Goal: Information Seeking & Learning: Learn about a topic

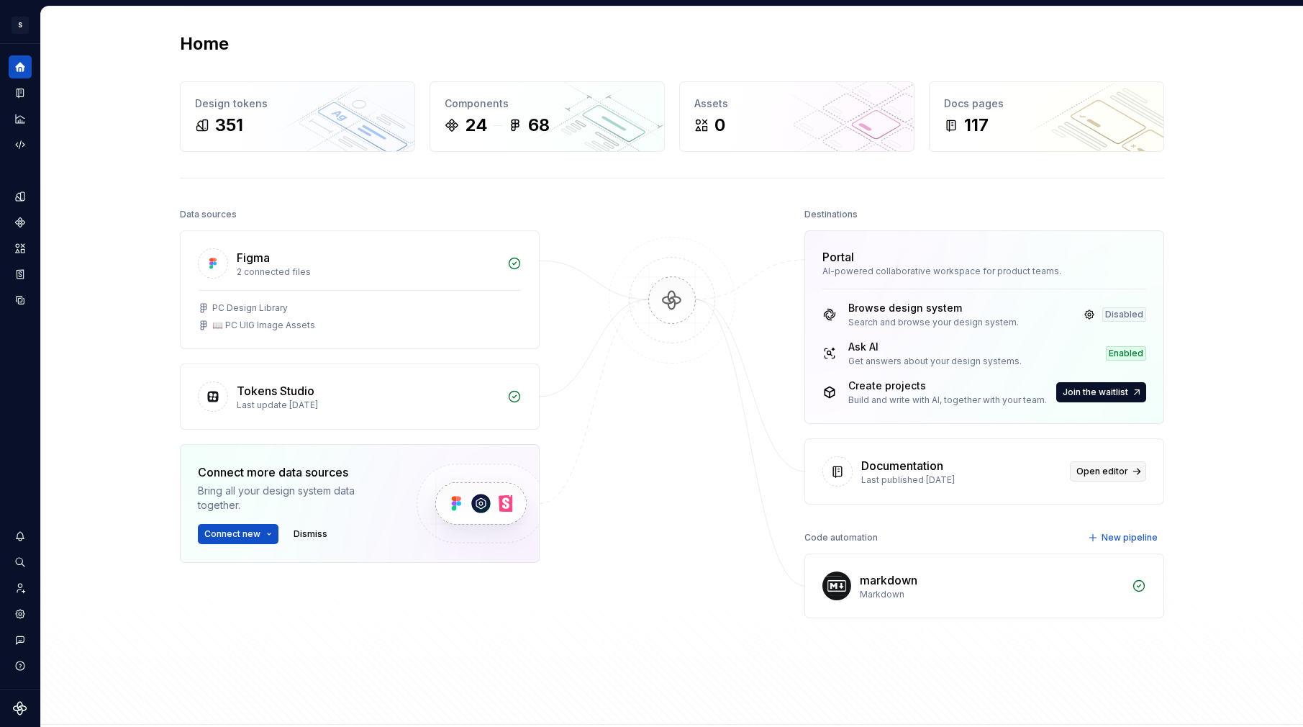
click at [1103, 475] on span "Open editor" at bounding box center [1102, 471] width 52 height 12
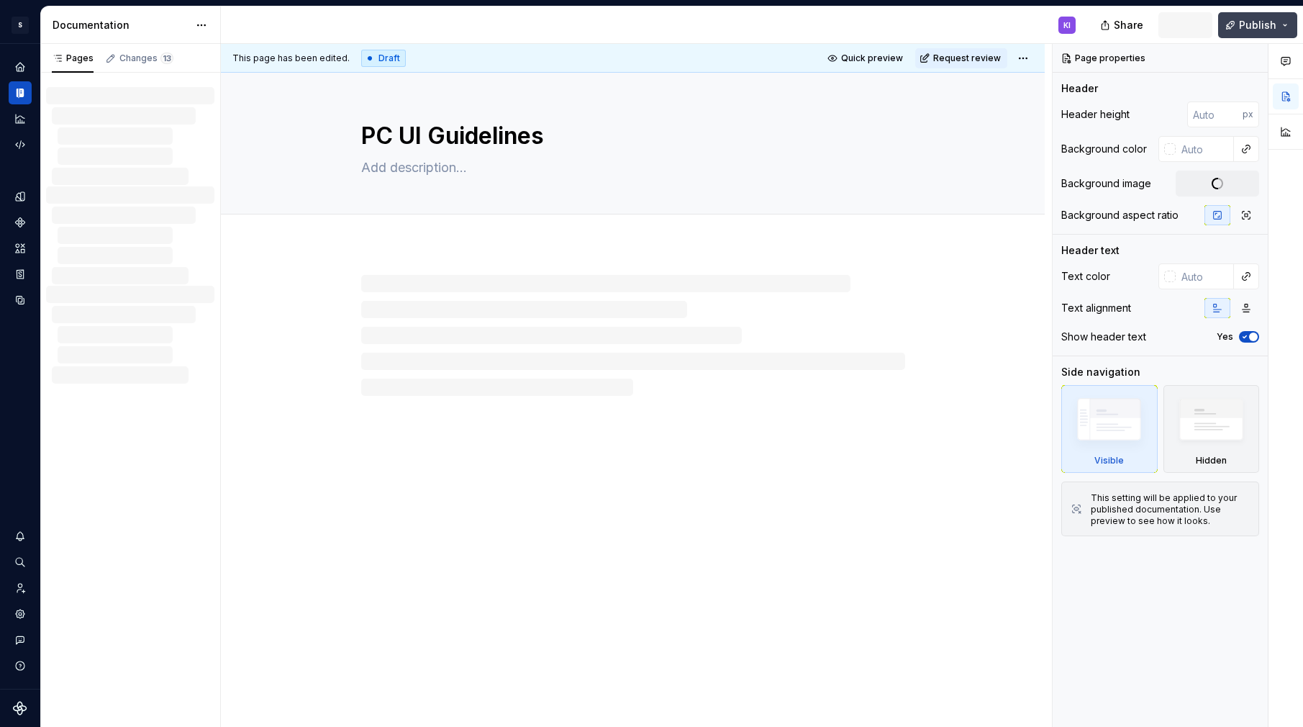
click at [1293, 24] on button "Publish" at bounding box center [1257, 25] width 79 height 26
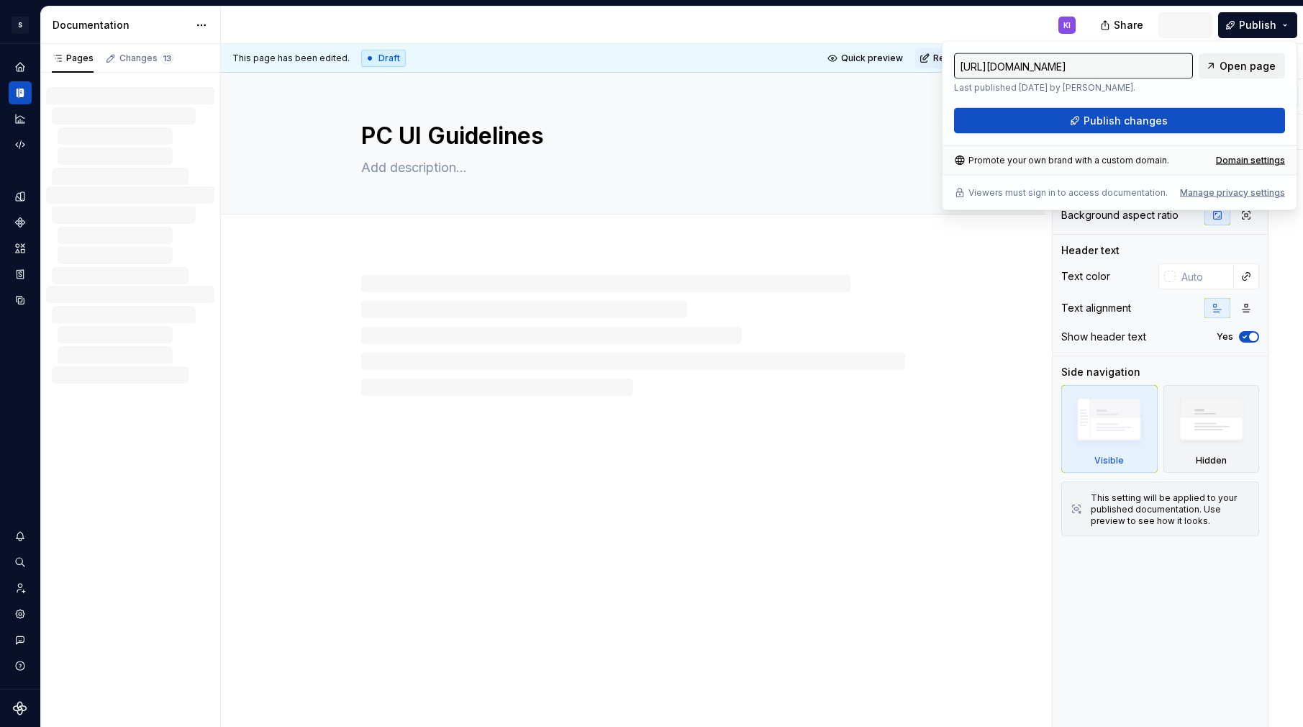
click at [1229, 68] on span "Open page" at bounding box center [1247, 66] width 56 height 14
type textarea "*"
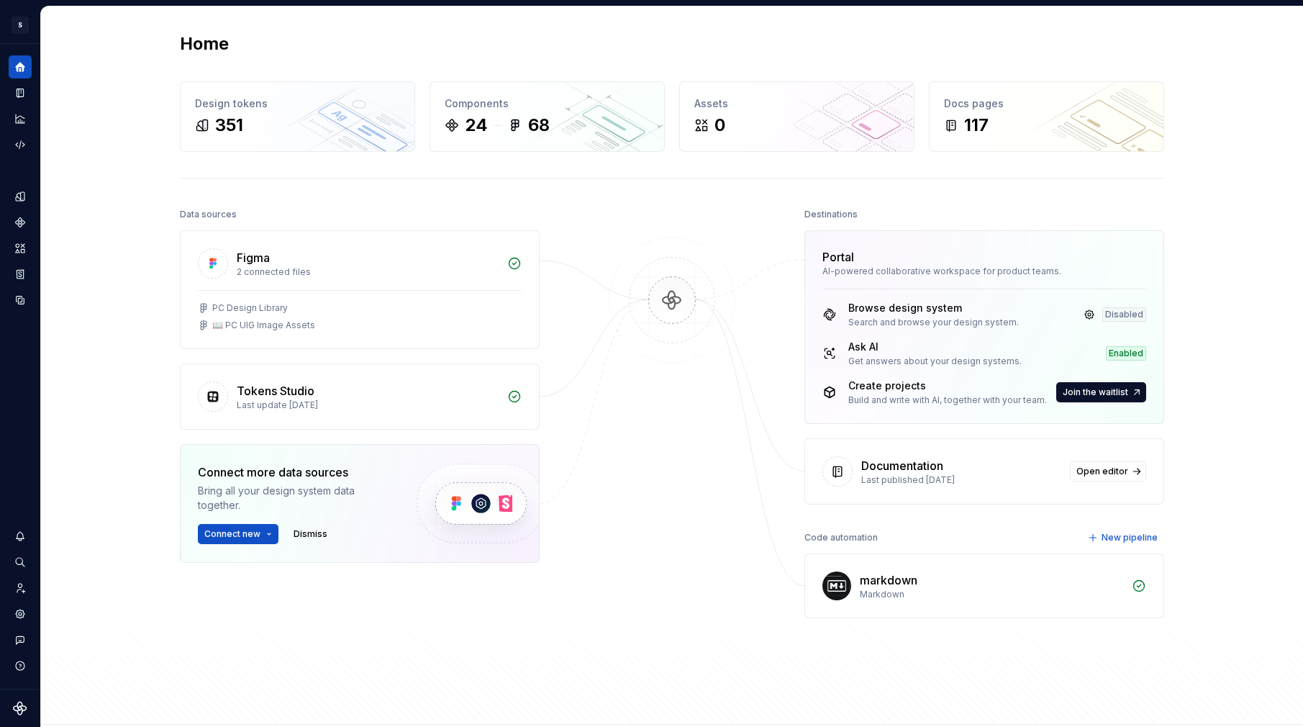
click at [896, 473] on div "Documentation" at bounding box center [902, 465] width 82 height 17
click at [1092, 466] on span "Open editor" at bounding box center [1102, 471] width 52 height 12
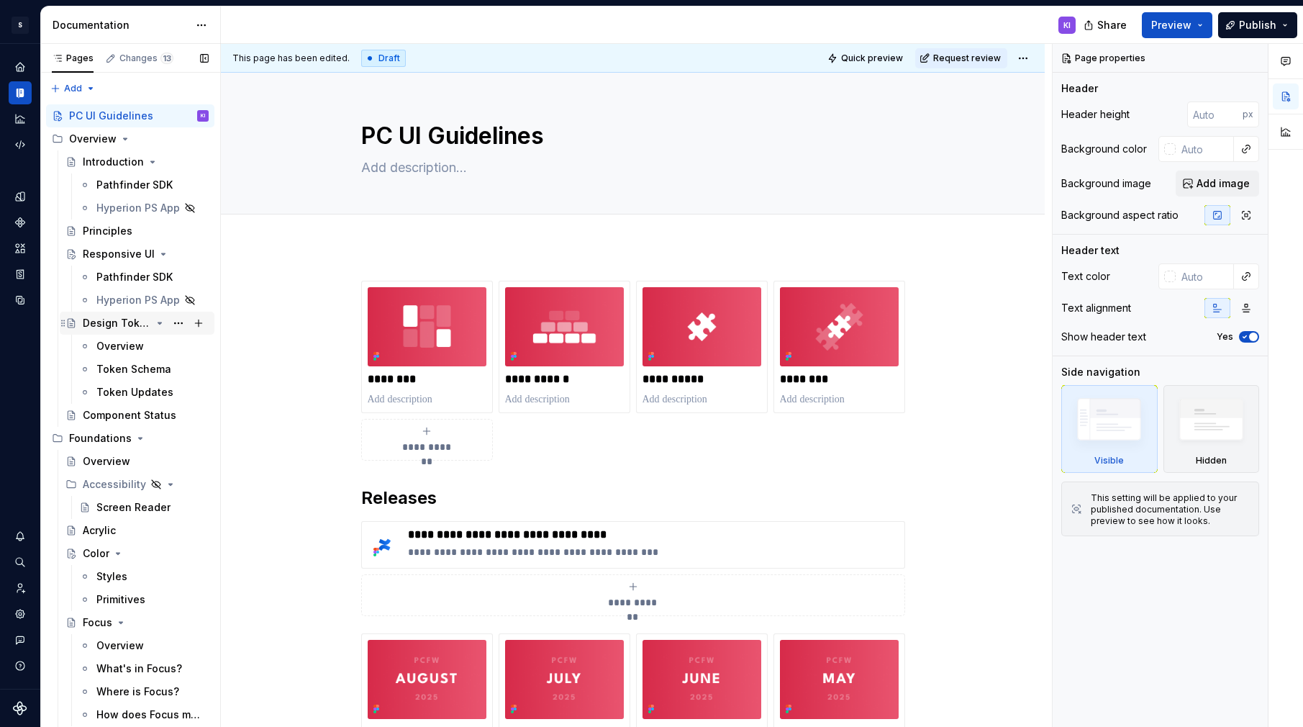
click at [114, 324] on div "Design Tokens" at bounding box center [117, 323] width 68 height 14
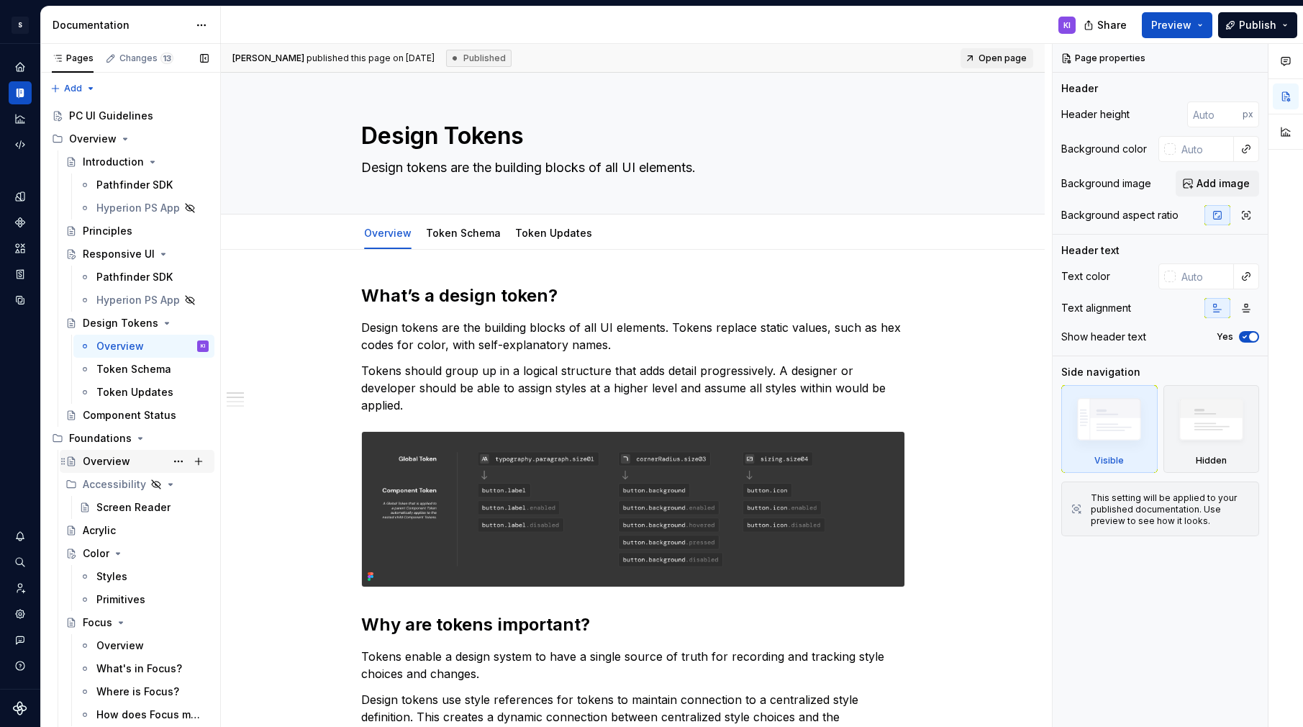
click at [108, 457] on div "Overview" at bounding box center [106, 461] width 47 height 14
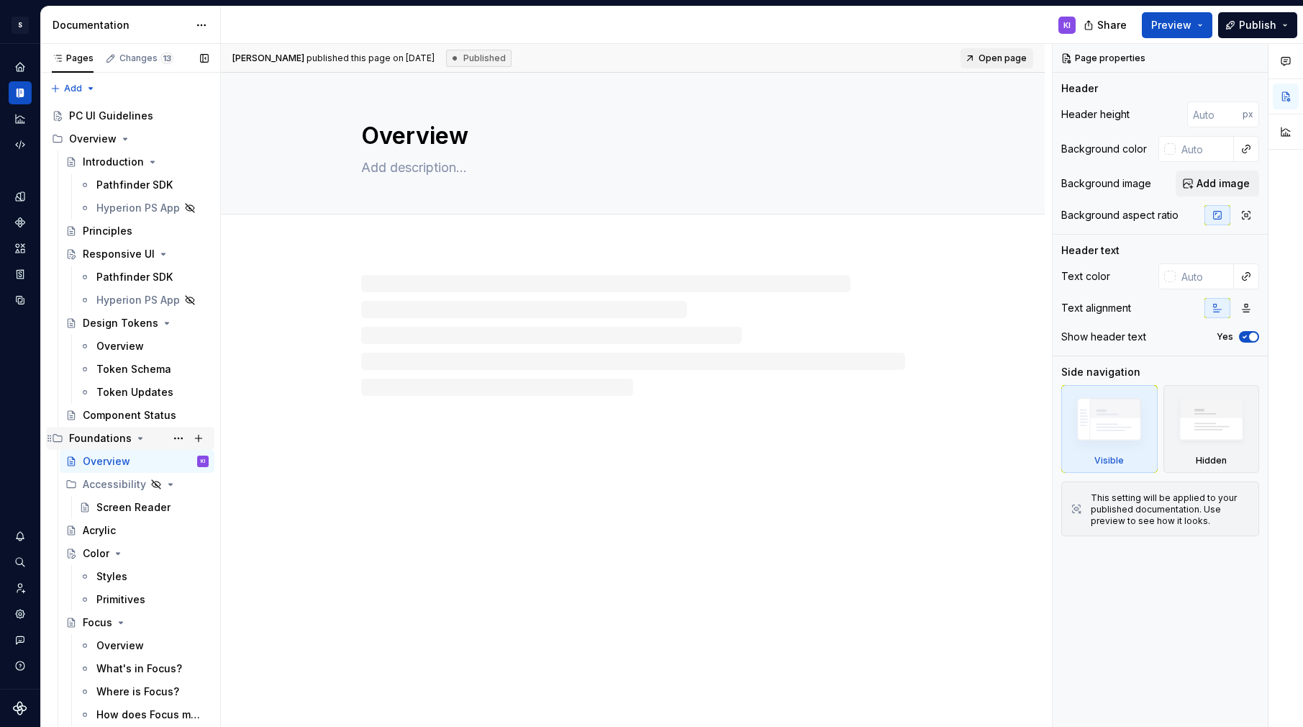
click at [104, 437] on div "Foundations" at bounding box center [100, 438] width 63 height 14
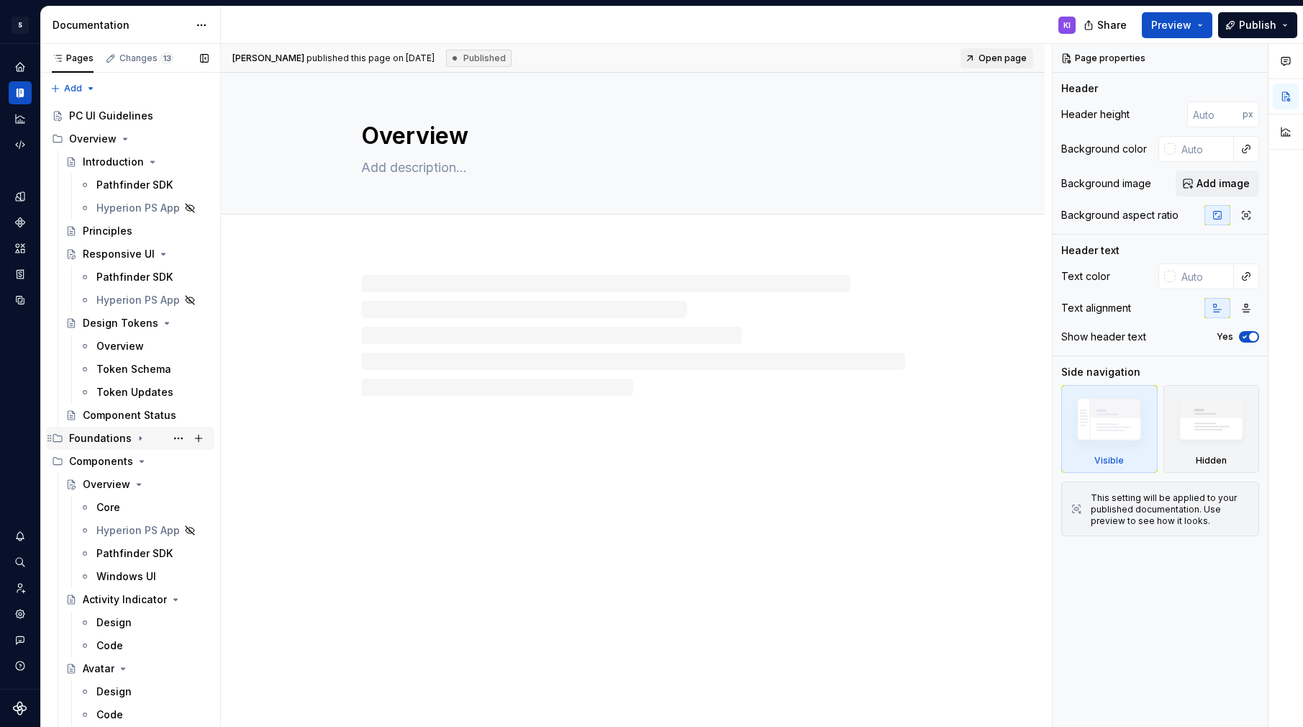
click at [104, 437] on div "Foundations" at bounding box center [100, 438] width 63 height 14
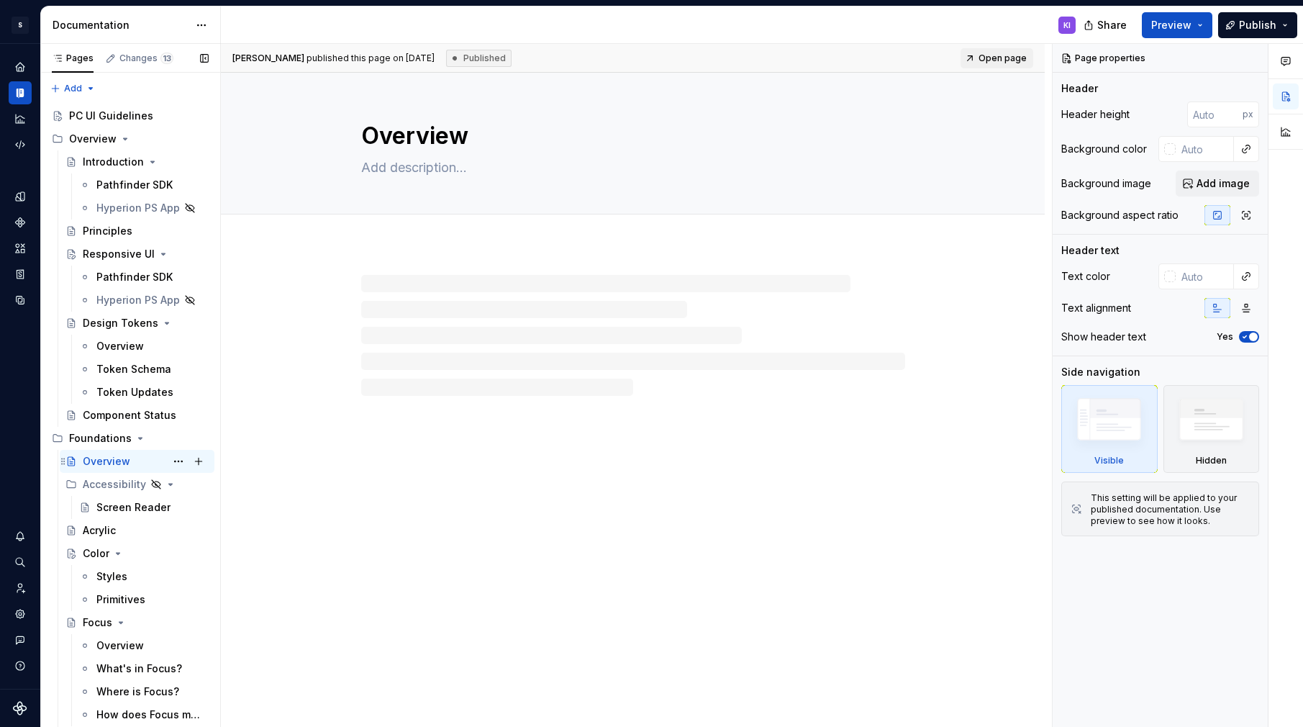
click at [101, 463] on div "Overview" at bounding box center [106, 461] width 47 height 14
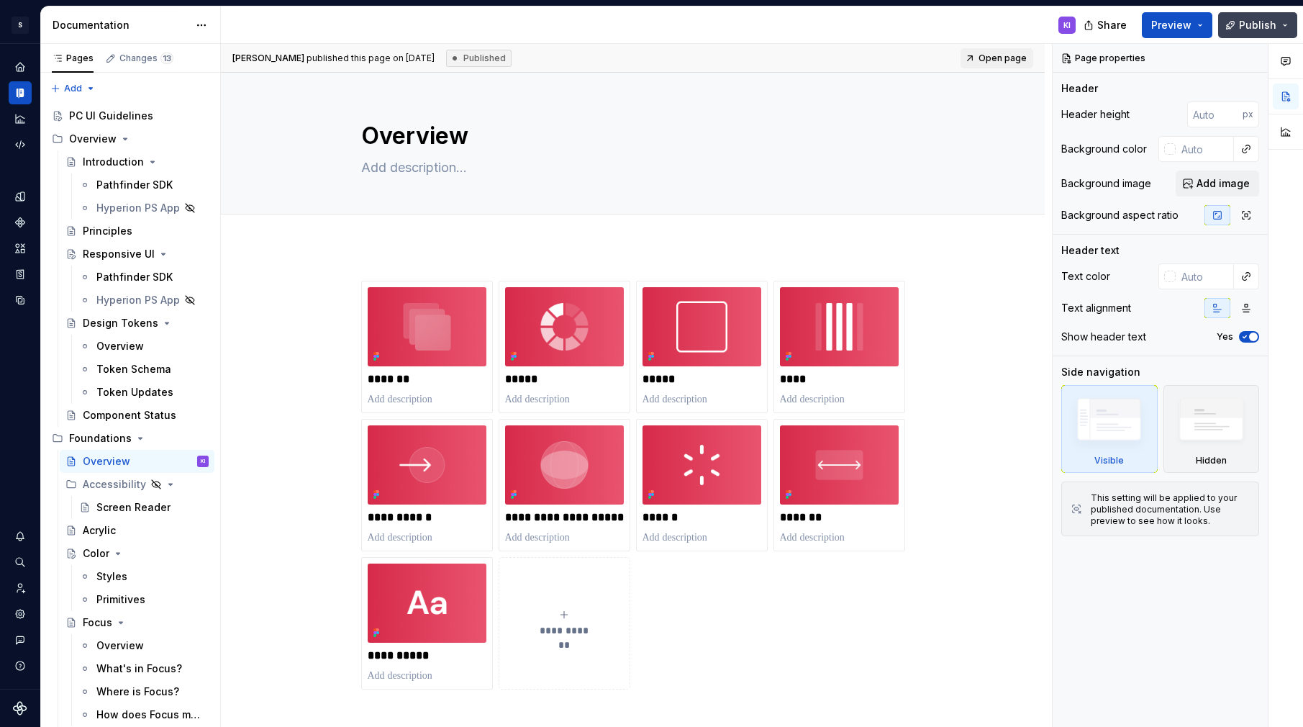
click at [1290, 29] on button "Publish" at bounding box center [1257, 25] width 79 height 26
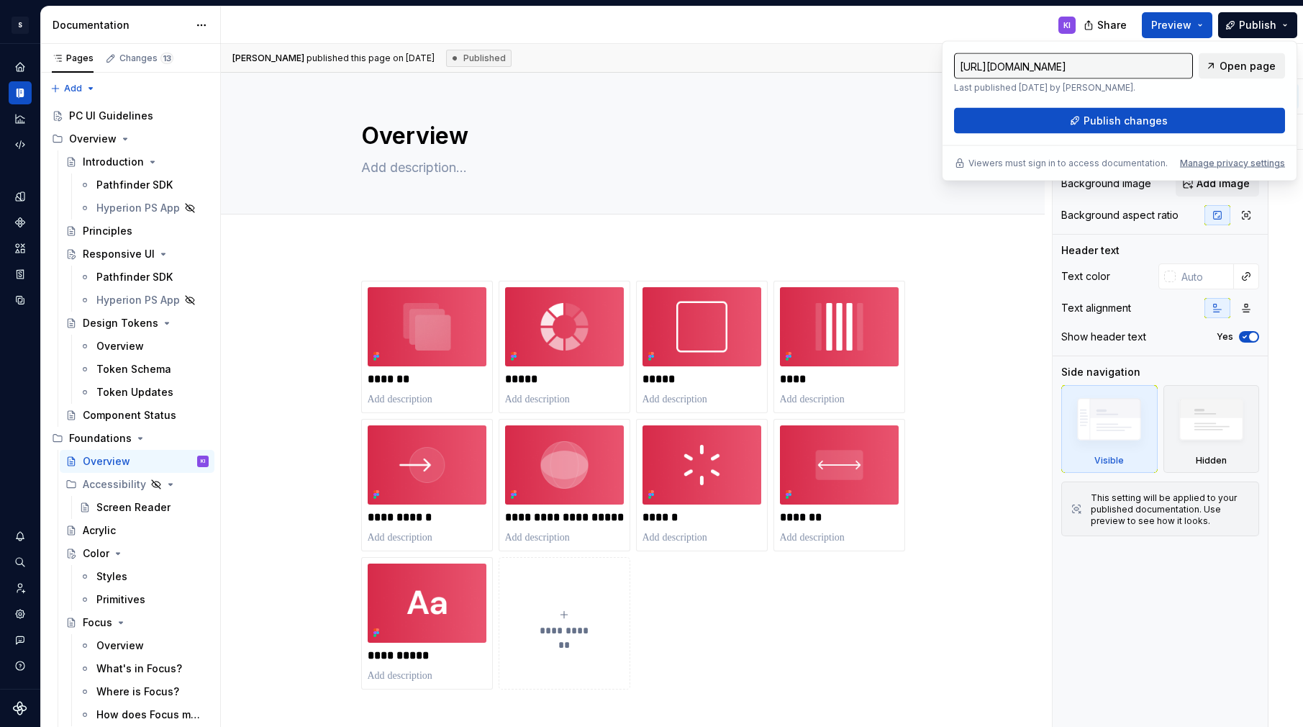
click at [1229, 66] on span "Open page" at bounding box center [1247, 66] width 56 height 14
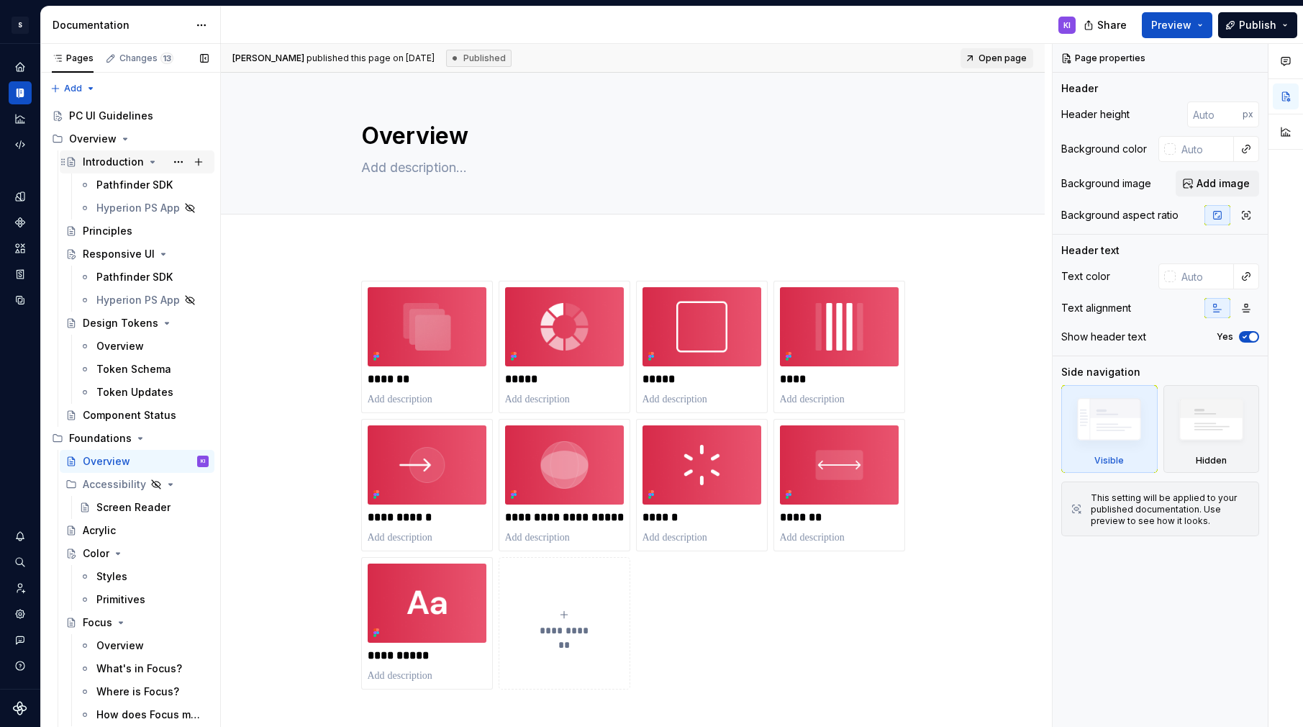
click at [117, 159] on div "Introduction" at bounding box center [113, 162] width 61 height 14
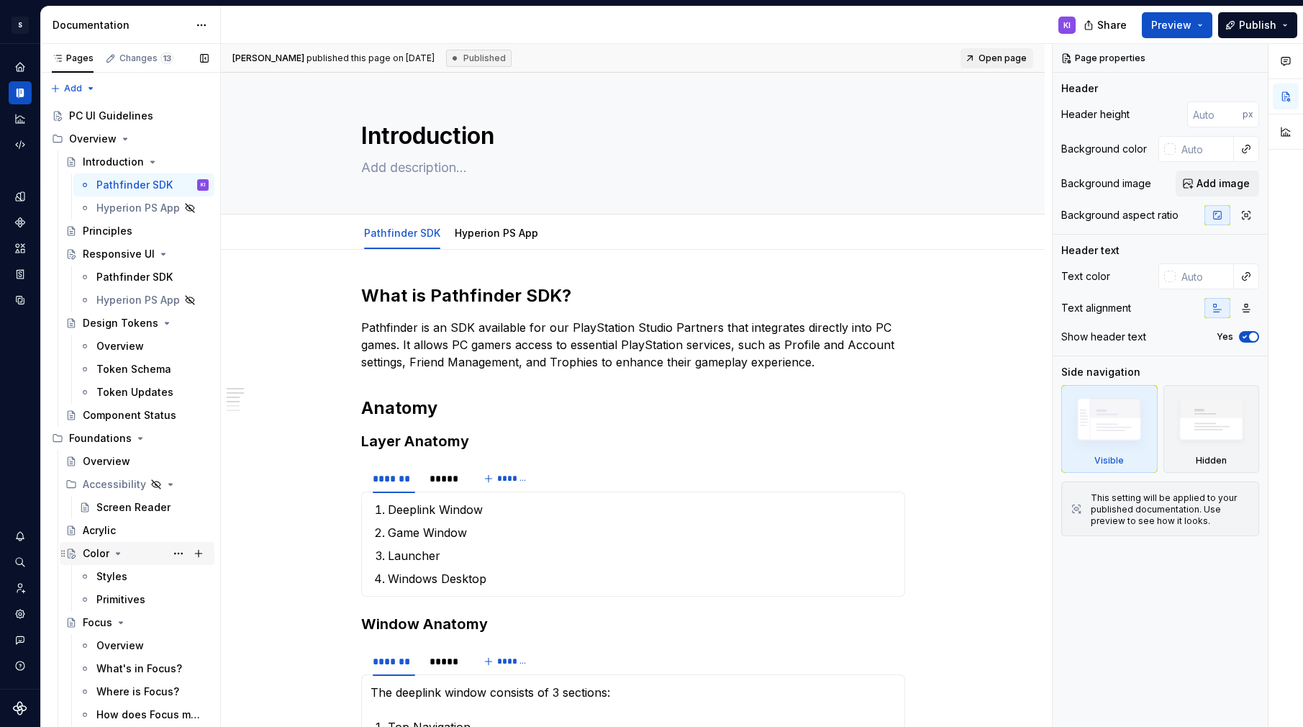
click at [96, 552] on div "Color" at bounding box center [96, 553] width 27 height 14
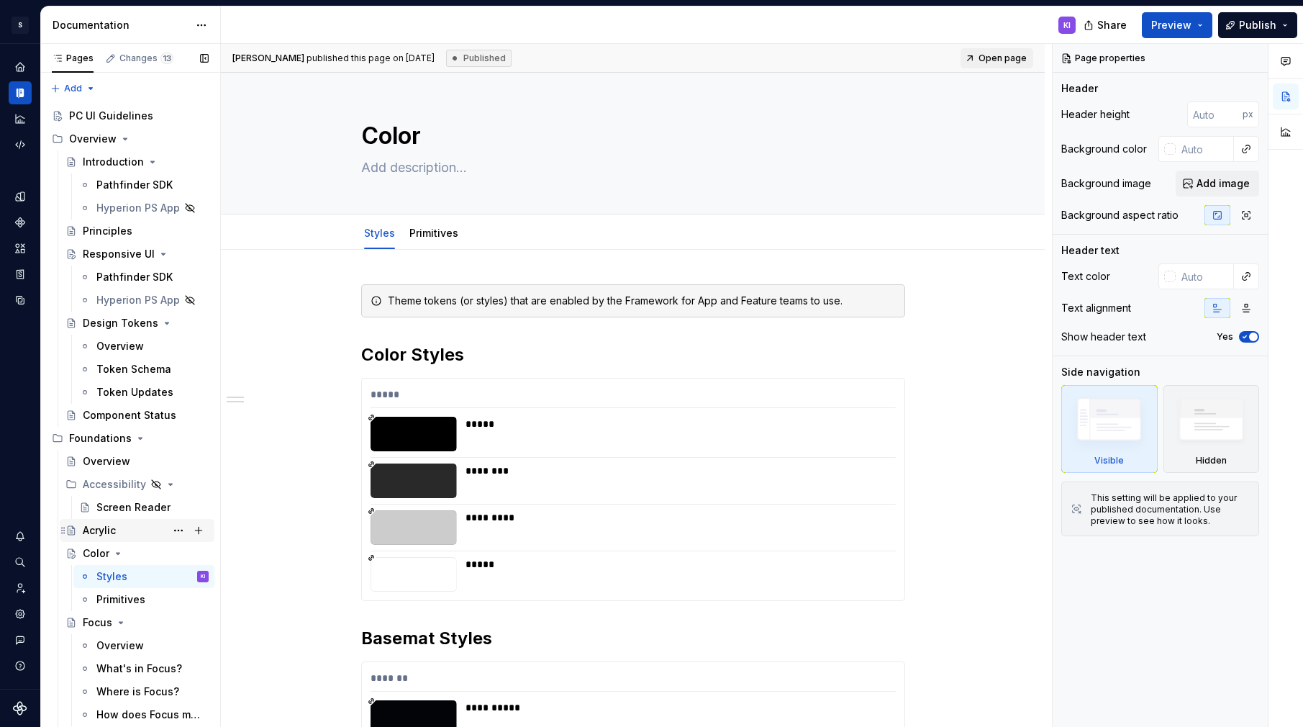
click at [103, 529] on div "Acrylic" at bounding box center [99, 530] width 33 height 14
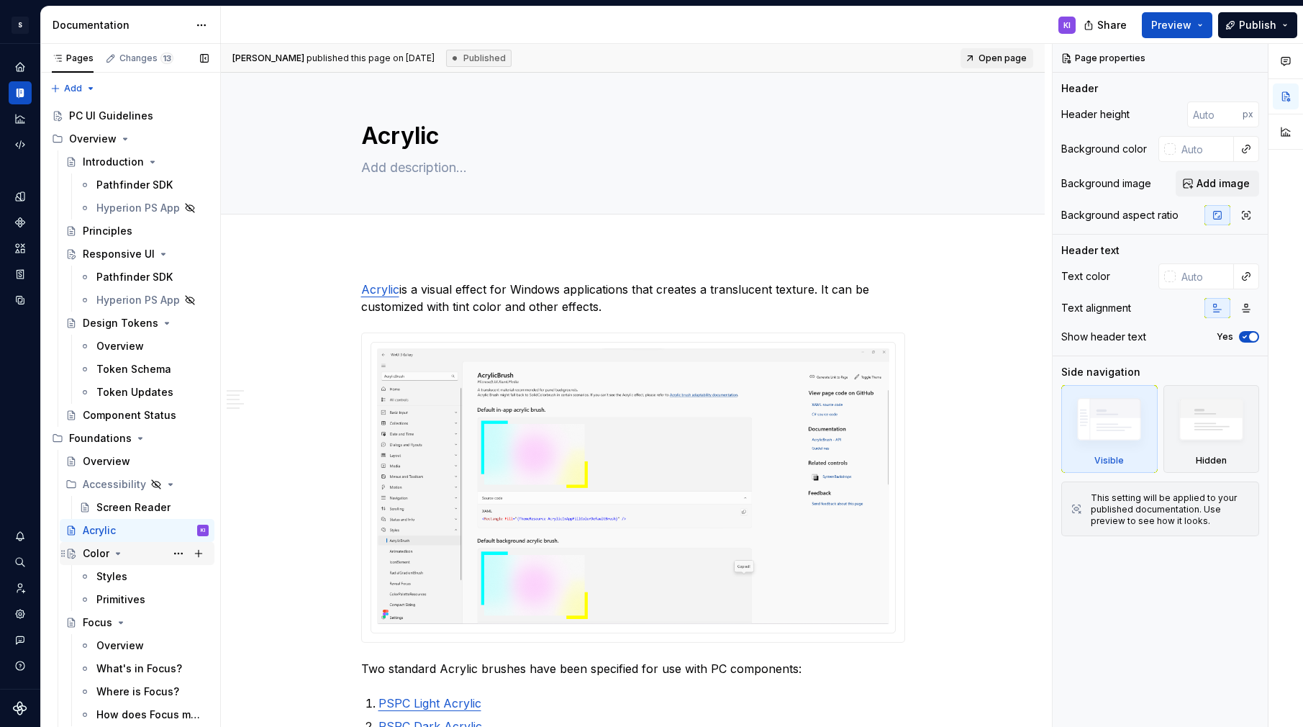
click at [97, 555] on div "Color" at bounding box center [96, 553] width 27 height 14
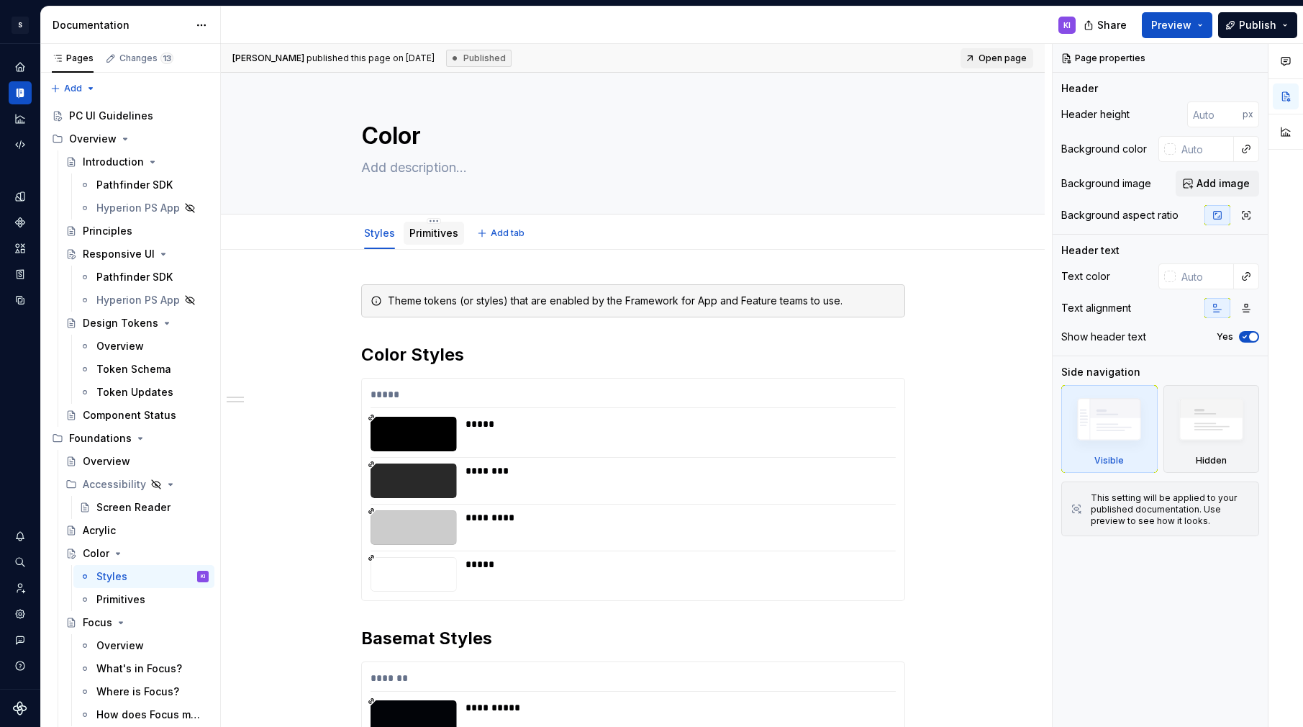
click at [424, 239] on link "Primitives" at bounding box center [433, 233] width 49 height 12
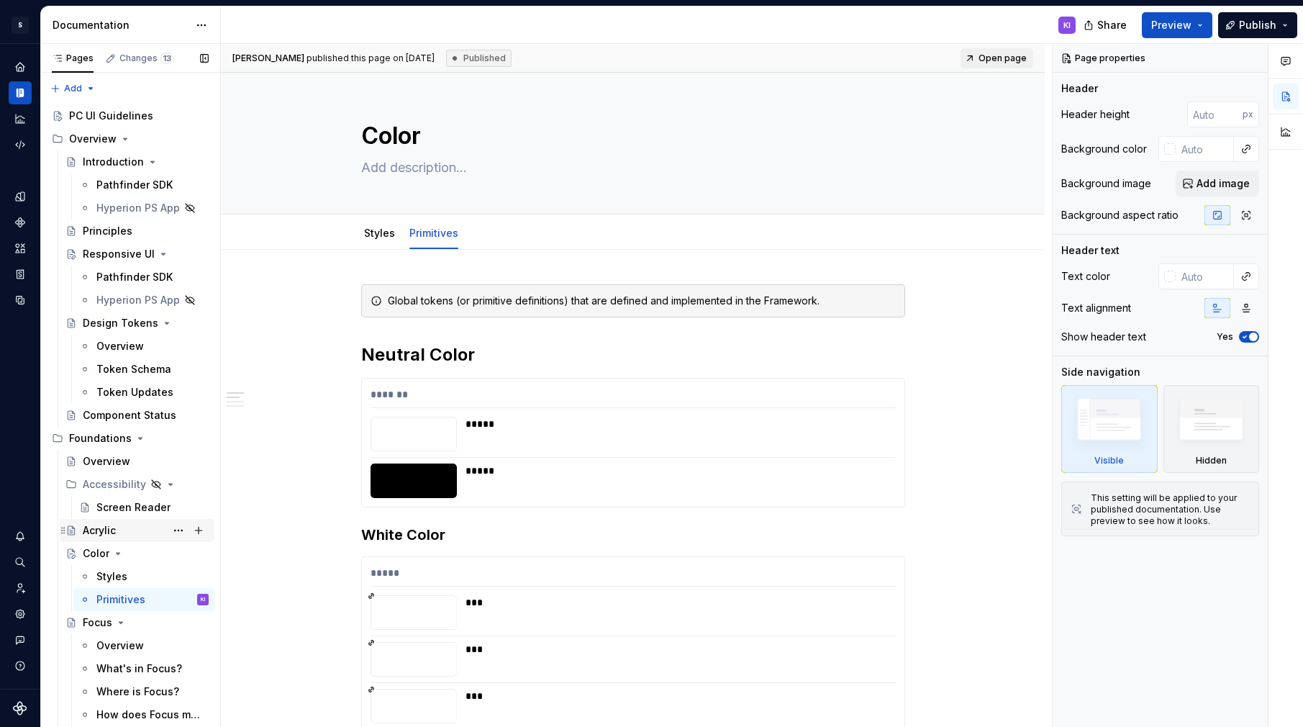
click at [106, 529] on div "Acrylic" at bounding box center [99, 530] width 33 height 14
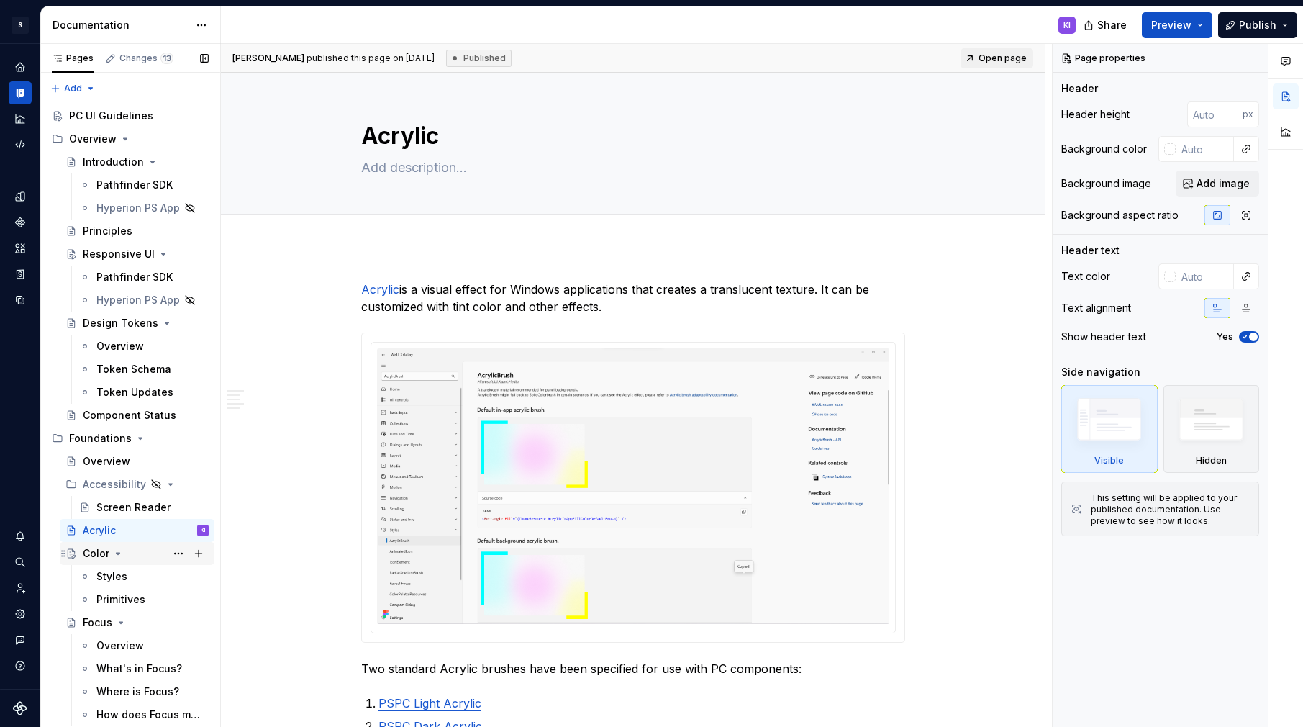
click at [105, 550] on div "Color" at bounding box center [96, 553] width 27 height 14
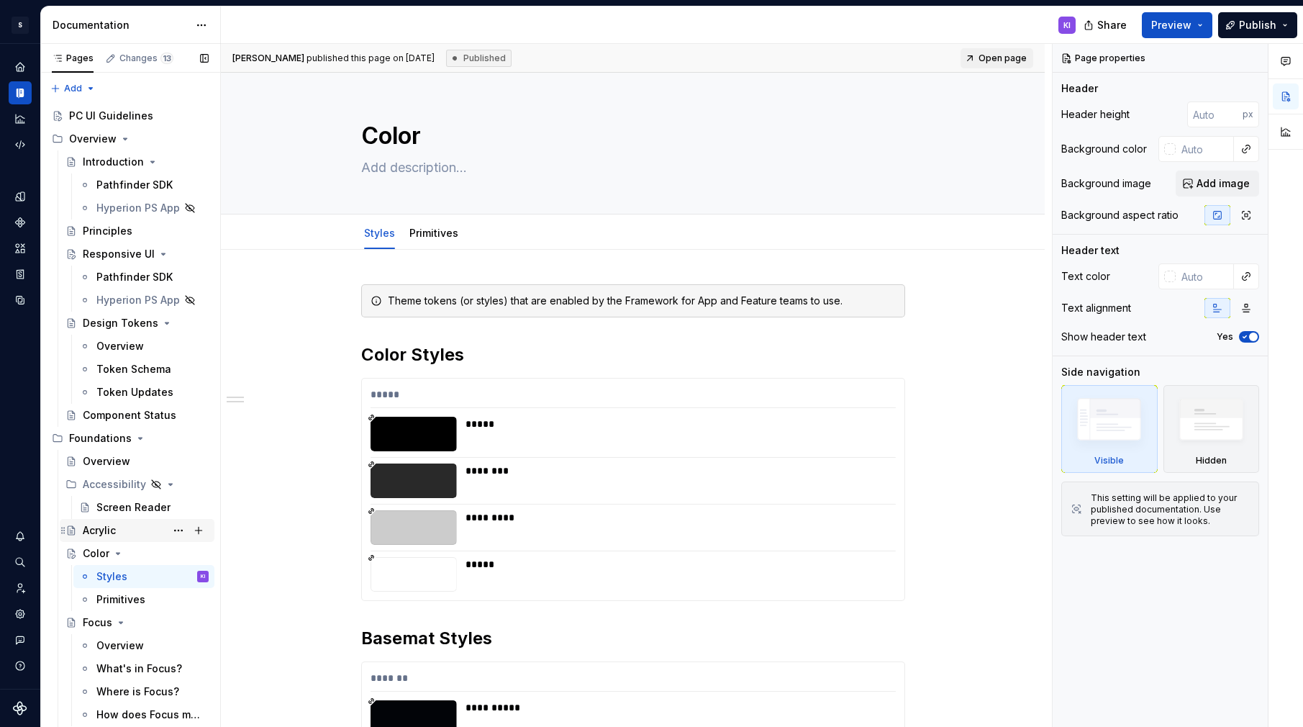
click at [109, 525] on div "Acrylic" at bounding box center [99, 530] width 33 height 14
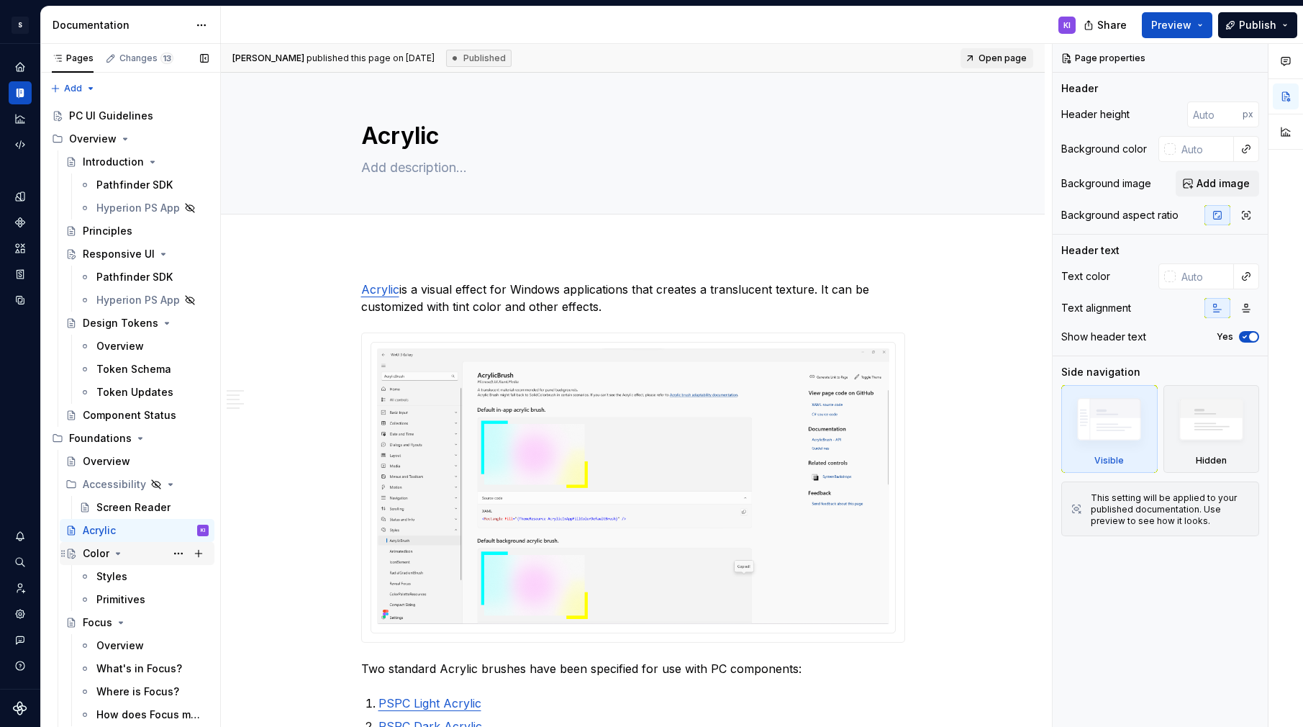
click at [93, 550] on div "Color" at bounding box center [96, 553] width 27 height 14
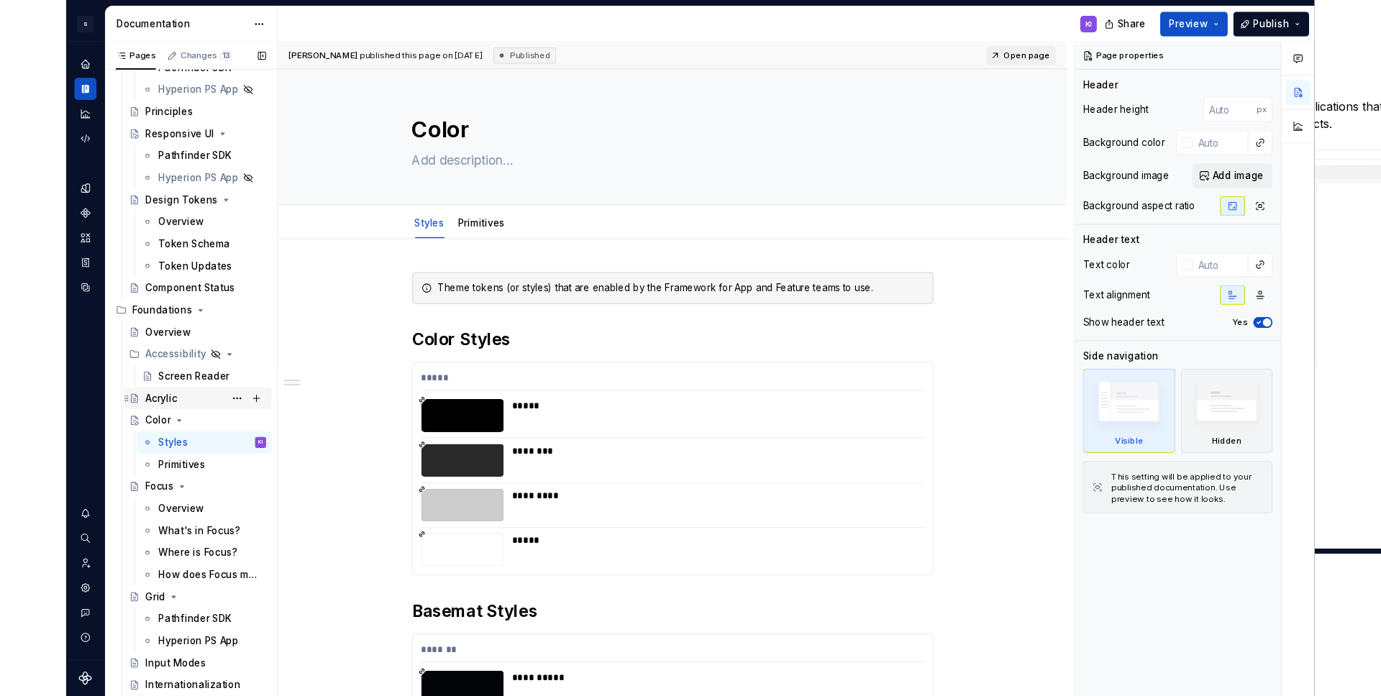
scroll to position [83, 0]
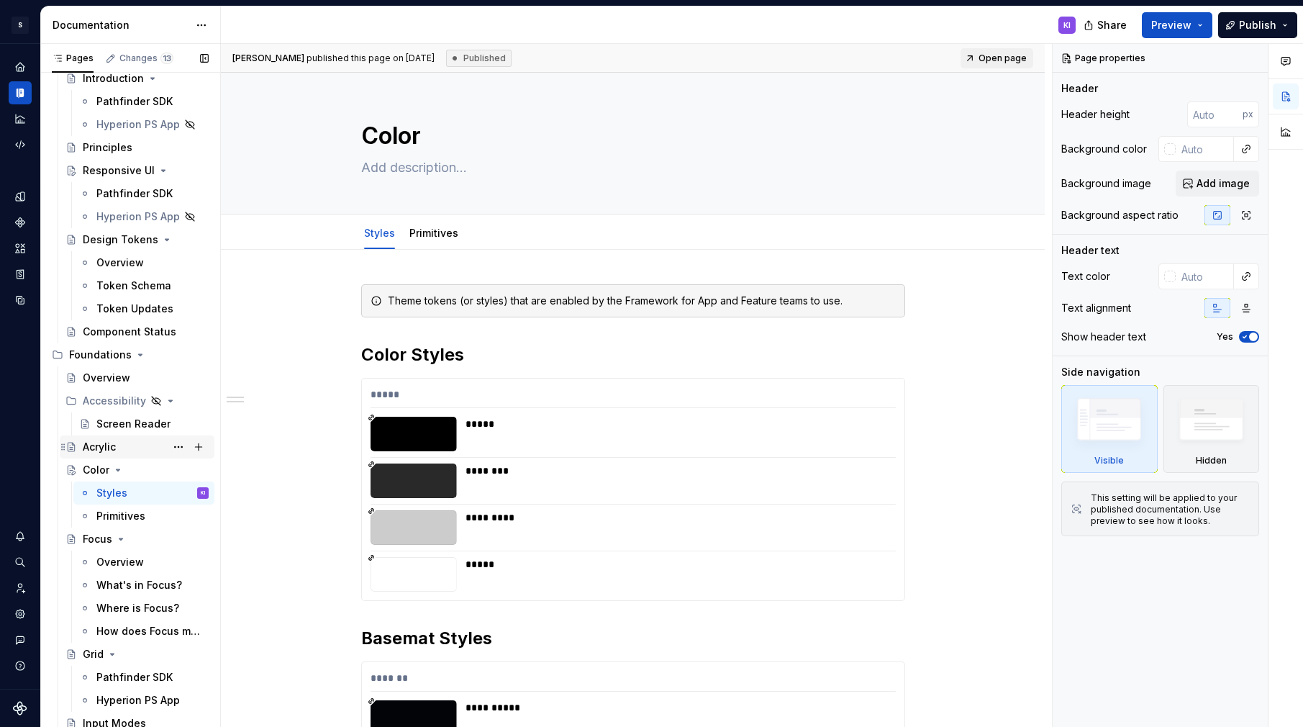
click at [109, 445] on div "Acrylic" at bounding box center [99, 447] width 33 height 14
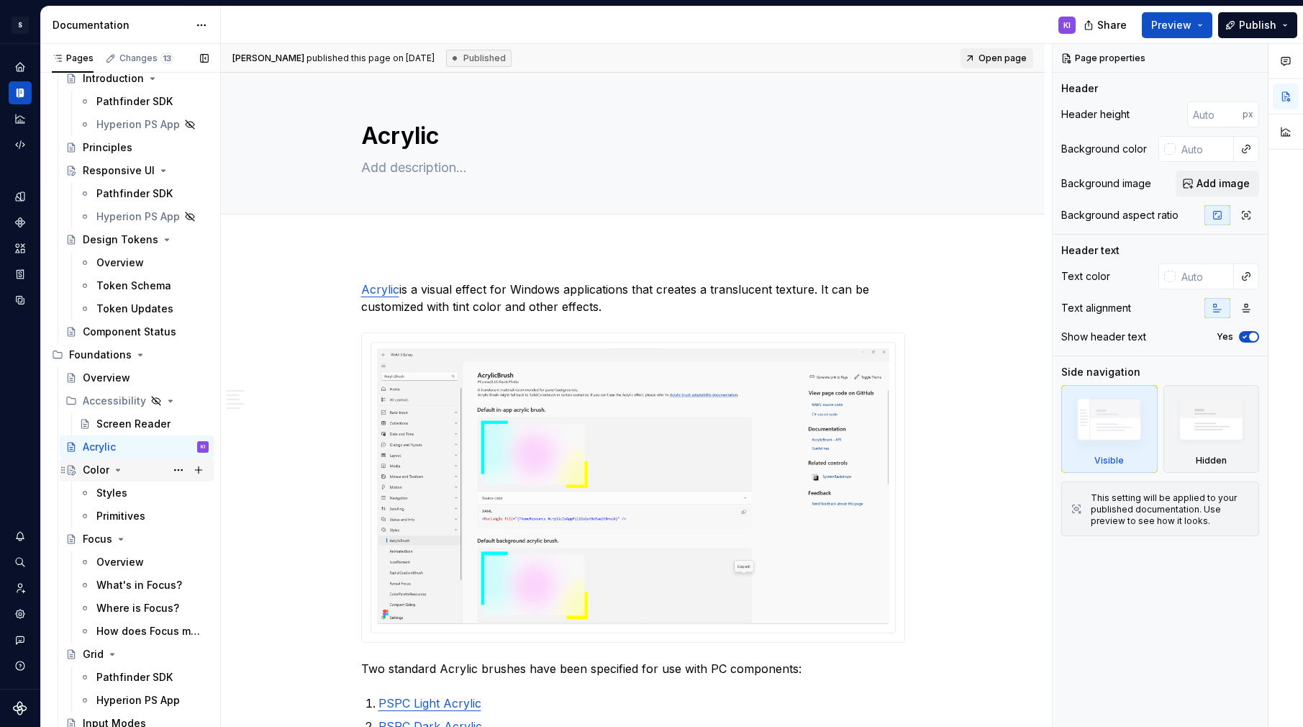
click at [96, 471] on div "Color" at bounding box center [96, 470] width 27 height 14
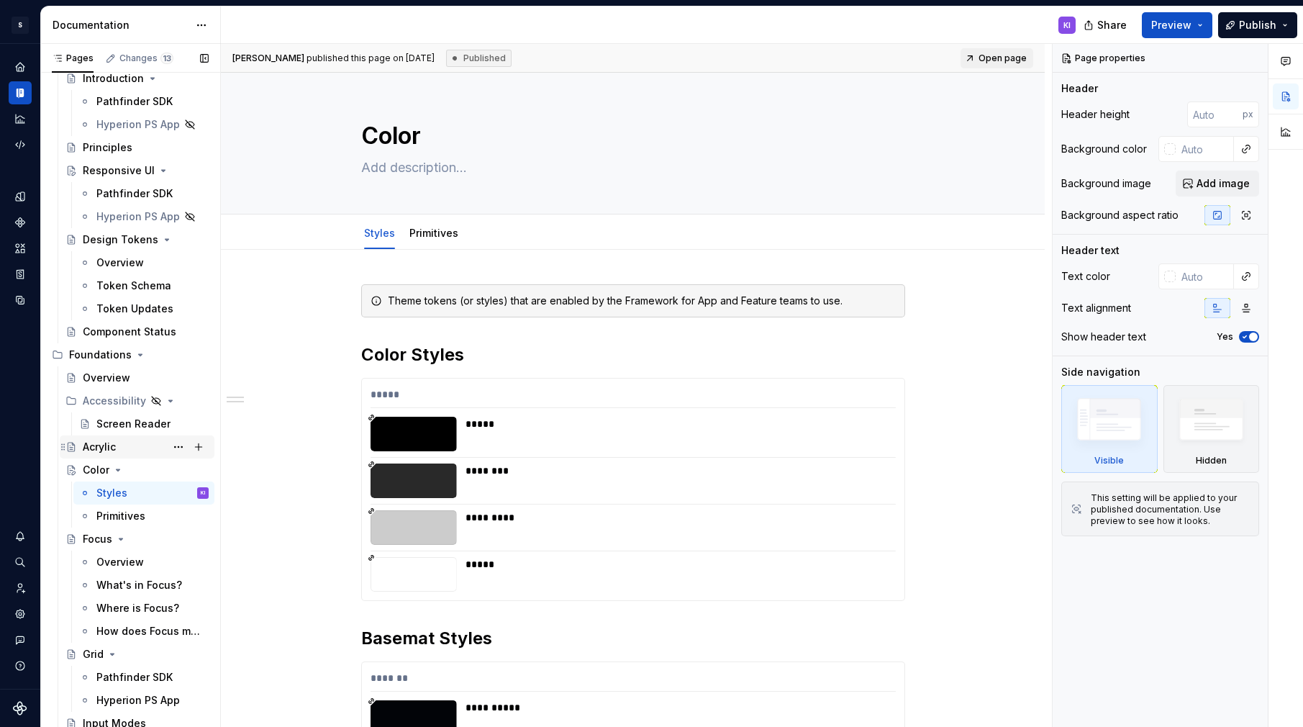
click at [101, 445] on div "Acrylic" at bounding box center [99, 447] width 33 height 14
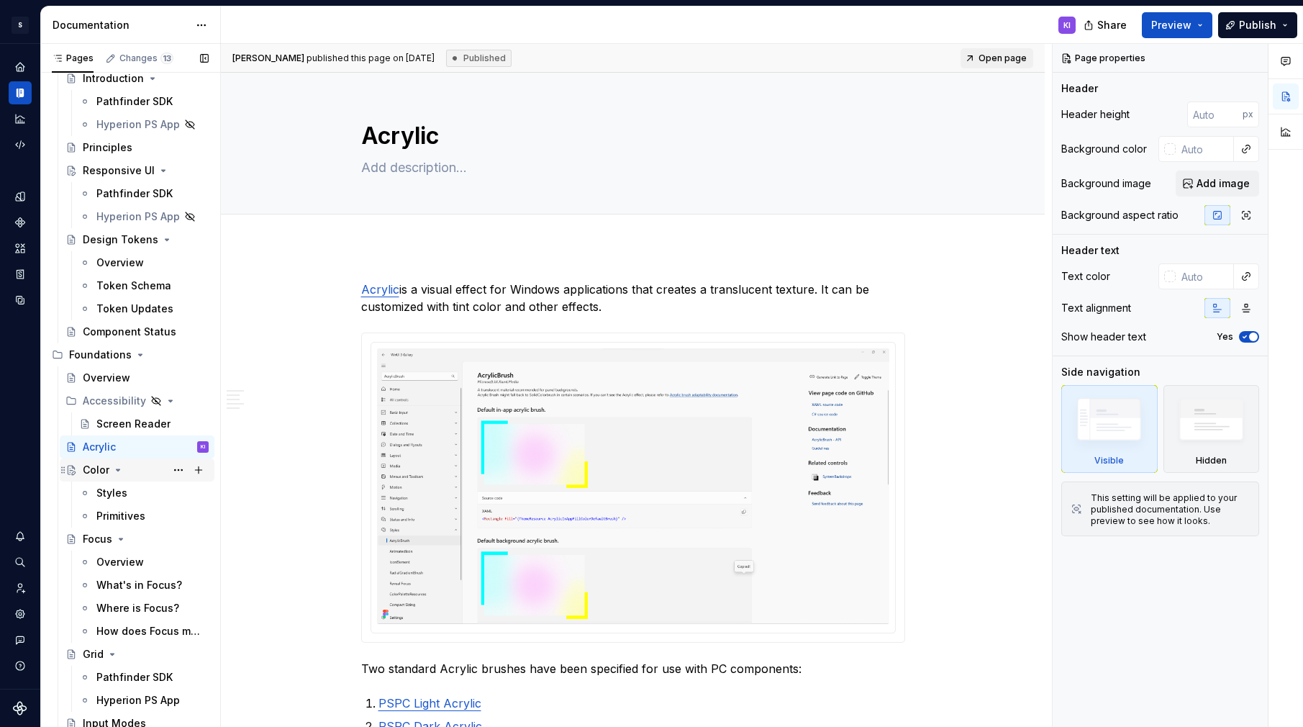
click at [101, 470] on div "Color" at bounding box center [96, 470] width 27 height 14
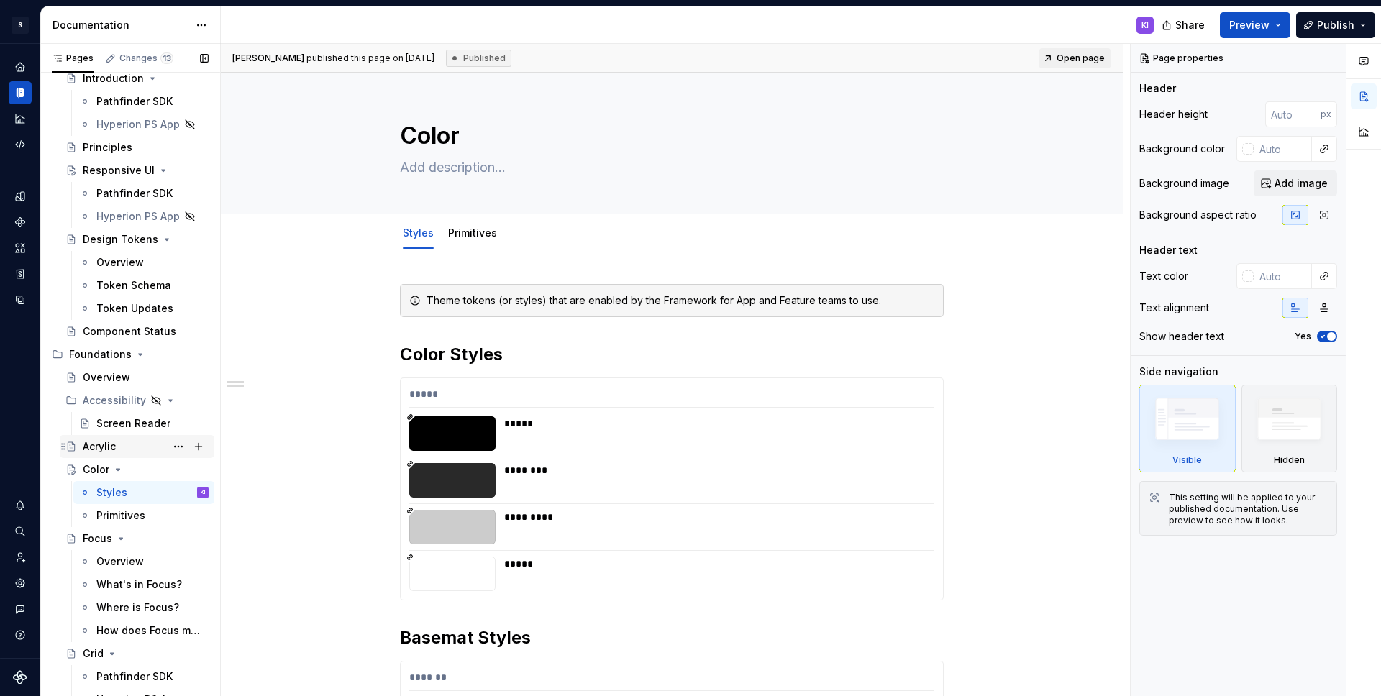
click at [101, 440] on div "Acrylic" at bounding box center [99, 447] width 33 height 14
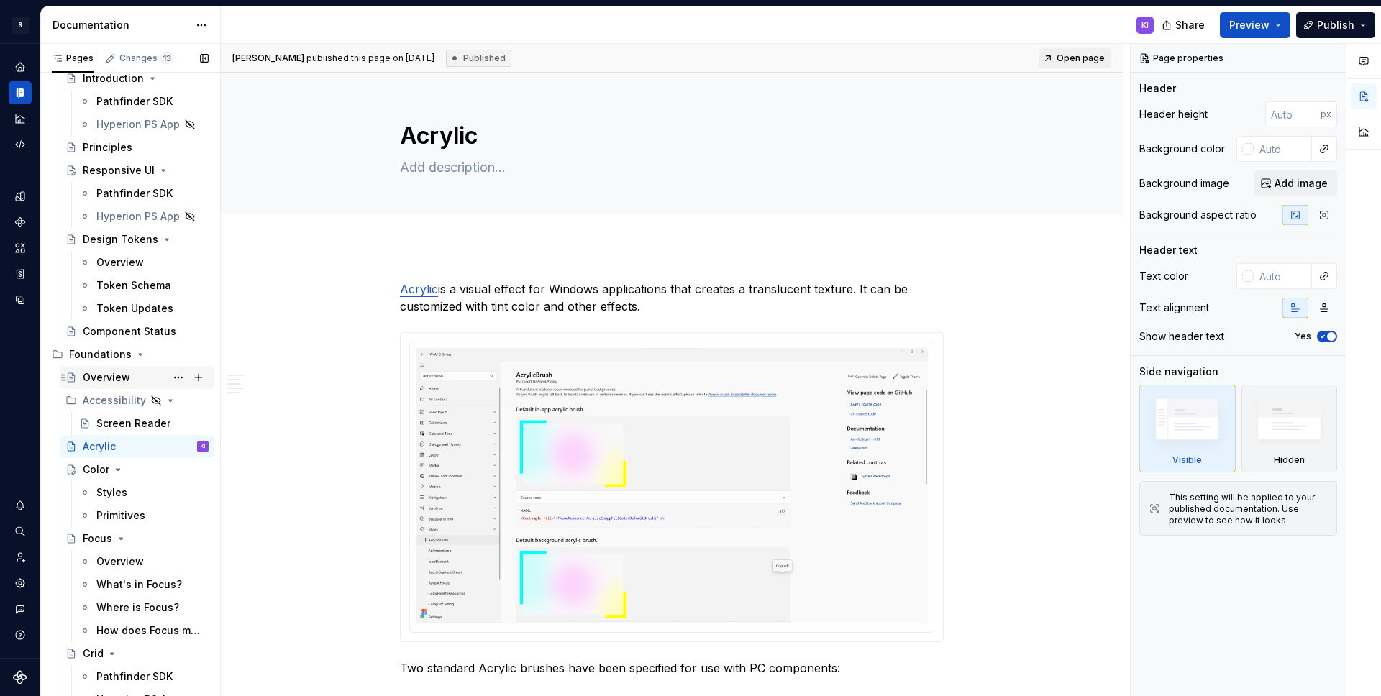
click at [115, 379] on div "Overview" at bounding box center [106, 377] width 47 height 14
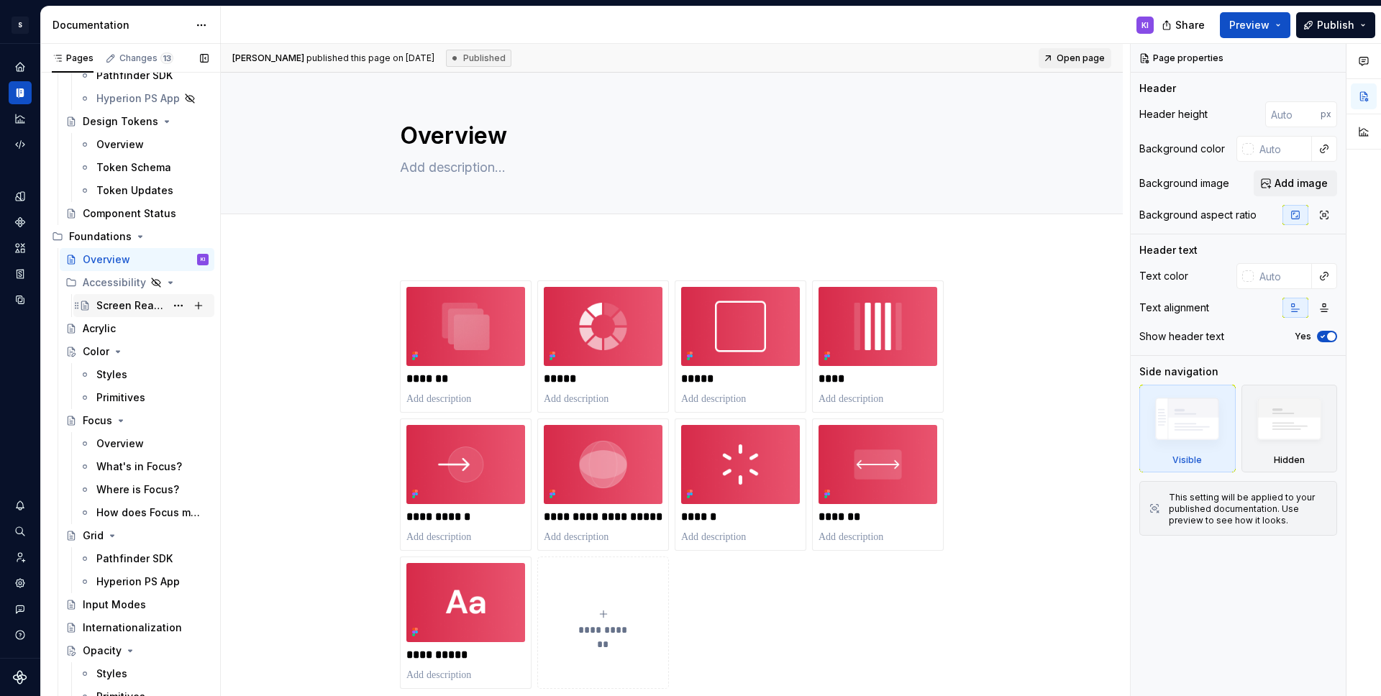
scroll to position [206, 0]
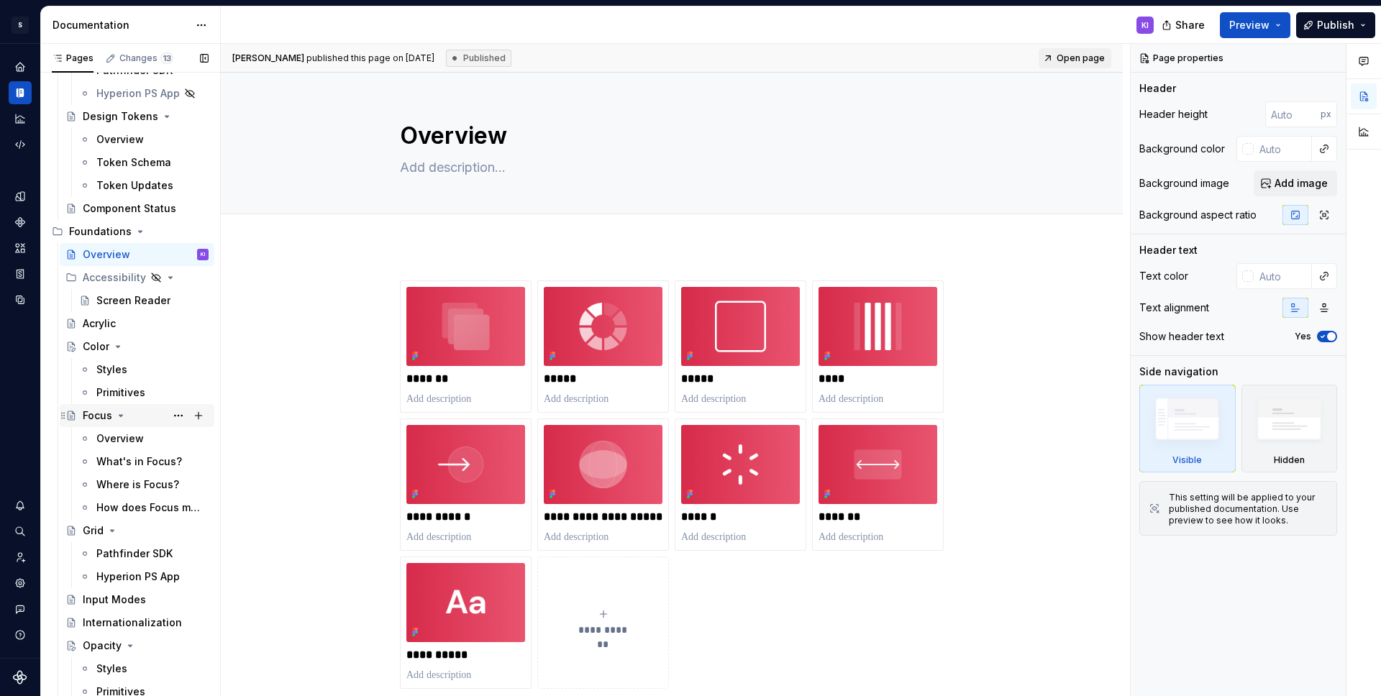
click at [110, 415] on div "Focus" at bounding box center [97, 416] width 29 height 14
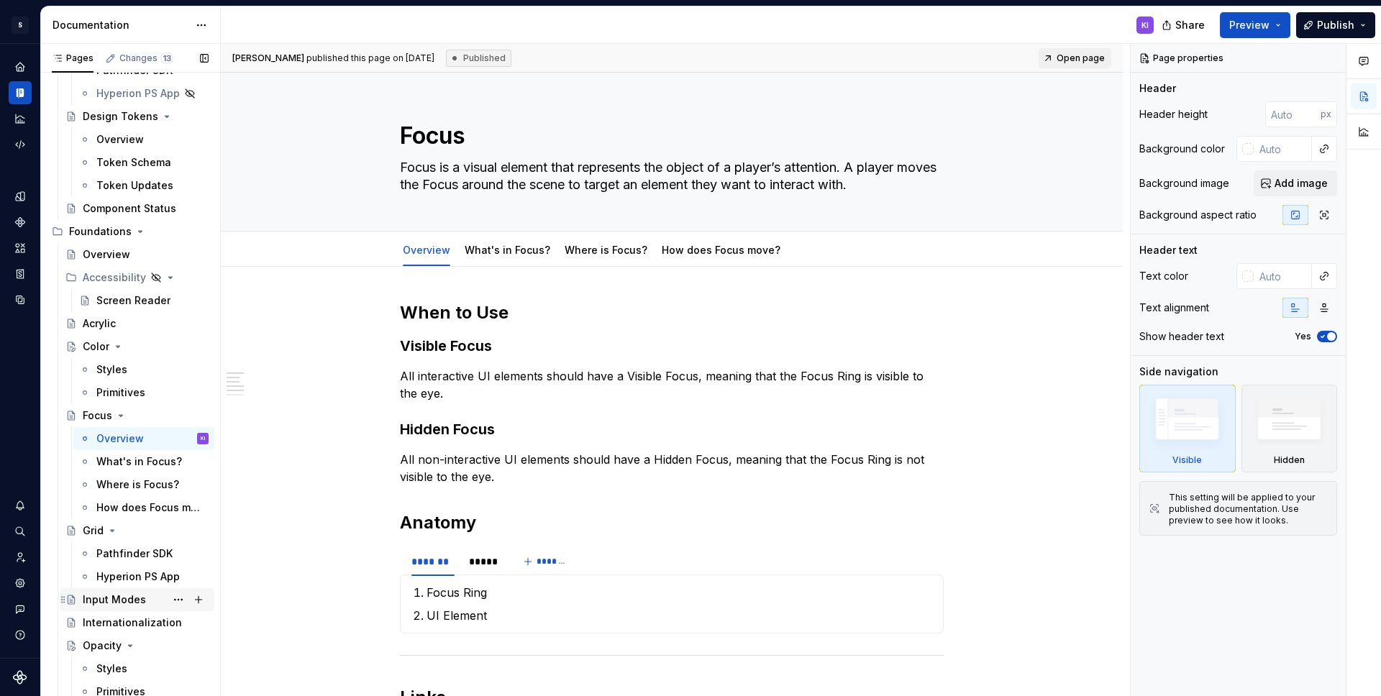
click at [123, 597] on div "Input Modes" at bounding box center [114, 600] width 63 height 14
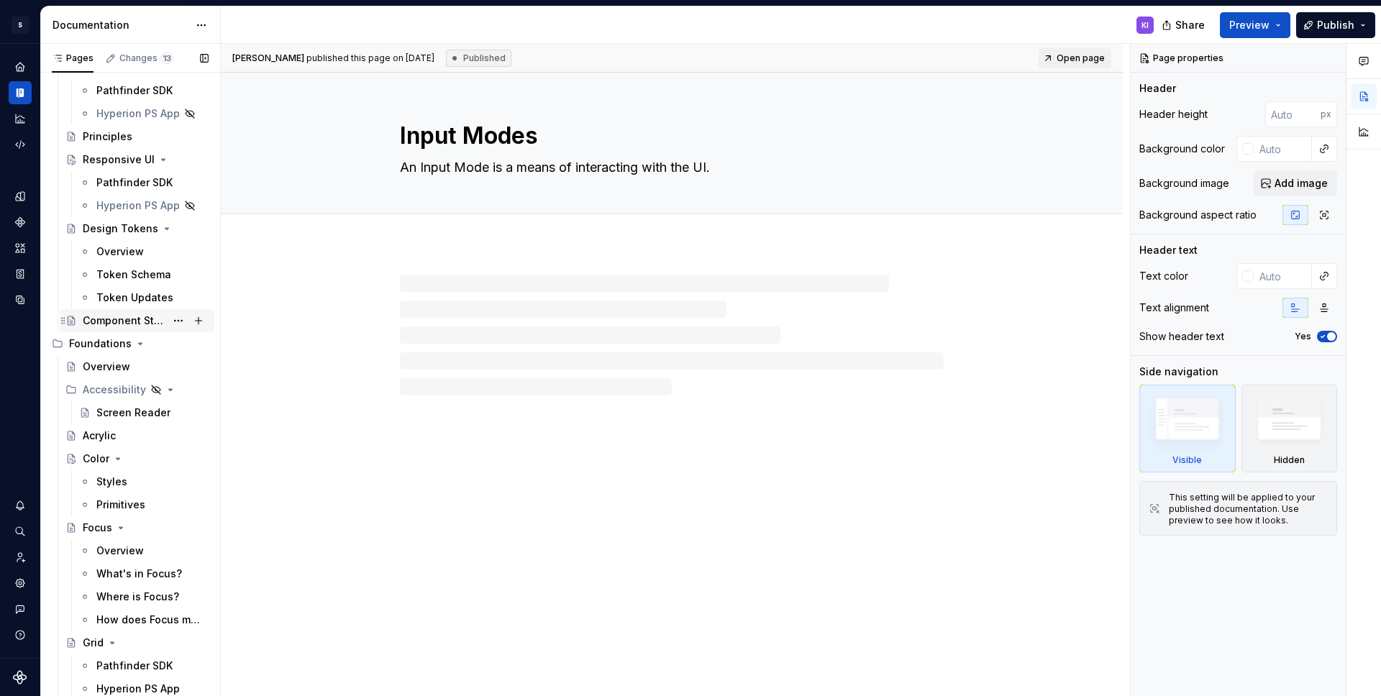
scroll to position [91, 0]
click at [117, 138] on div "Principles" at bounding box center [108, 139] width 50 height 14
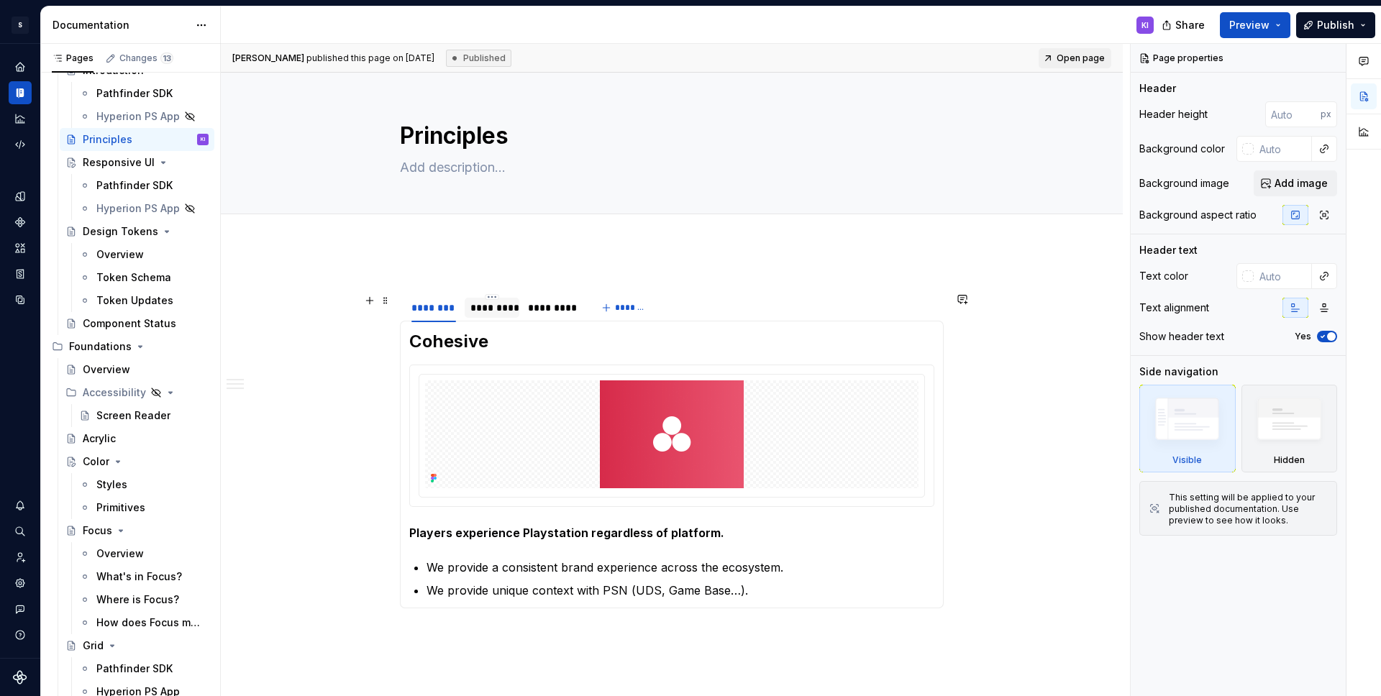
click at [483, 310] on div "*********" at bounding box center [491, 308] width 42 height 14
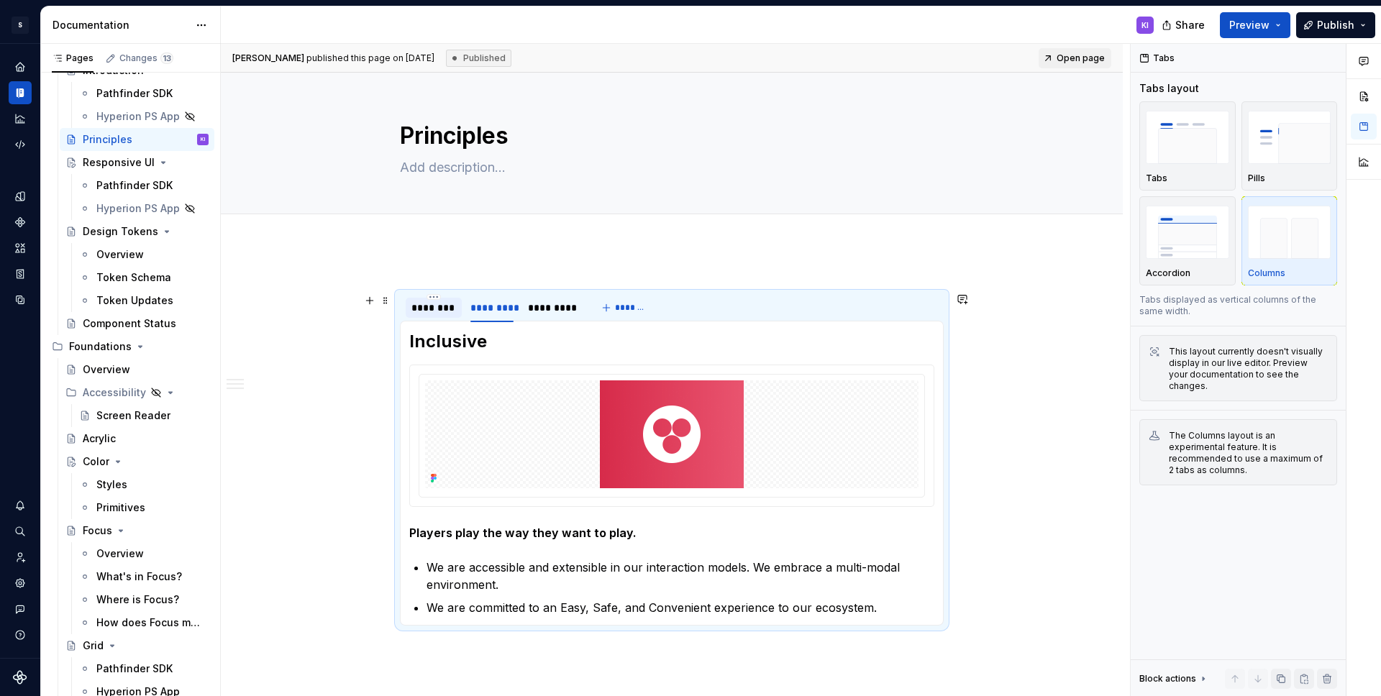
click at [430, 313] on div "********" at bounding box center [433, 308] width 45 height 14
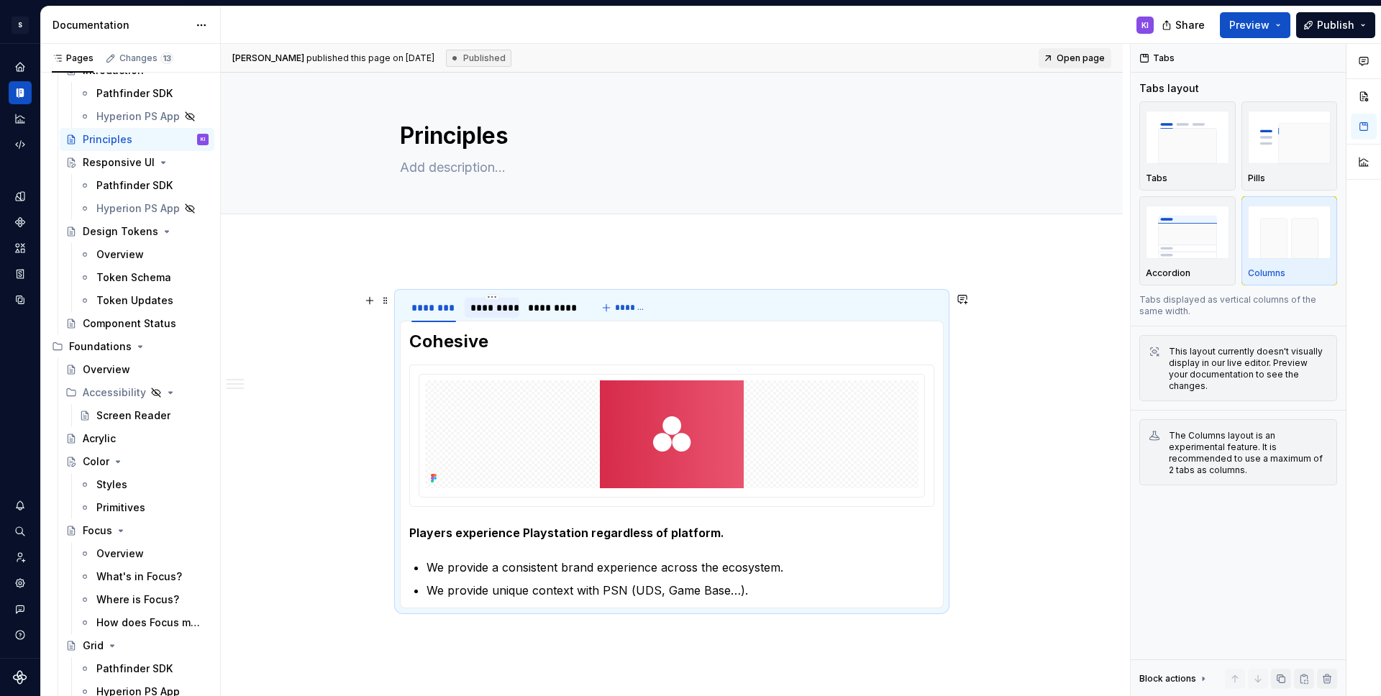
click at [486, 313] on div "*********" at bounding box center [491, 308] width 42 height 14
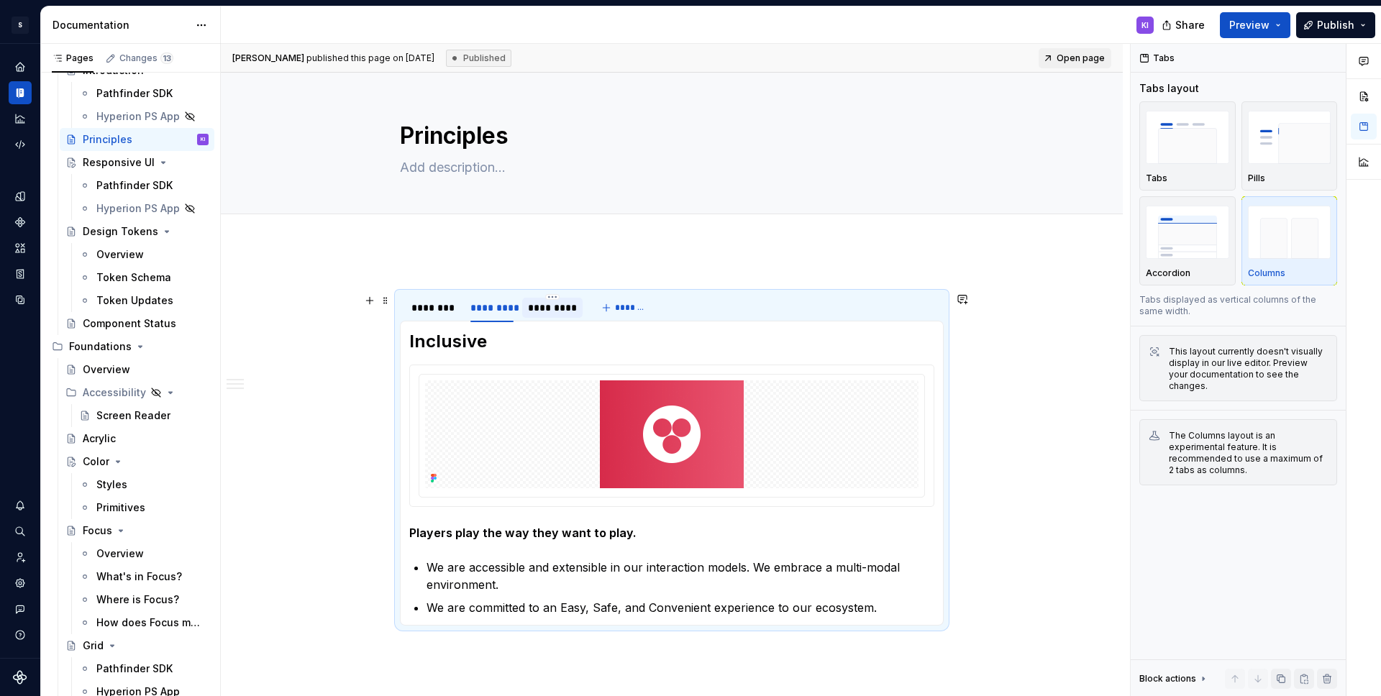
click at [555, 310] on div "*********" at bounding box center [552, 308] width 49 height 14
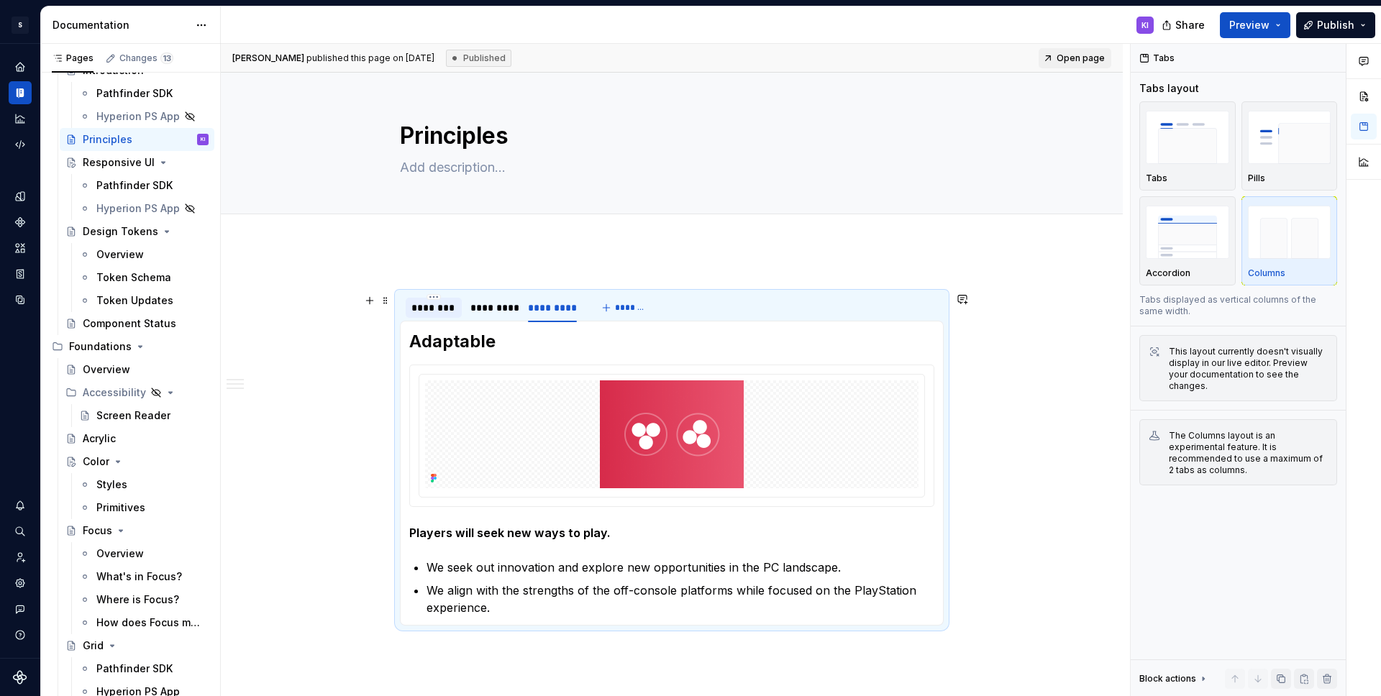
click at [430, 314] on div "********" at bounding box center [433, 308] width 45 height 14
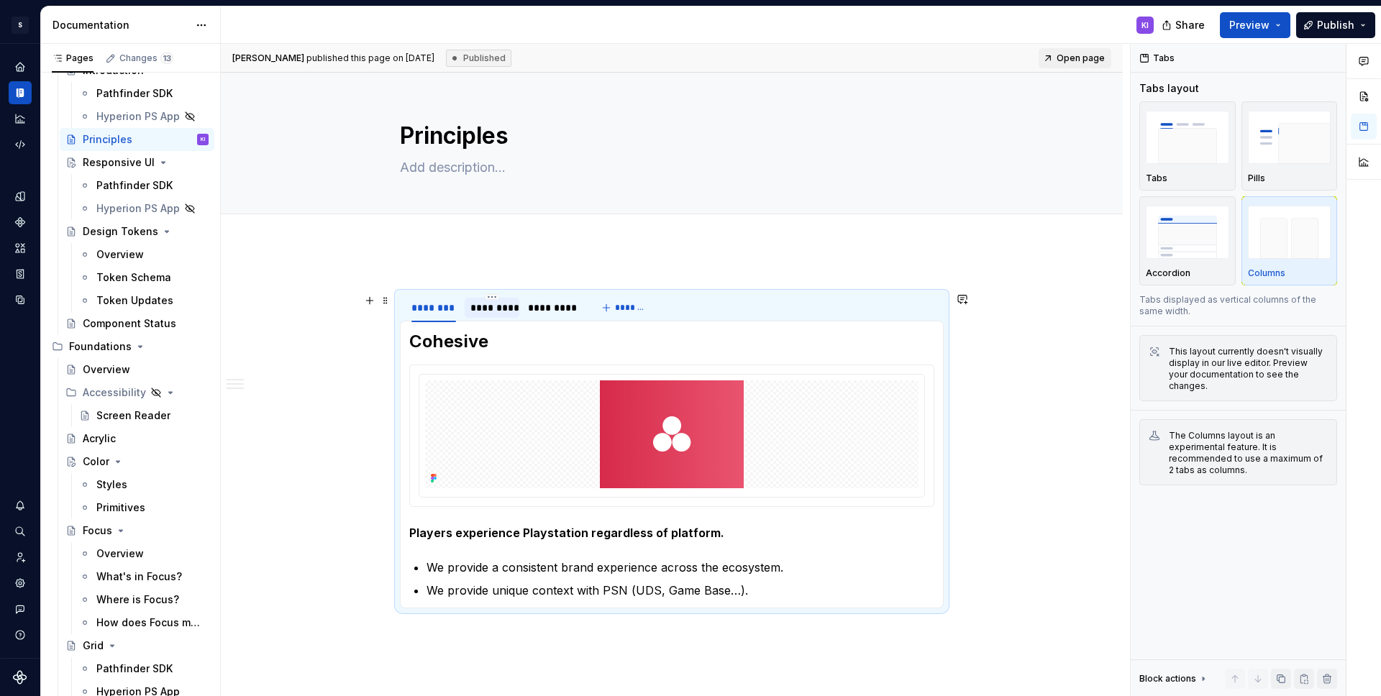
click at [491, 313] on div "*********" at bounding box center [491, 308] width 42 height 14
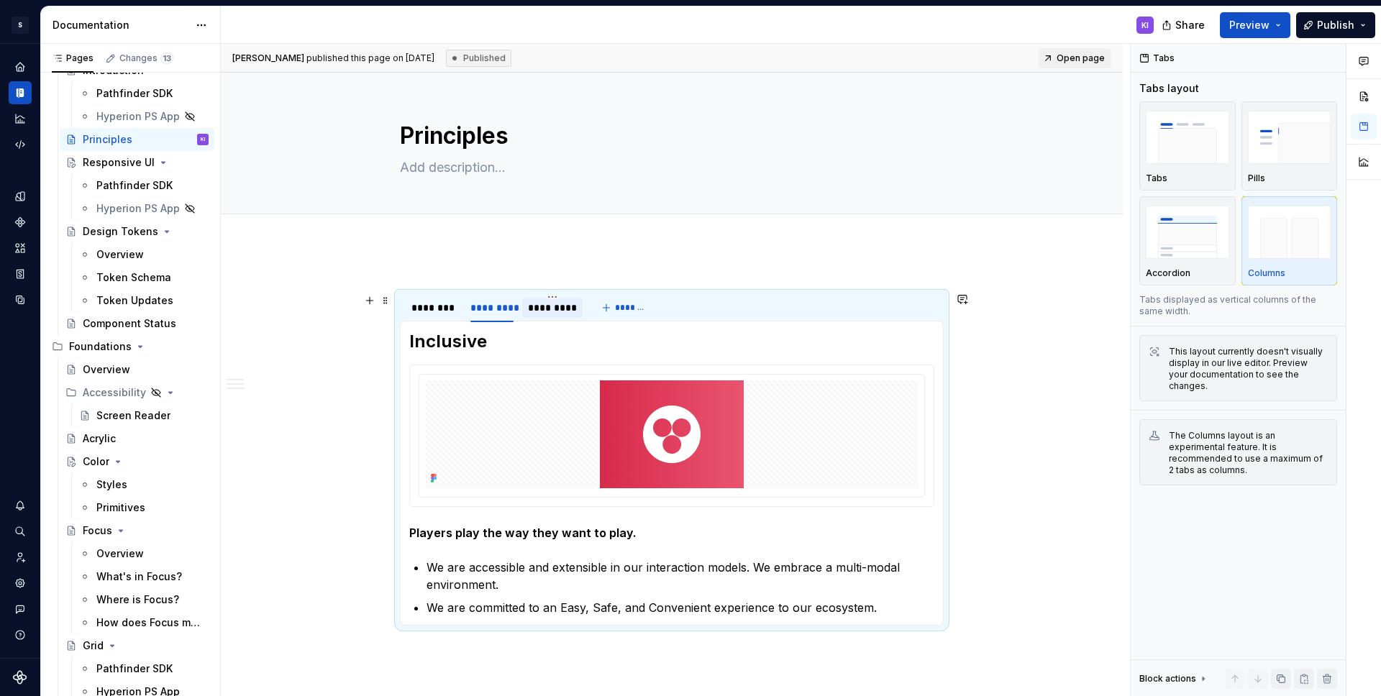
click at [556, 309] on div "*********" at bounding box center [552, 308] width 49 height 14
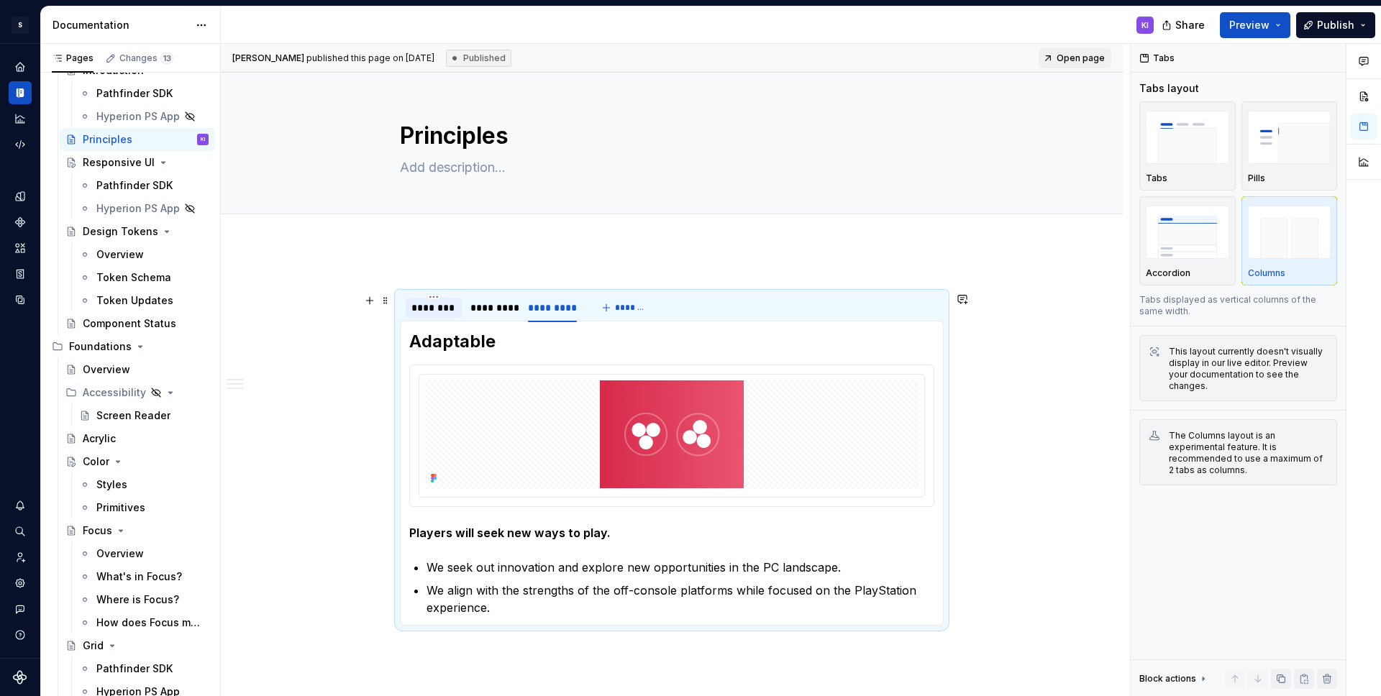
click at [424, 306] on div "********" at bounding box center [433, 308] width 45 height 14
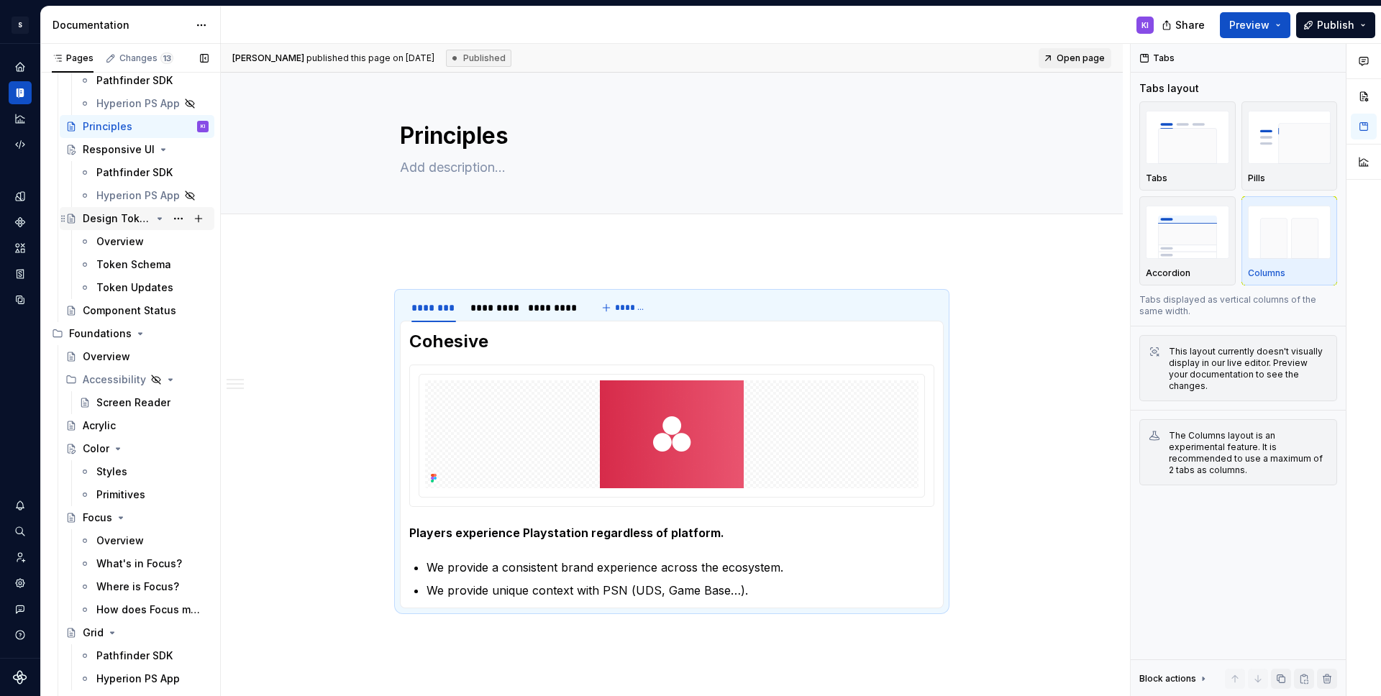
scroll to position [109, 0]
click at [106, 428] on div "Acrylic" at bounding box center [99, 421] width 33 height 14
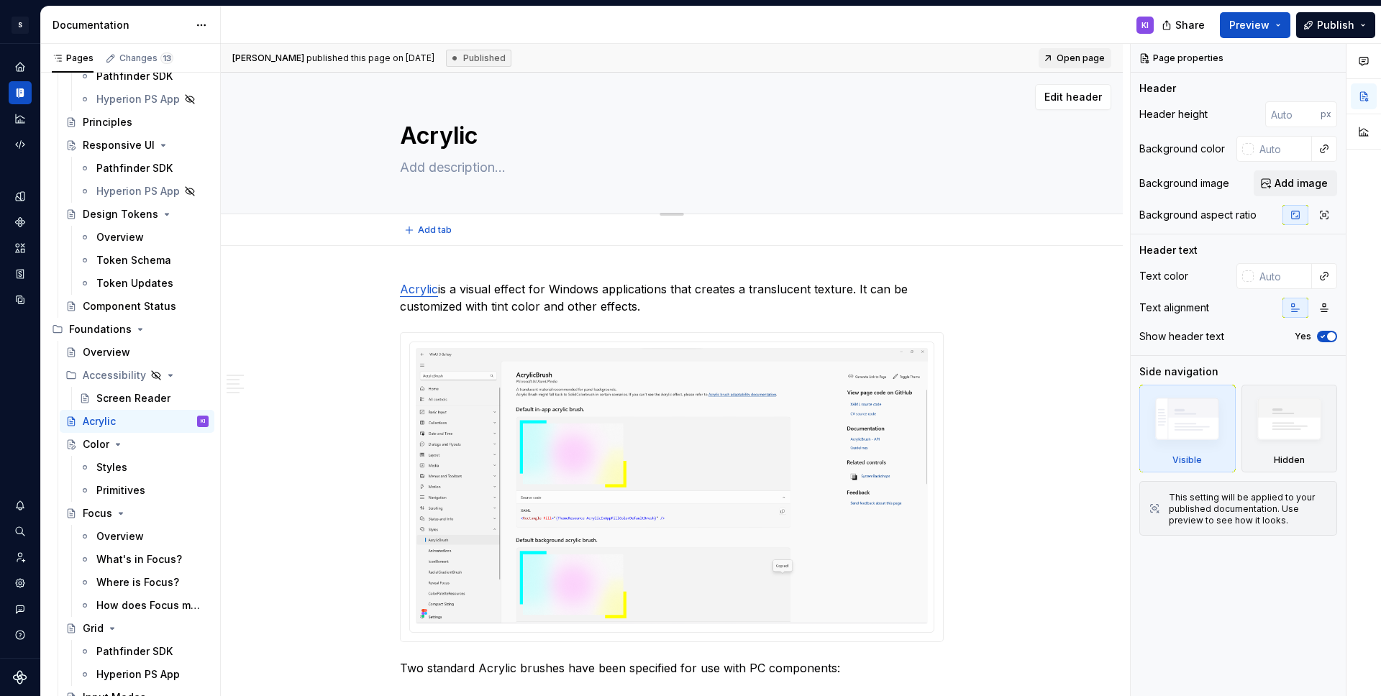
click at [476, 138] on textarea "Acrylic" at bounding box center [669, 136] width 544 height 35
click at [528, 125] on textarea "Acrylic" at bounding box center [669, 136] width 544 height 35
click at [573, 122] on textarea "Acrylic" at bounding box center [669, 136] width 544 height 35
click at [101, 443] on div "Color" at bounding box center [96, 444] width 27 height 14
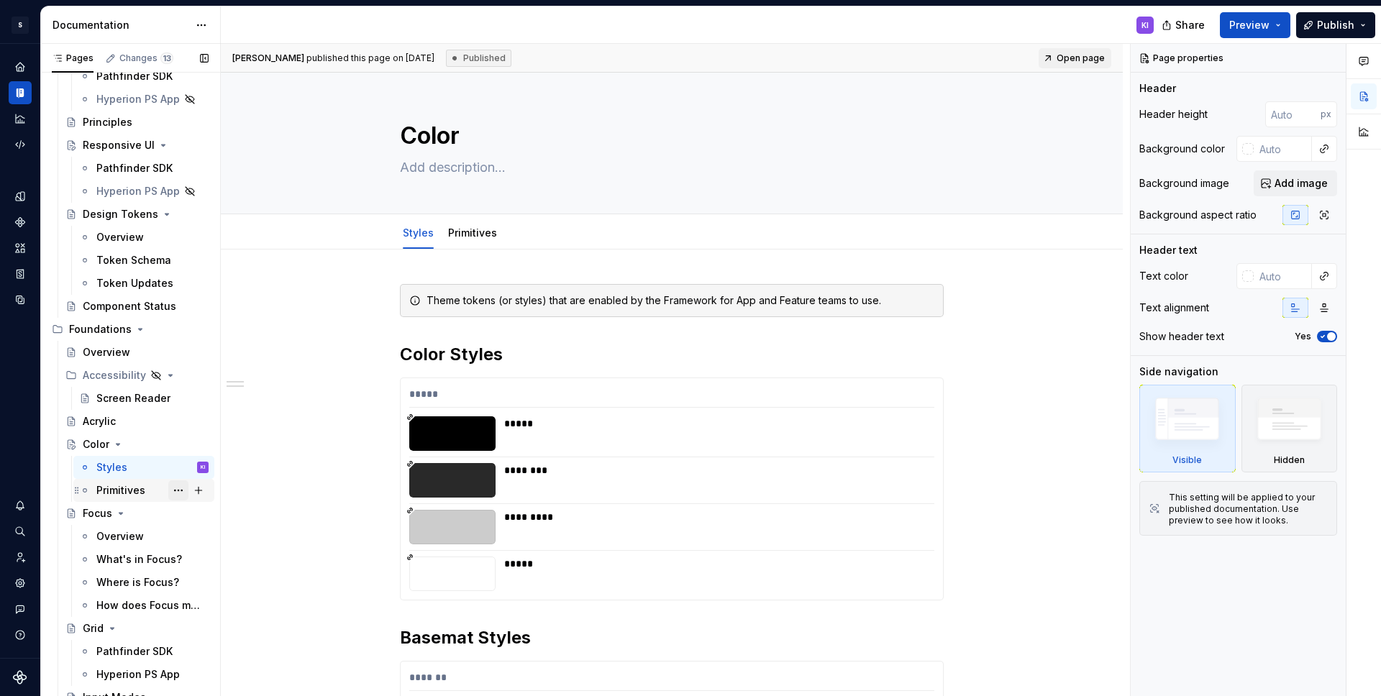
click at [170, 491] on button "Page tree" at bounding box center [178, 491] width 20 height 20
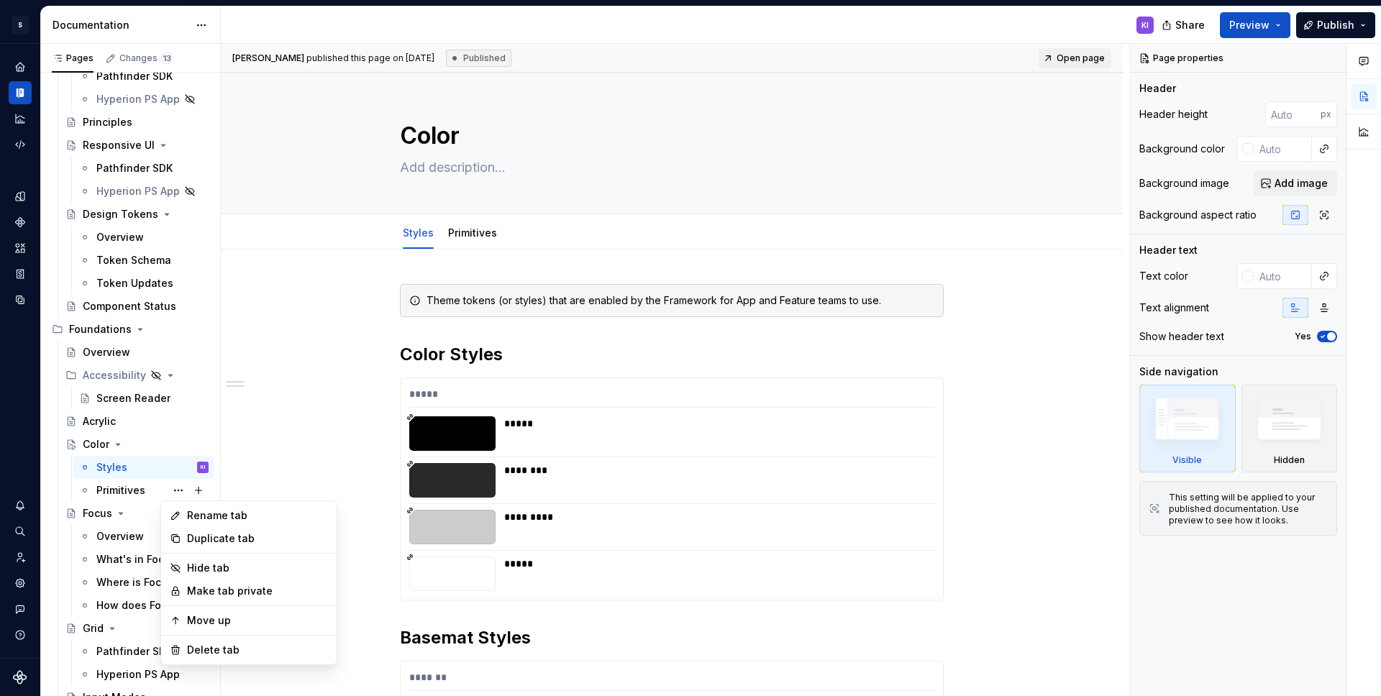
click at [510, 227] on html "S PC Design System KI Design system data Documentation KI Share Preview Publish…" at bounding box center [690, 348] width 1381 height 696
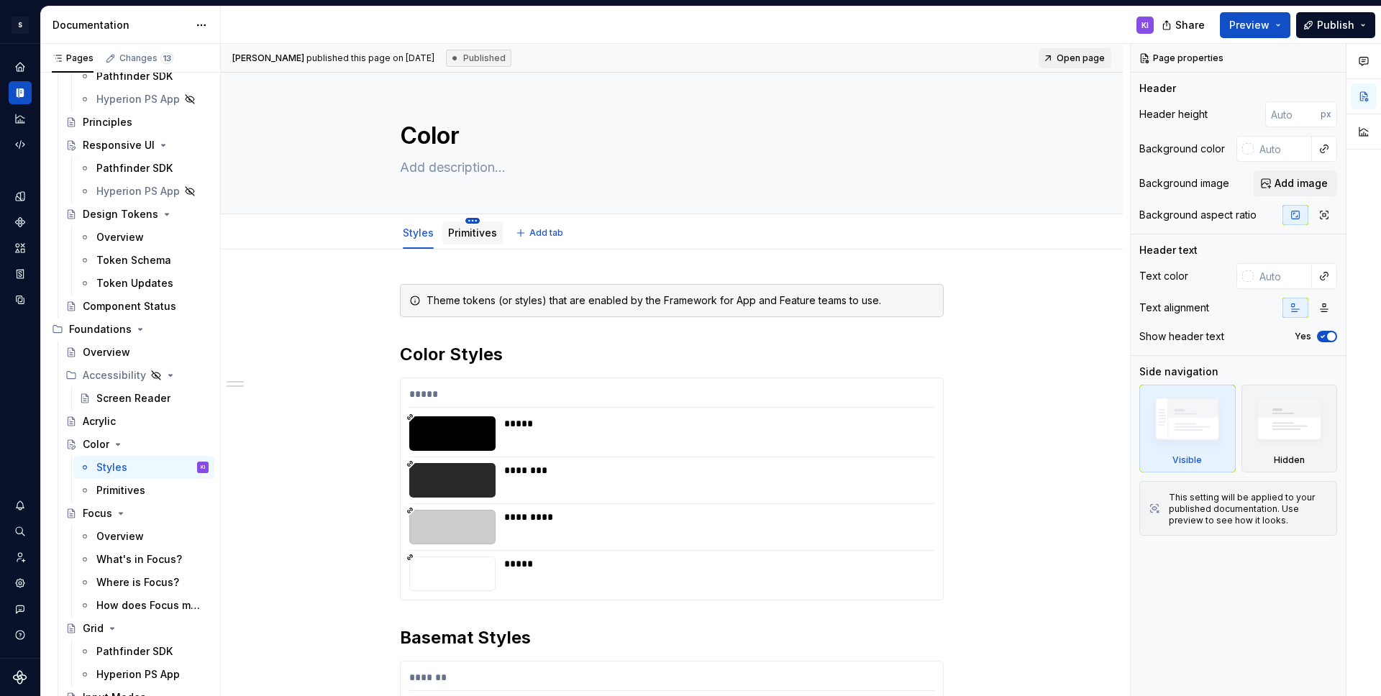
click at [474, 221] on html "S PC Design System KI Design system data Documentation KI Share Preview Publish…" at bounding box center [690, 348] width 1381 height 696
click at [691, 152] on html "S PC Design System KI Design system data Documentation KI Share Preview Publish…" at bounding box center [690, 348] width 1381 height 696
click at [172, 491] on button "Page tree" at bounding box center [178, 491] width 20 height 20
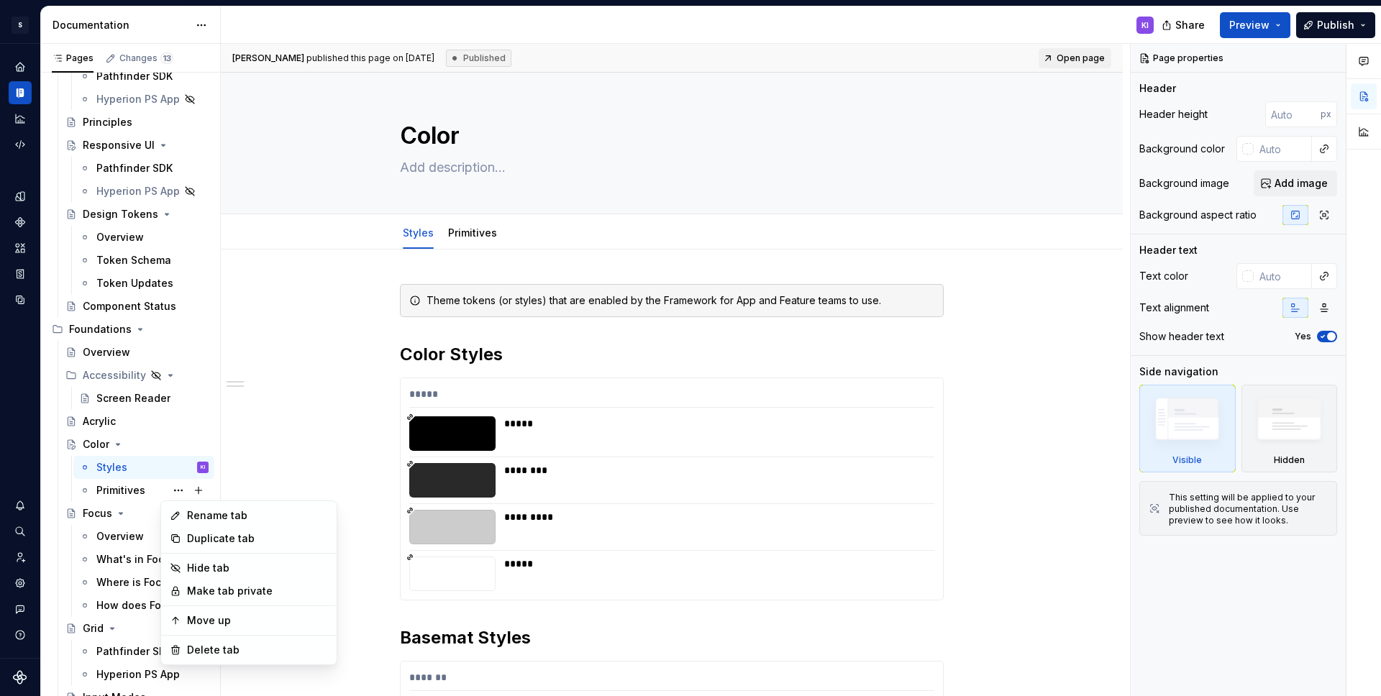
click at [270, 434] on html "S PC Design System KI Design system data Documentation KI Share Preview Publish…" at bounding box center [690, 348] width 1381 height 696
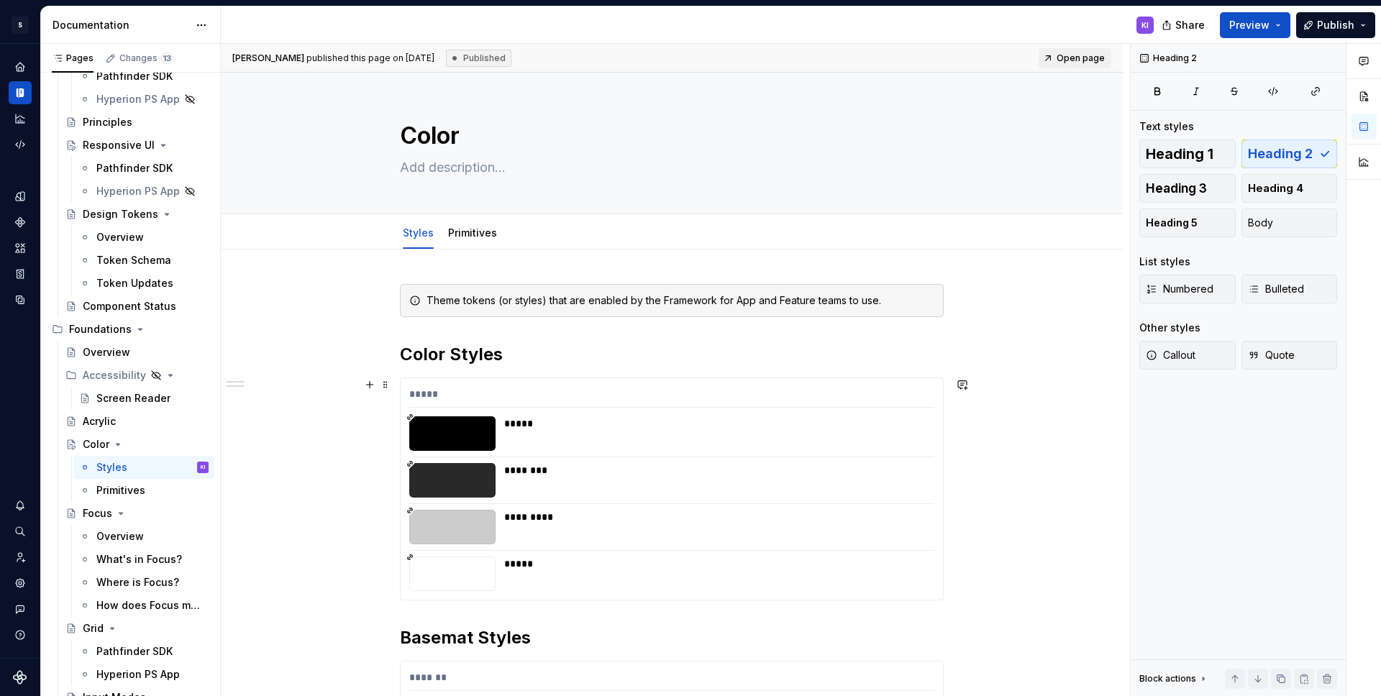
click at [267, 432] on div "**********" at bounding box center [672, 657] width 902 height 814
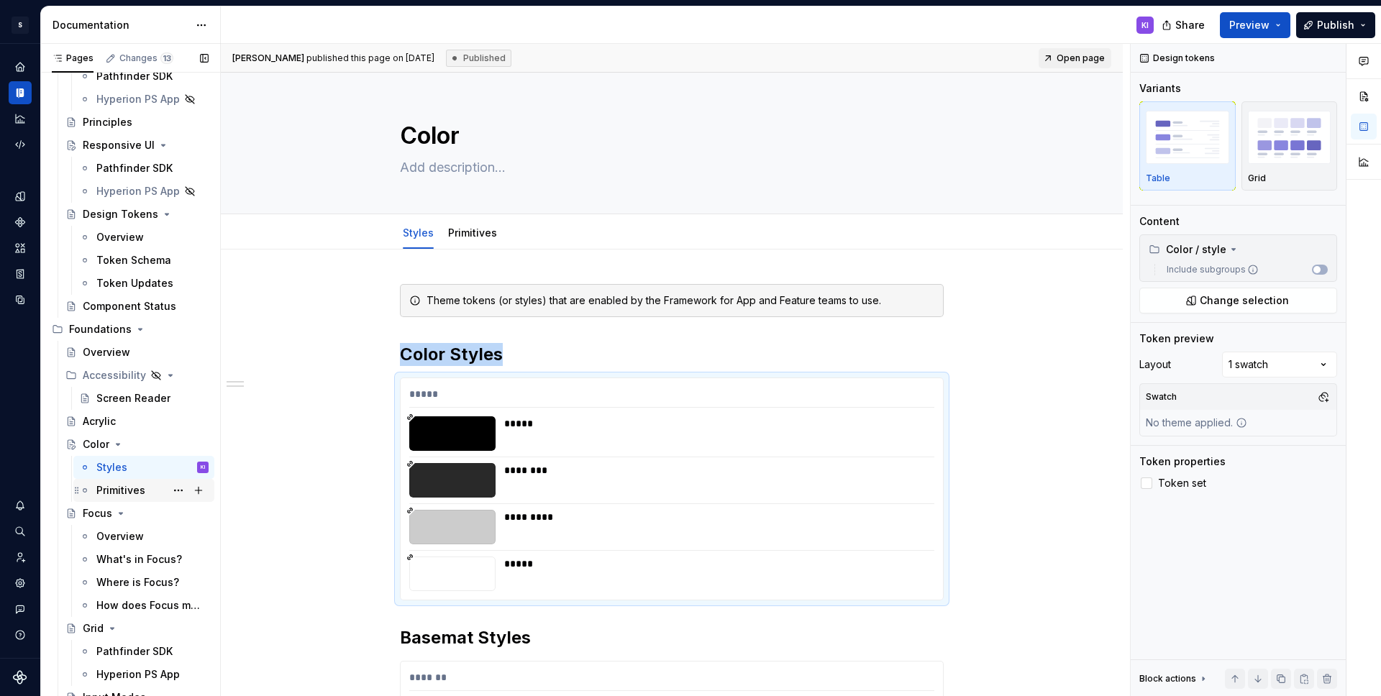
click at [116, 486] on div "Primitives" at bounding box center [120, 490] width 49 height 14
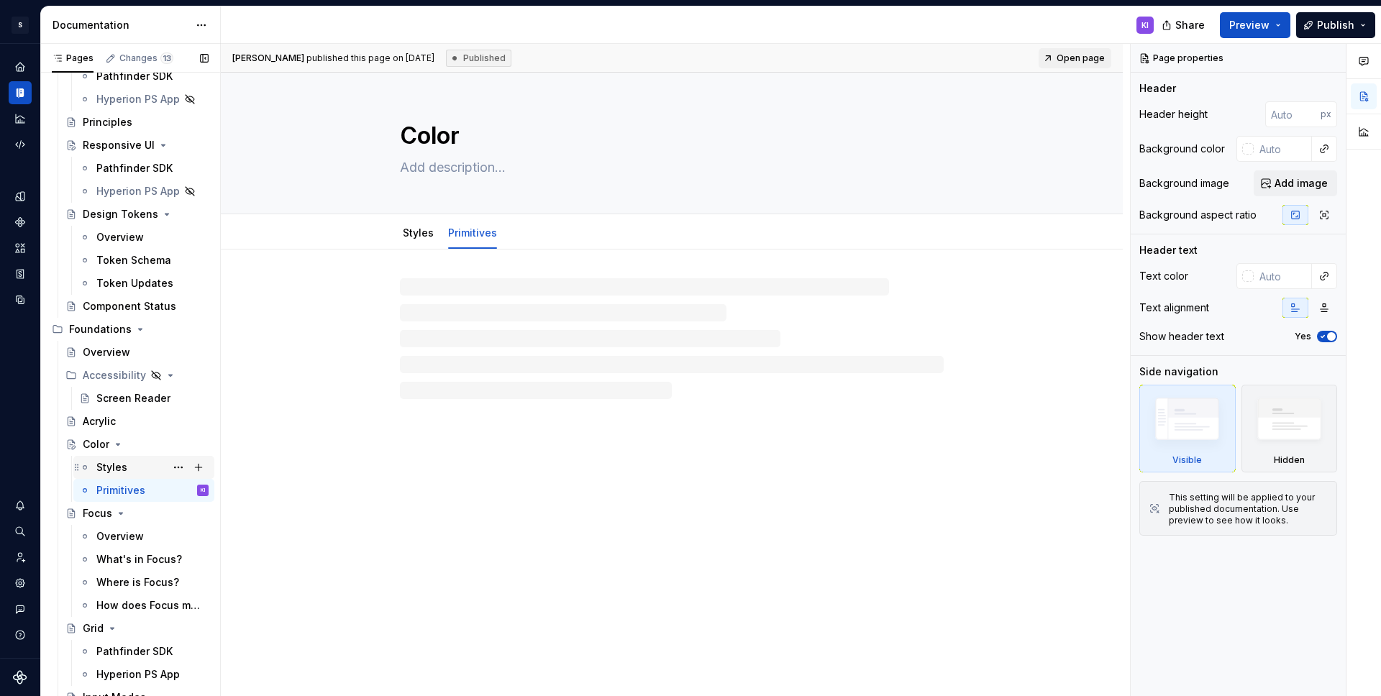
click at [118, 463] on div "Styles" at bounding box center [111, 467] width 31 height 14
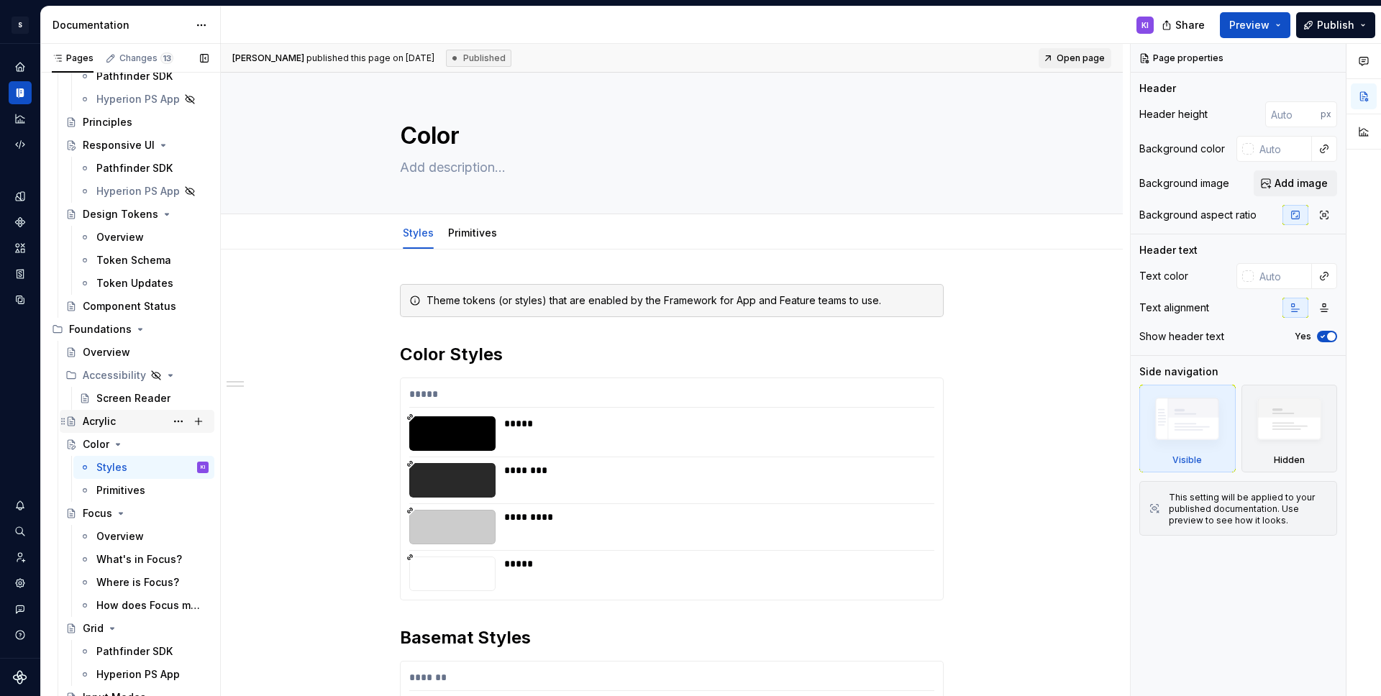
click at [115, 417] on div "Acrylic" at bounding box center [99, 421] width 33 height 14
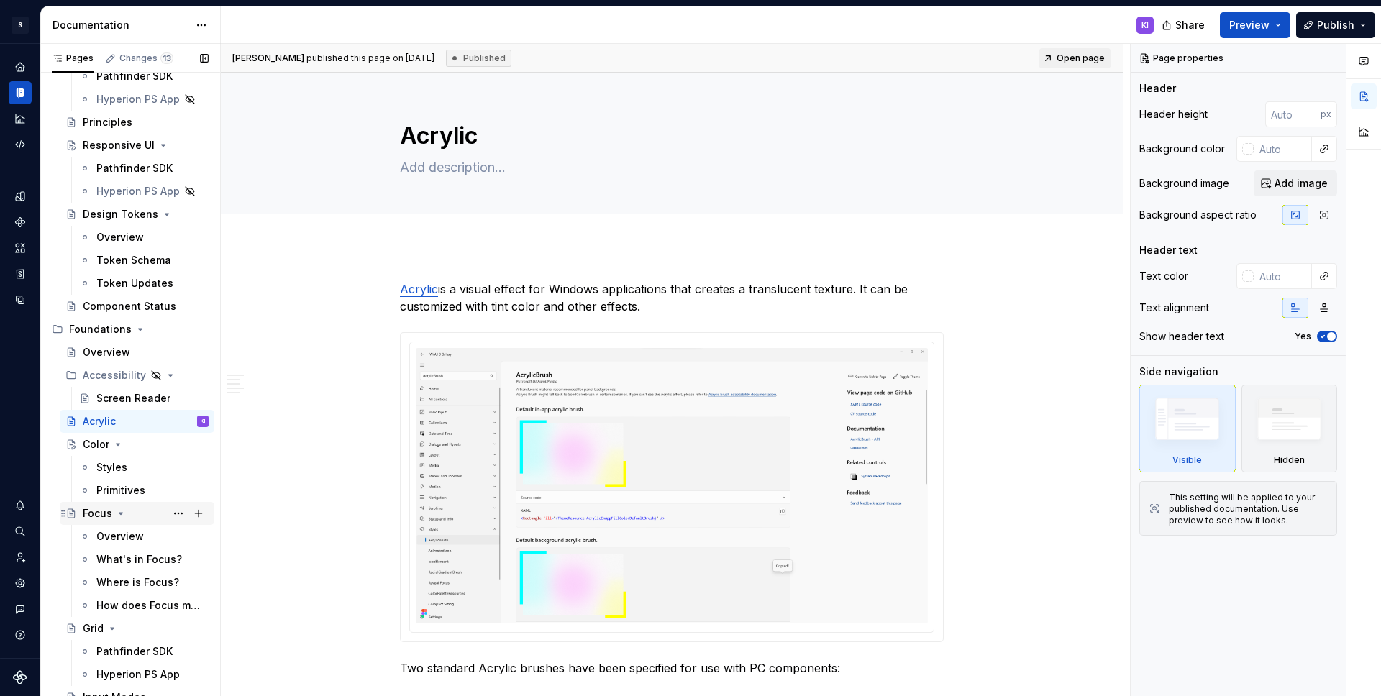
click at [102, 511] on div "Focus" at bounding box center [97, 513] width 29 height 14
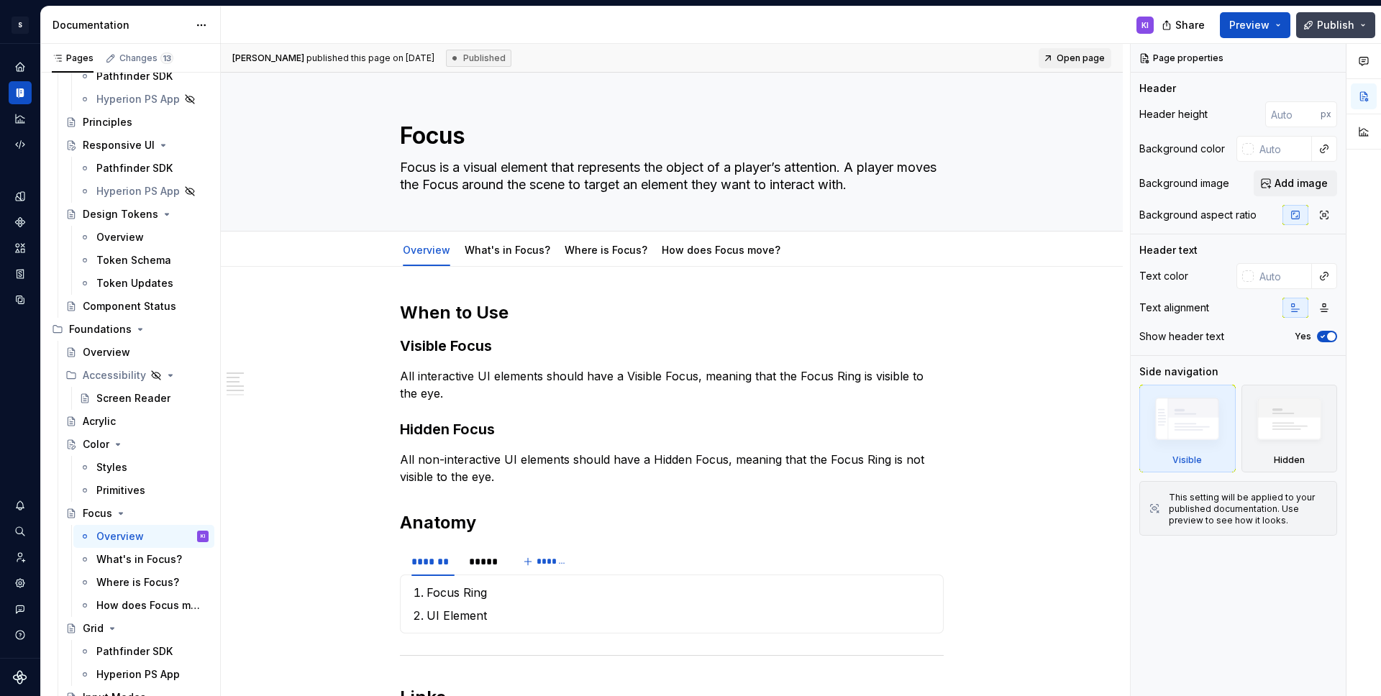
click at [1302, 27] on button "Publish" at bounding box center [1335, 25] width 79 height 26
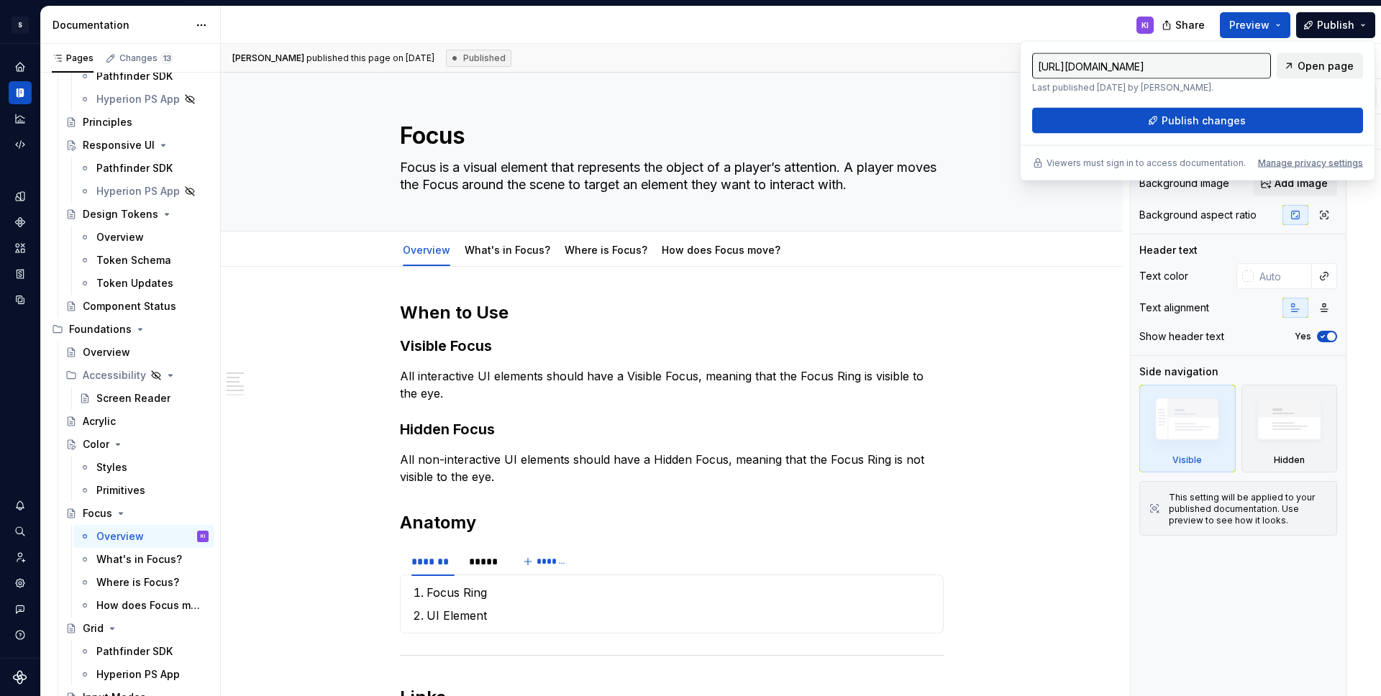
click at [1302, 65] on span "Open page" at bounding box center [1326, 66] width 56 height 14
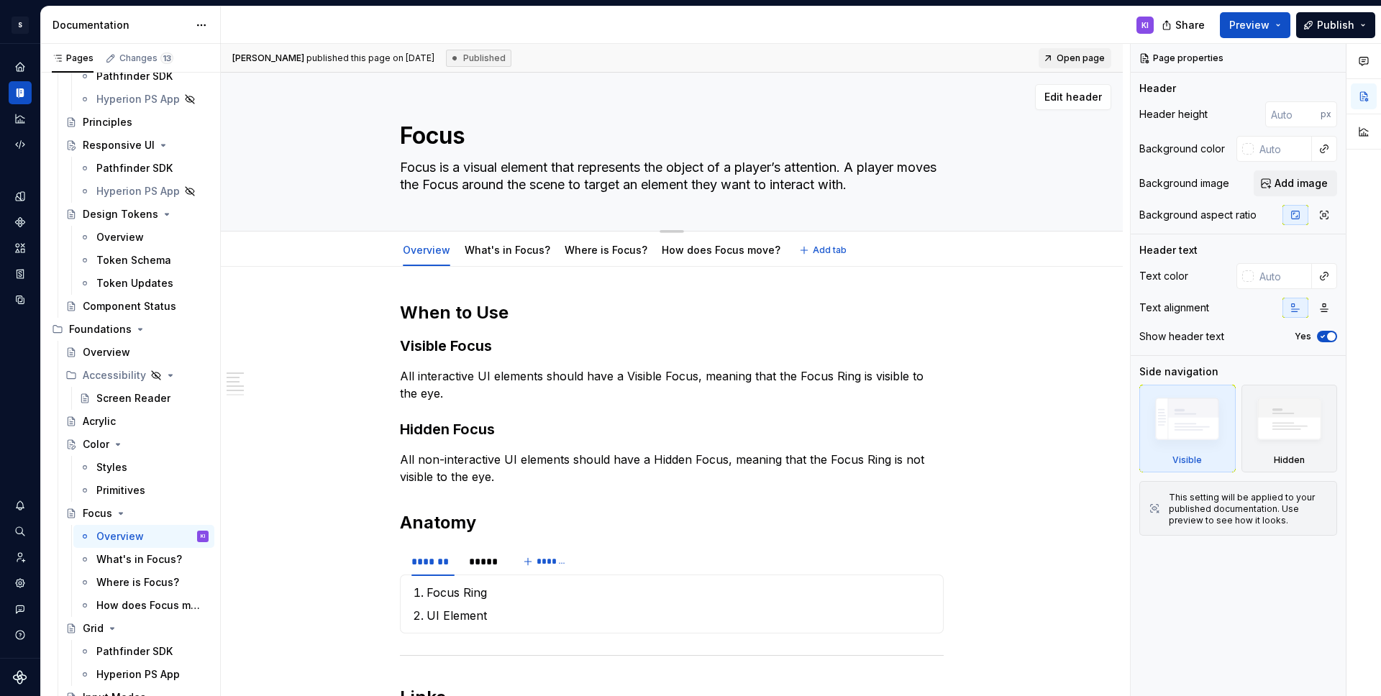
click at [872, 77] on div "Focus Focus is a visual element that represents the object of a player’s attent…" at bounding box center [672, 152] width 544 height 158
click at [103, 419] on div "Acrylic" at bounding box center [99, 421] width 33 height 14
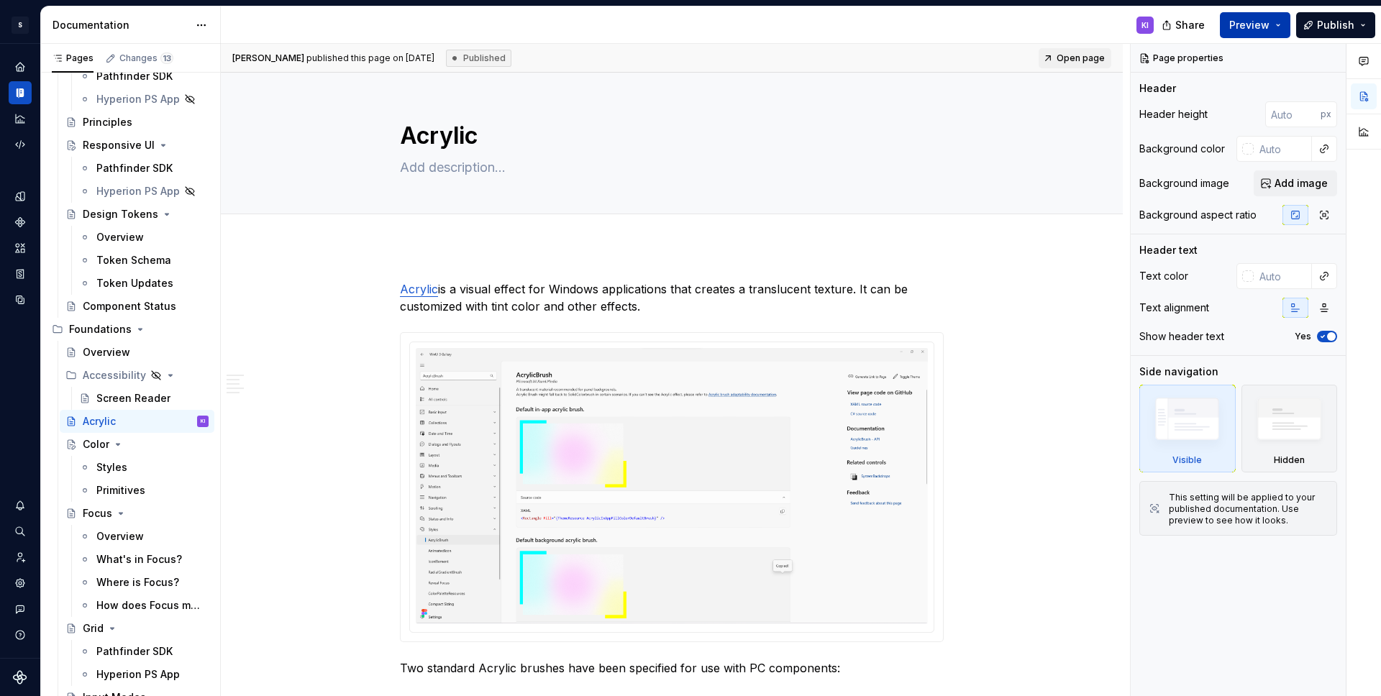
click at [1283, 22] on button "Preview" at bounding box center [1255, 25] width 70 height 26
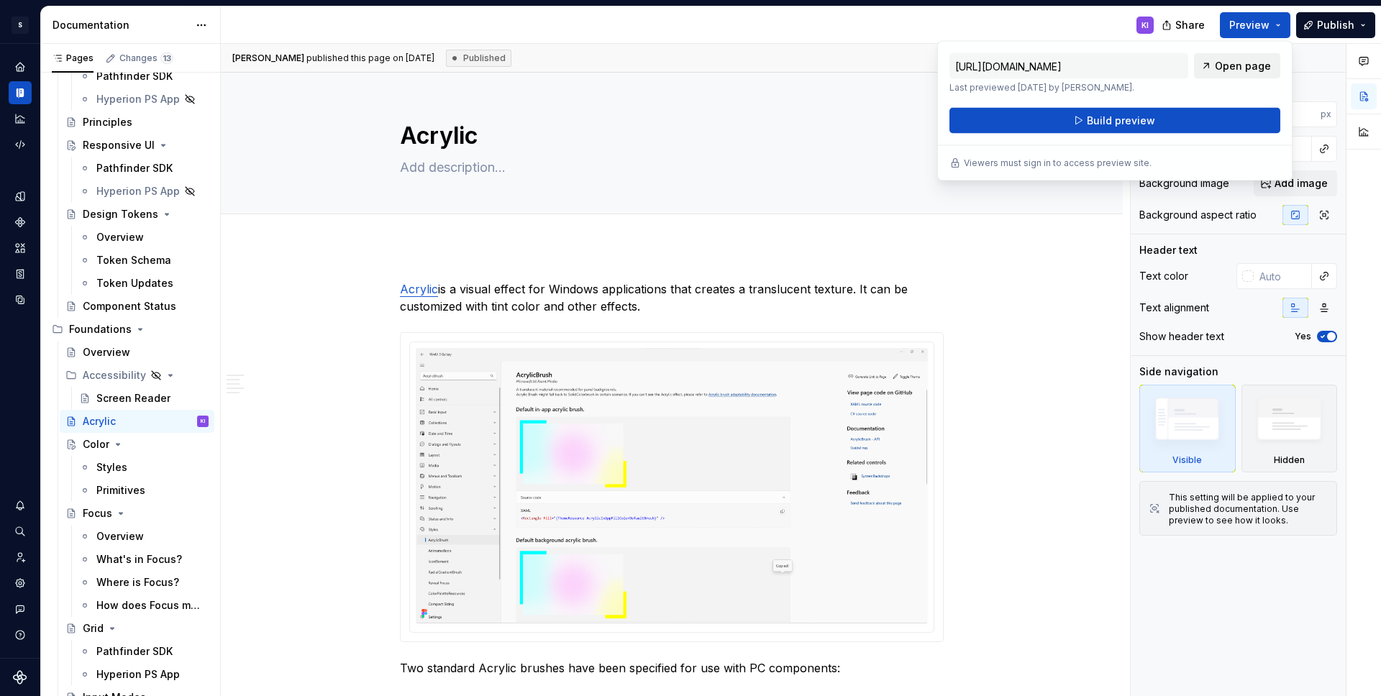
click at [1246, 63] on span "Open page" at bounding box center [1243, 66] width 56 height 14
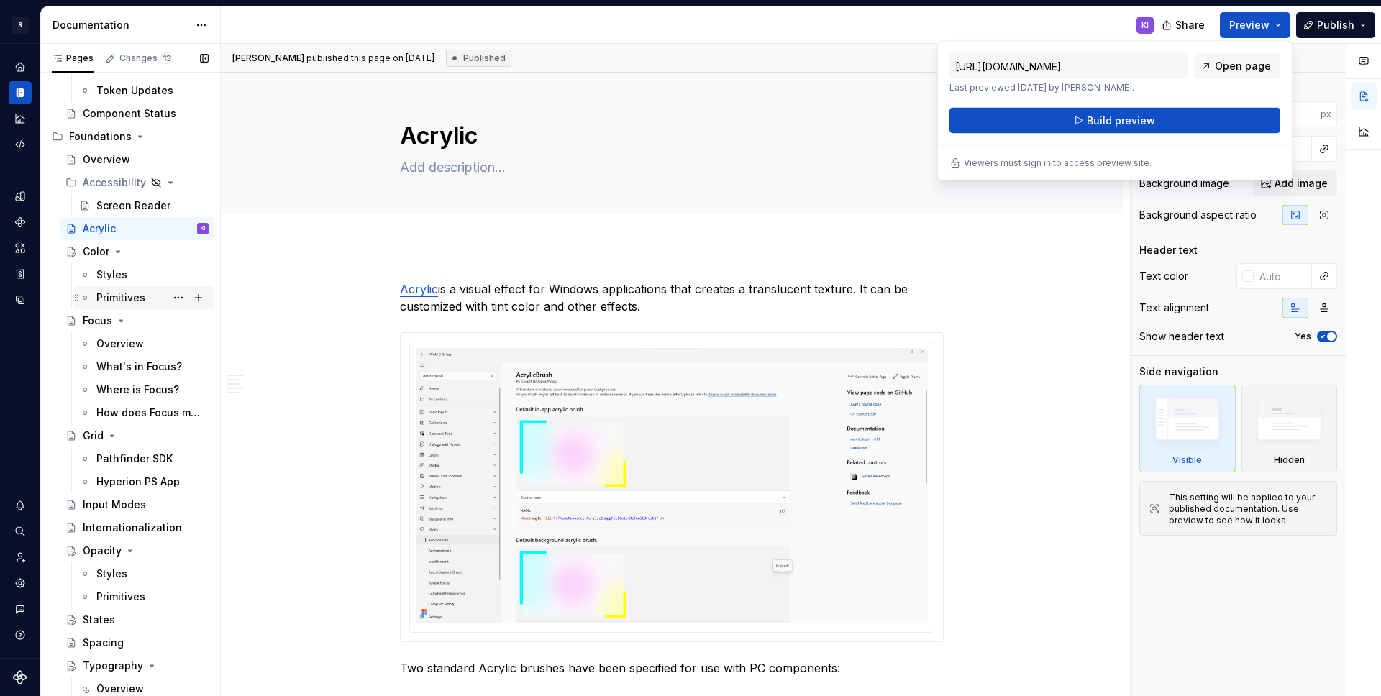
scroll to position [319, 0]
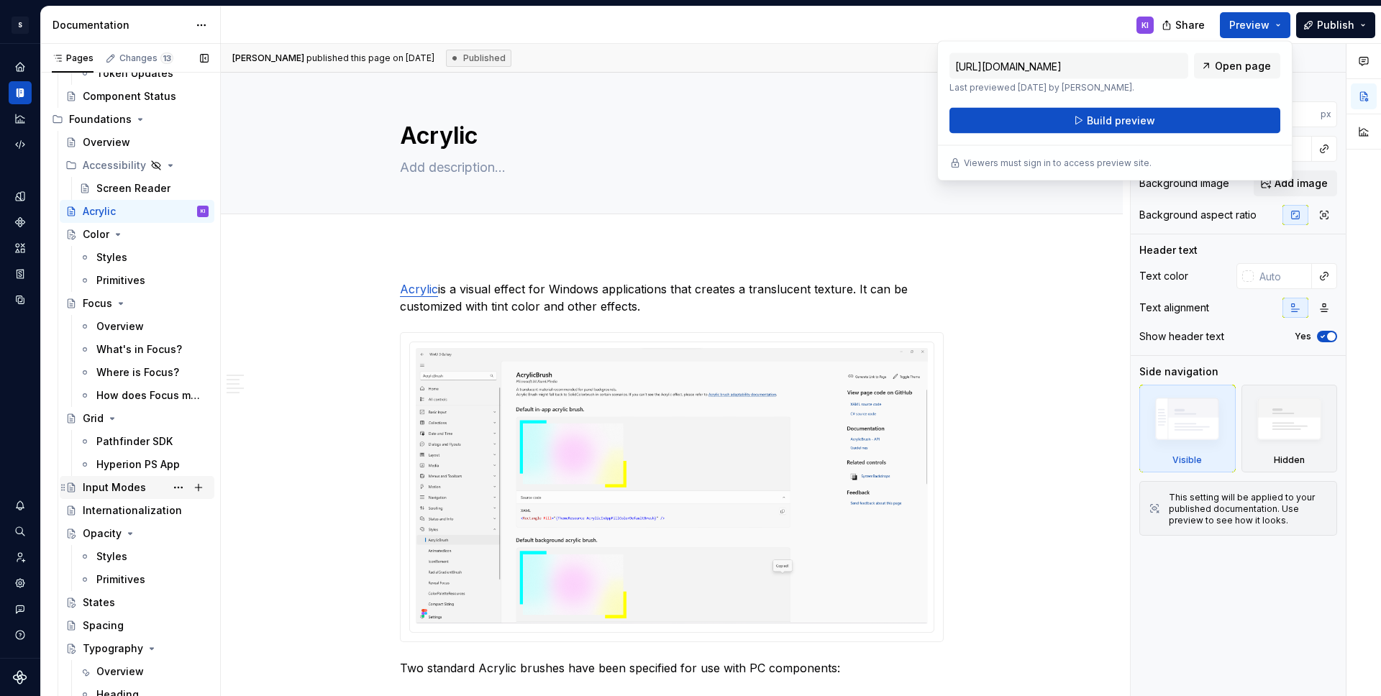
click at [125, 489] on div "Input Modes" at bounding box center [114, 488] width 63 height 14
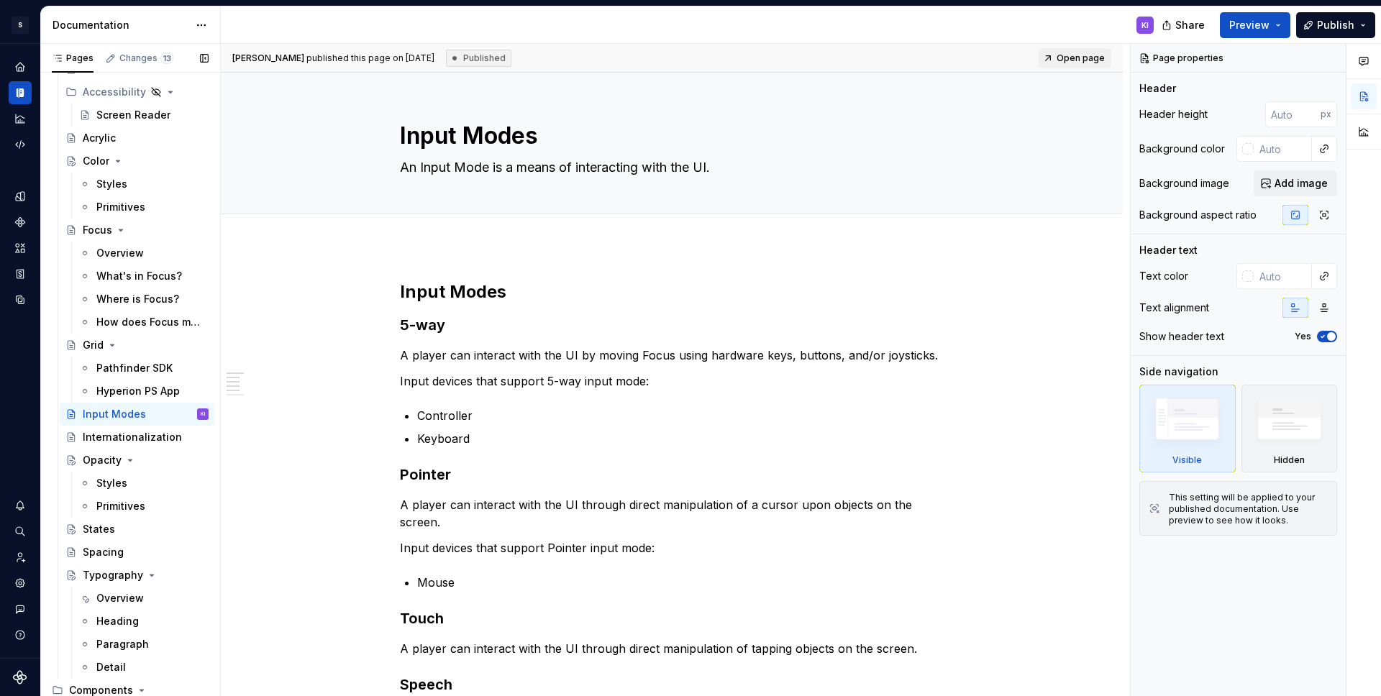
scroll to position [393, 0]
click at [104, 226] on div "Focus" at bounding box center [97, 229] width 29 height 14
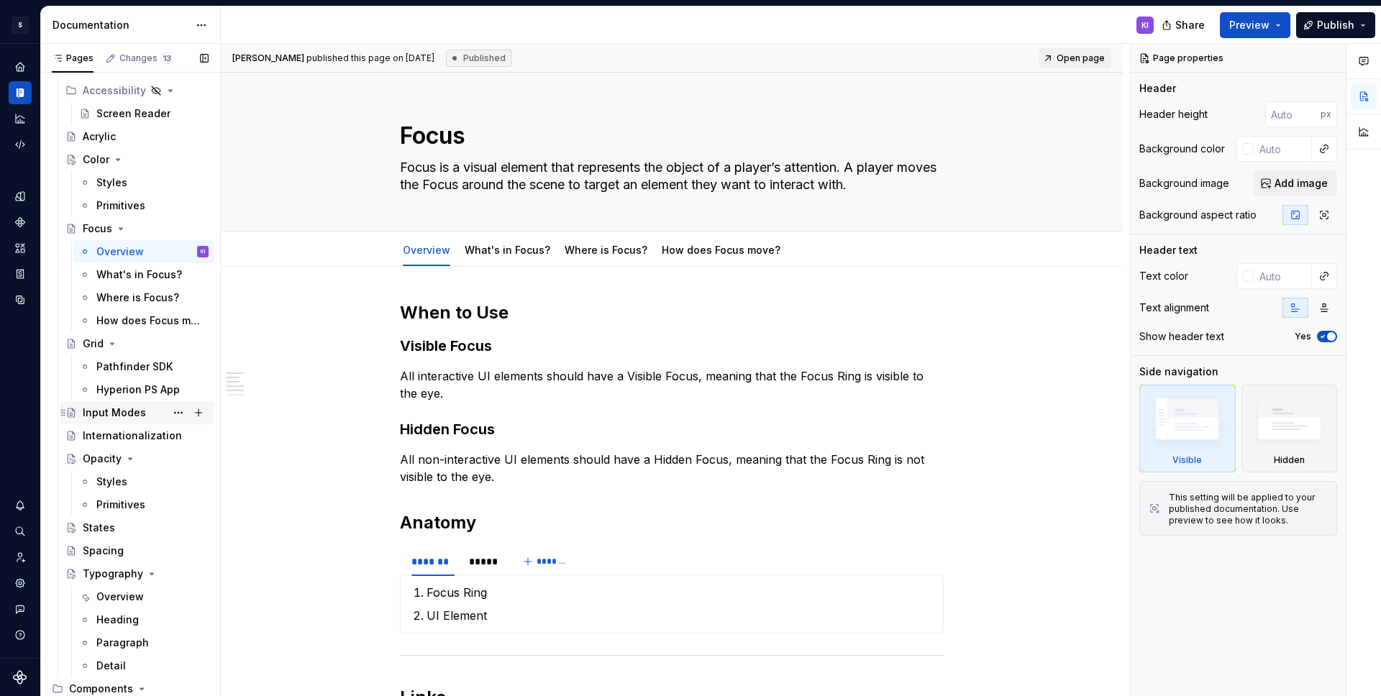
click at [101, 406] on div "Input Modes" at bounding box center [114, 413] width 63 height 14
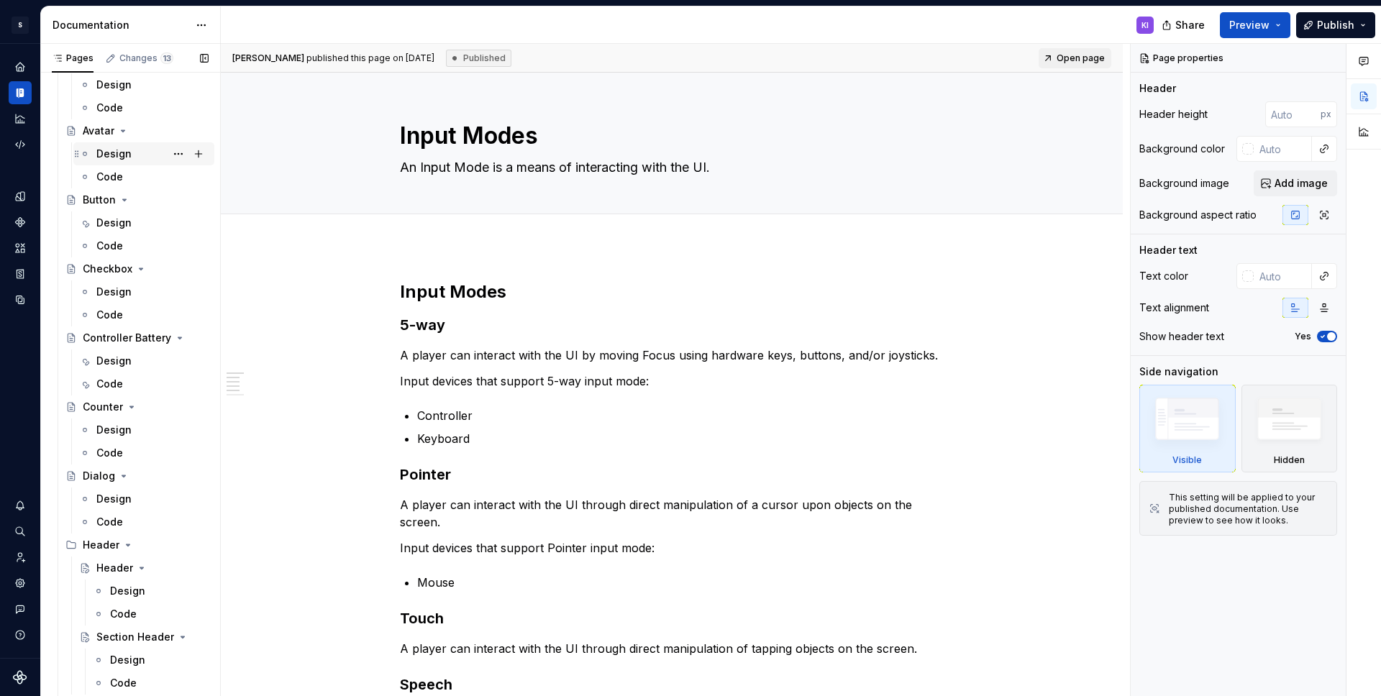
scroll to position [1180, 0]
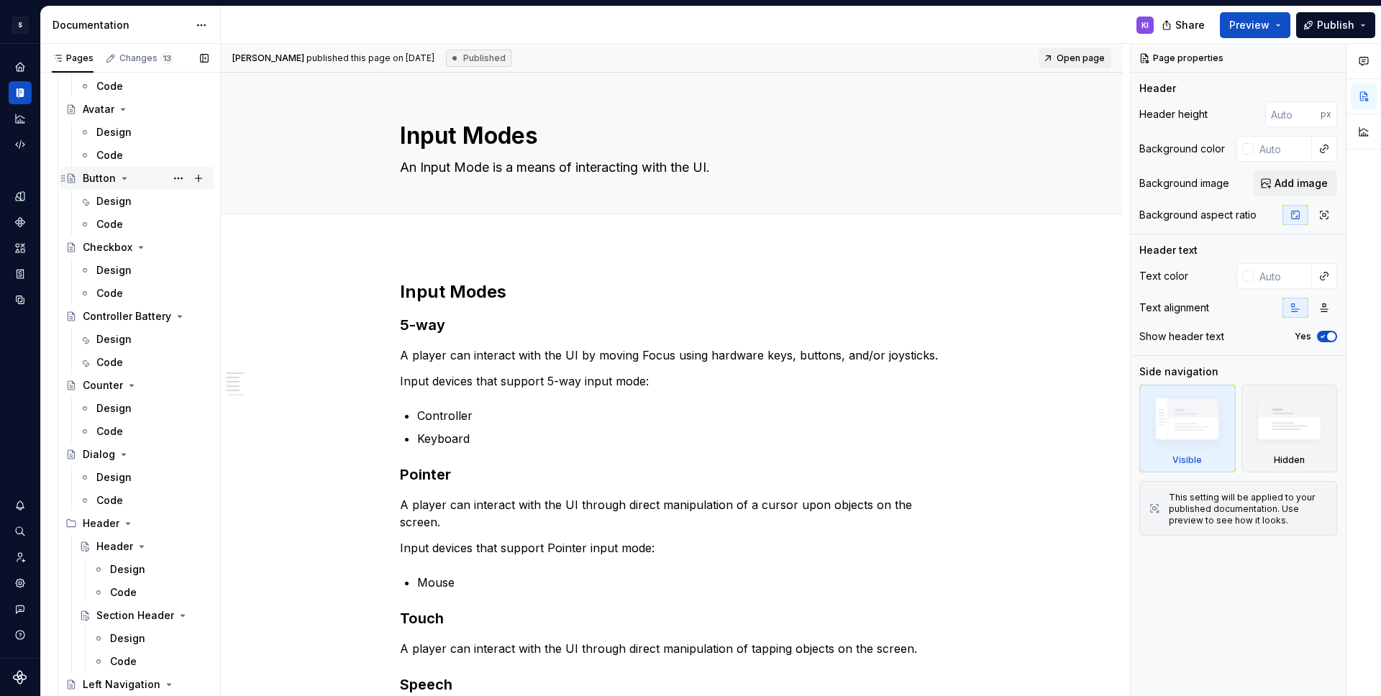
click at [108, 173] on div "Button" at bounding box center [99, 178] width 33 height 14
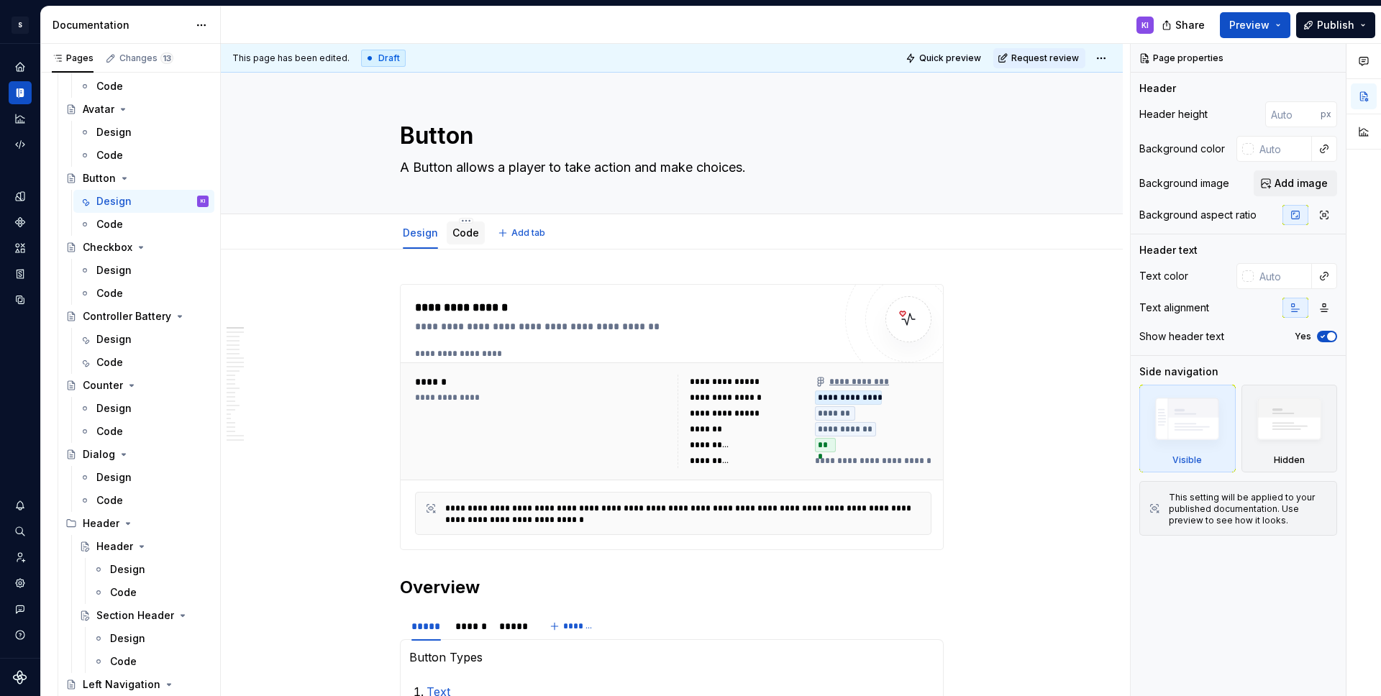
click at [452, 239] on div "Code" at bounding box center [465, 233] width 27 height 14
click at [468, 229] on link "Code" at bounding box center [465, 233] width 27 height 12
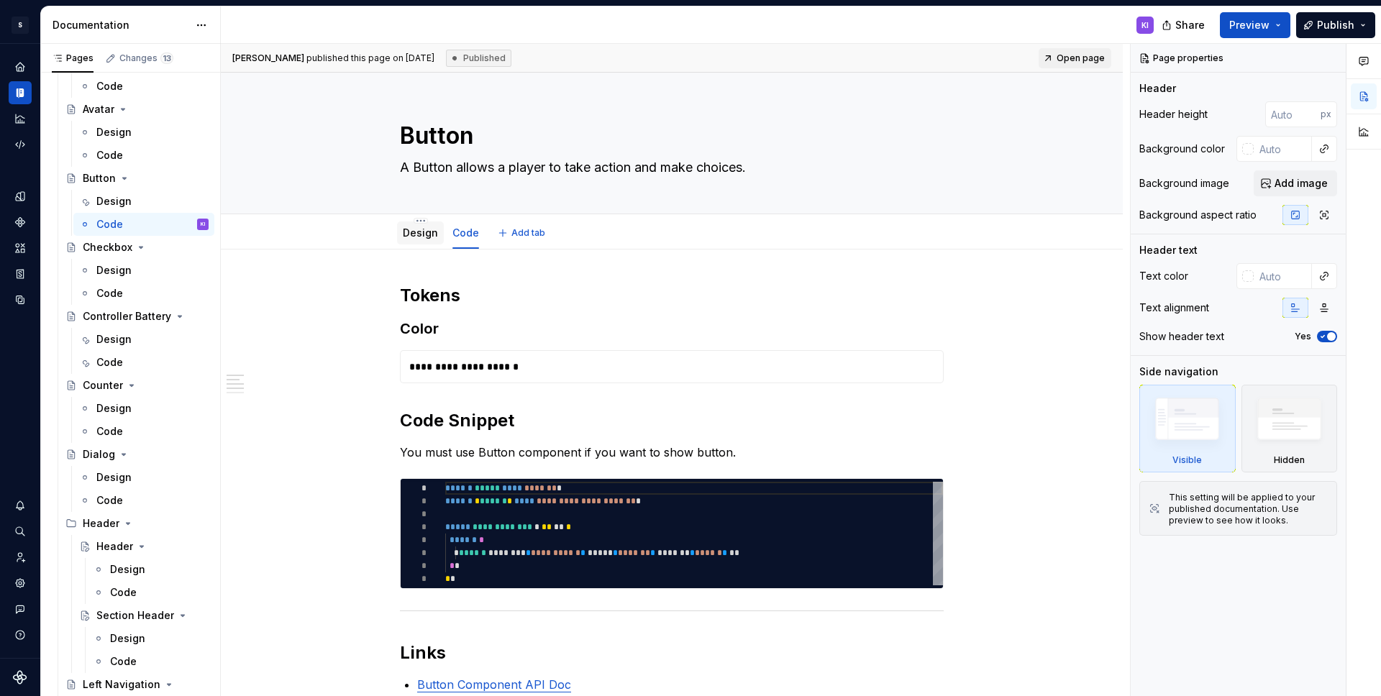
click at [422, 237] on link "Design" at bounding box center [420, 233] width 35 height 12
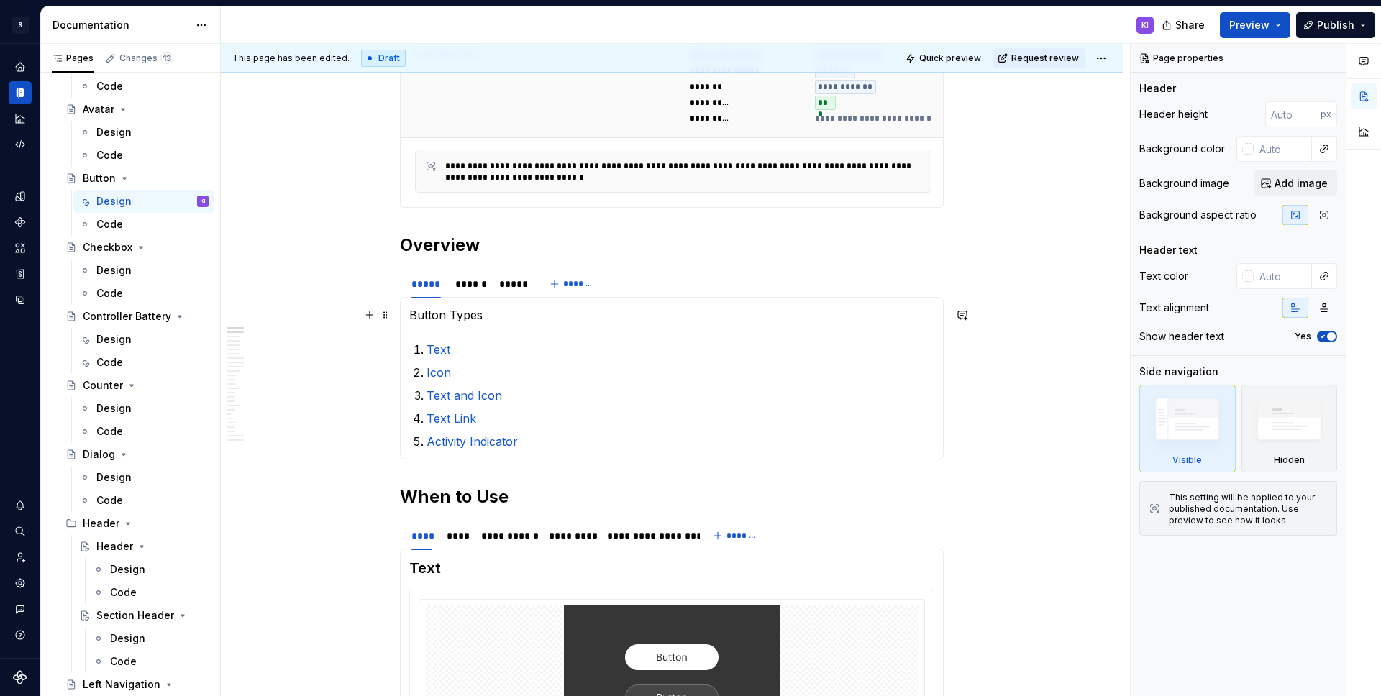
scroll to position [355, 0]
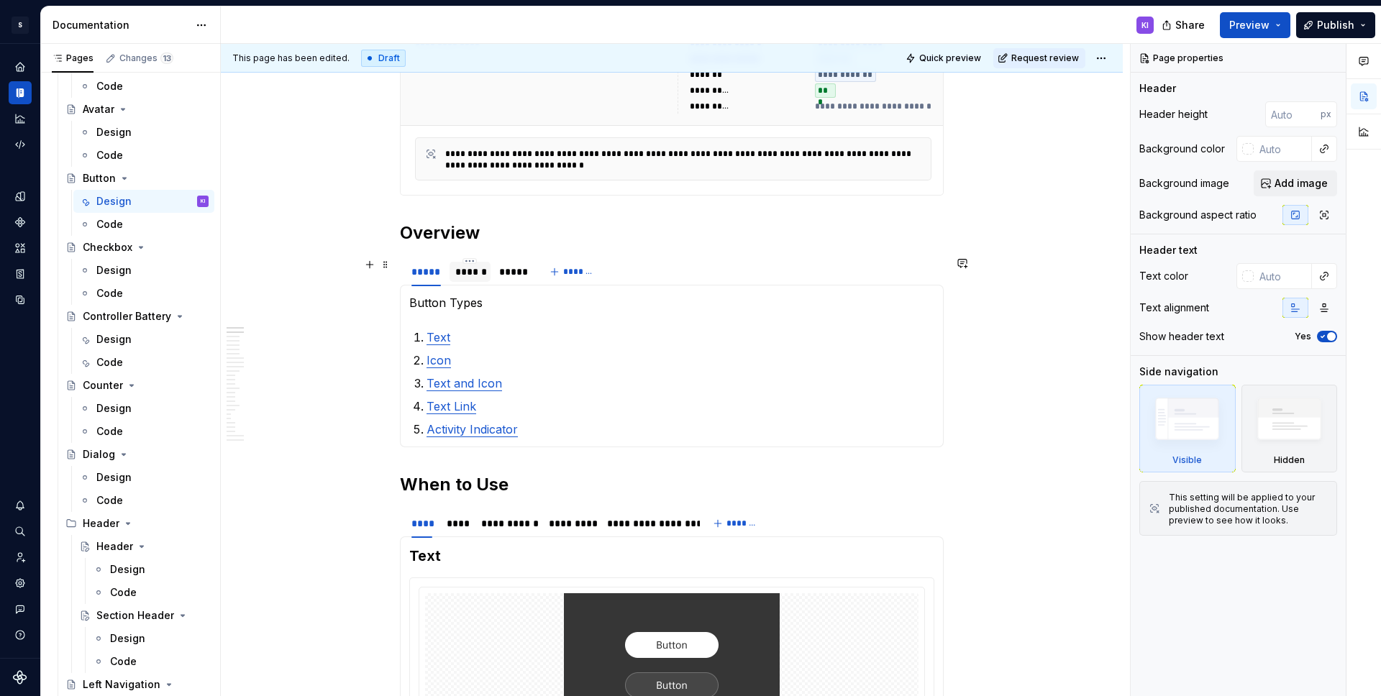
click at [465, 267] on div "******" at bounding box center [469, 272] width 29 height 14
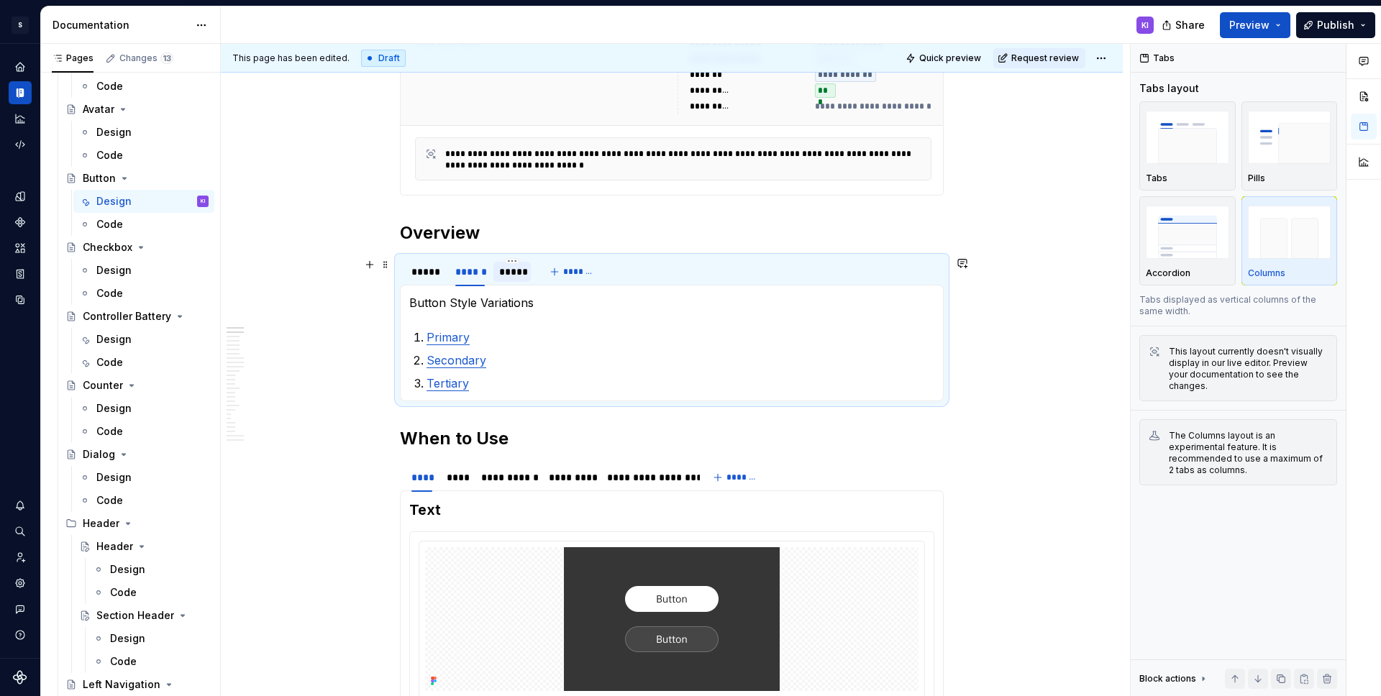
click at [508, 271] on div "*****" at bounding box center [512, 272] width 26 height 14
click at [473, 271] on div "******" at bounding box center [469, 272] width 29 height 14
click at [421, 270] on div "*****" at bounding box center [425, 272] width 29 height 14
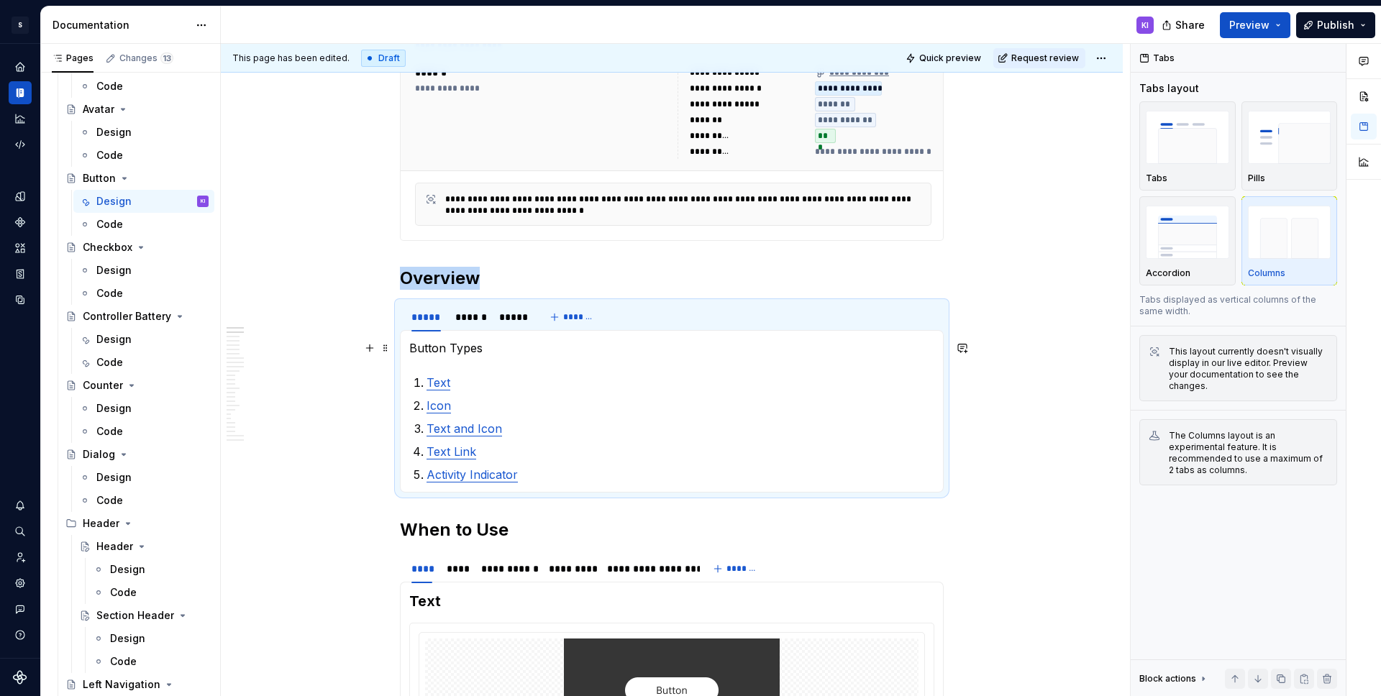
scroll to position [326, 0]
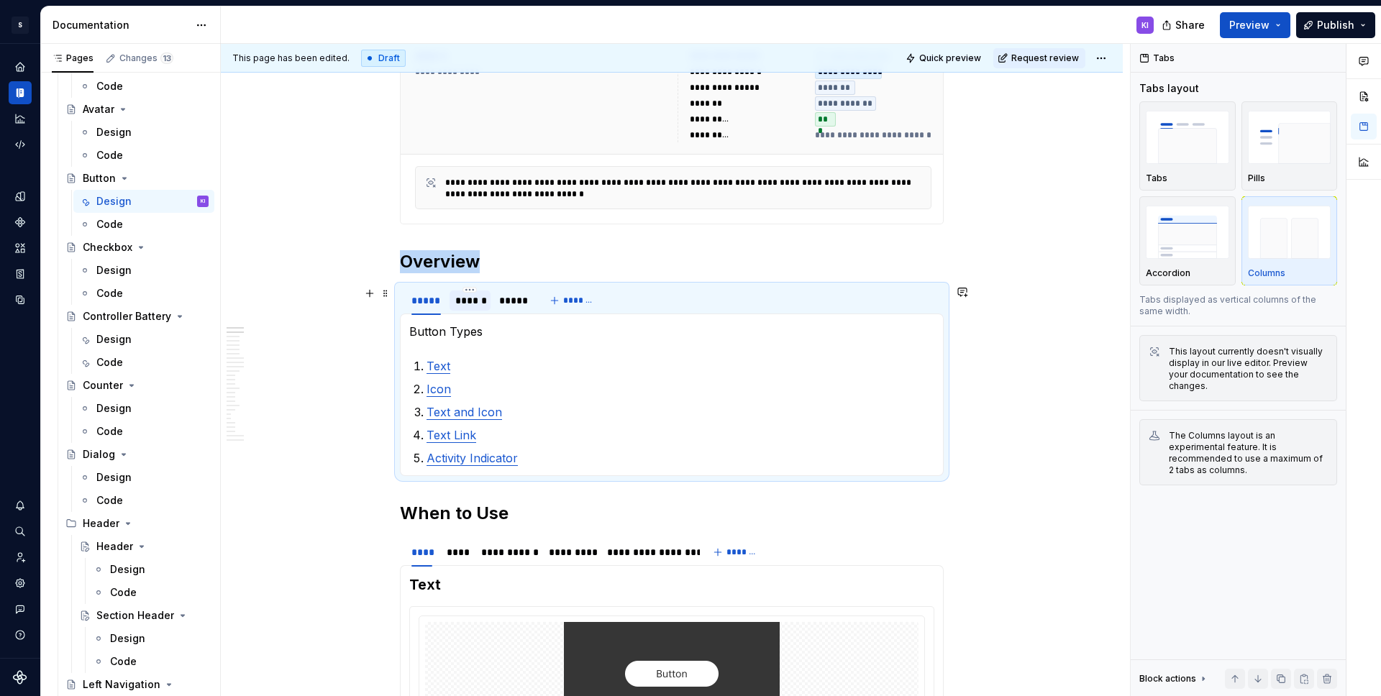
click at [466, 307] on div "******" at bounding box center [469, 300] width 29 height 14
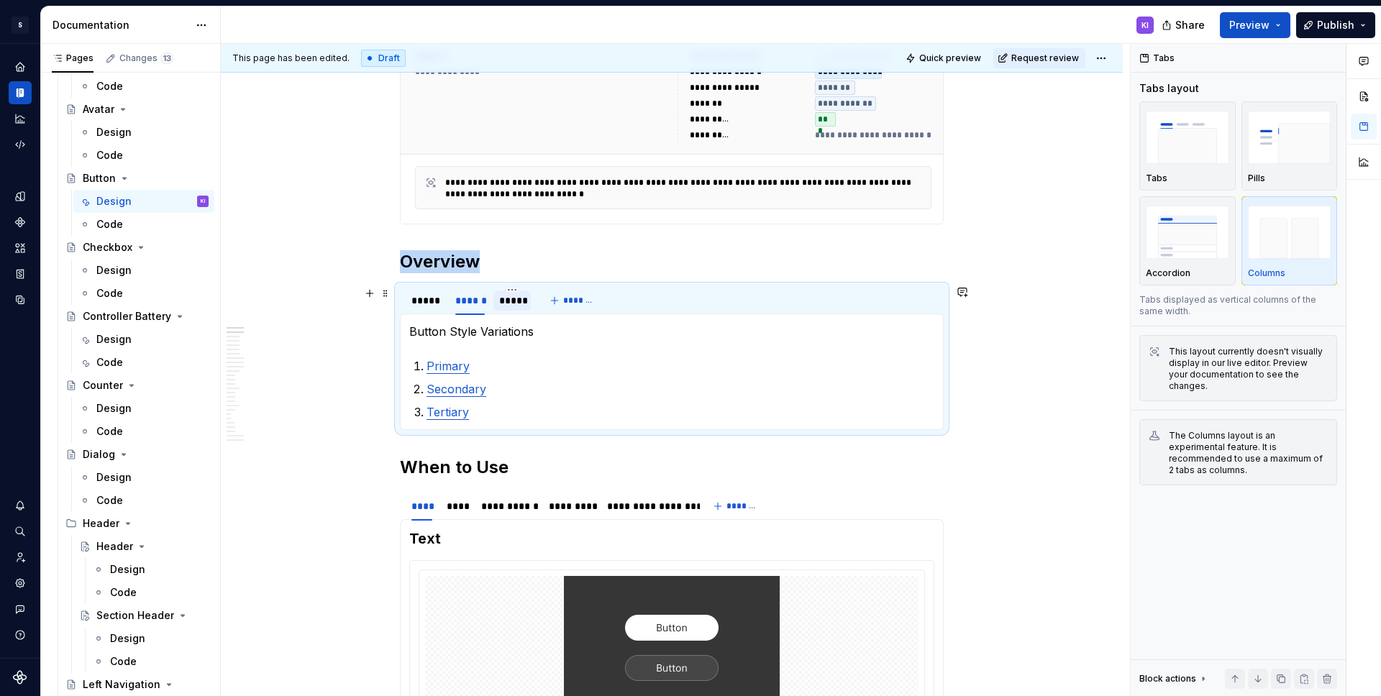
click at [509, 305] on div "*****" at bounding box center [512, 300] width 26 height 14
click at [473, 306] on div "******" at bounding box center [469, 300] width 29 height 14
click at [431, 307] on div "*****" at bounding box center [425, 300] width 29 height 14
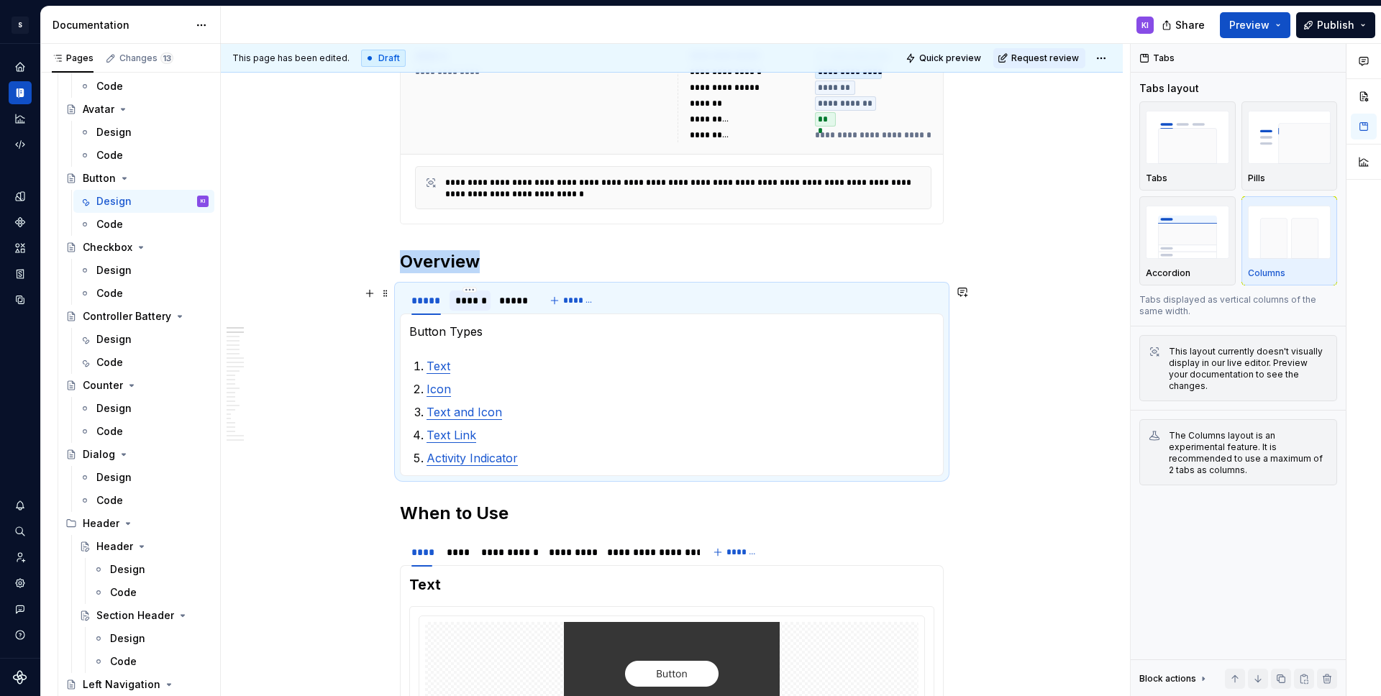
click at [466, 309] on div "******" at bounding box center [470, 301] width 41 height 20
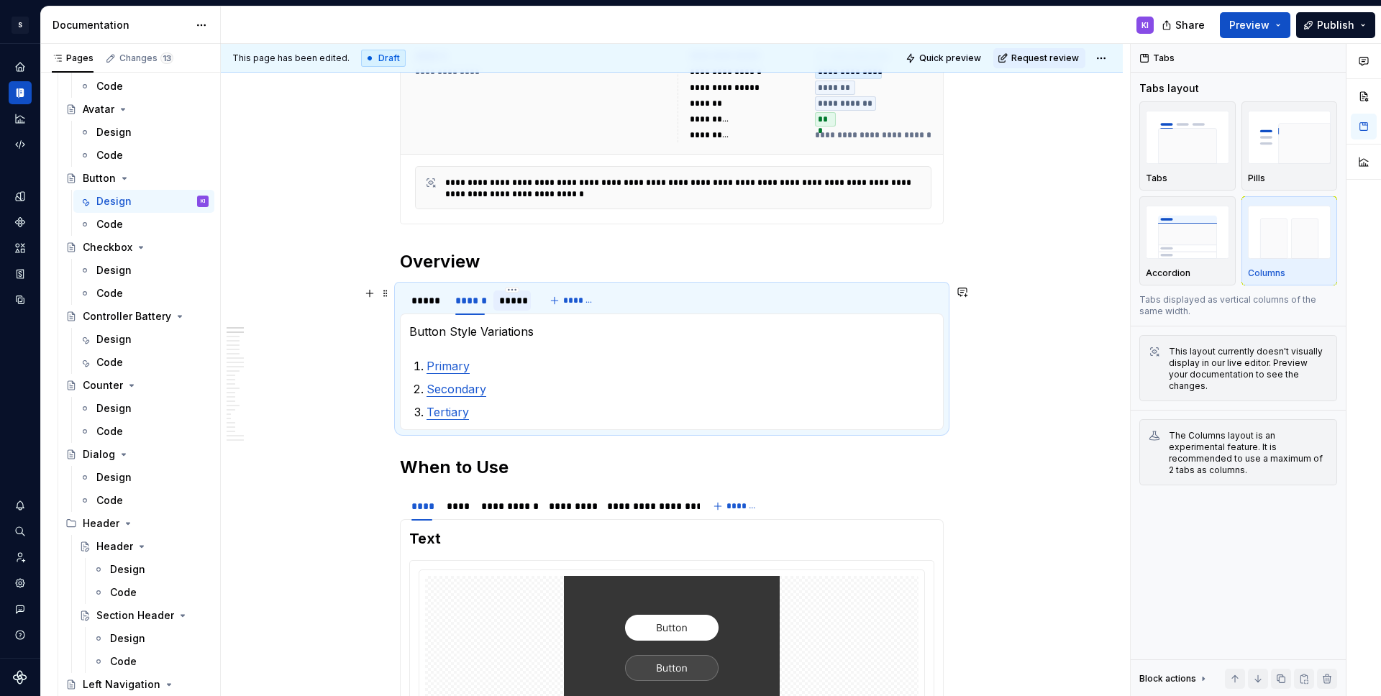
click at [507, 301] on div "*****" at bounding box center [512, 300] width 26 height 14
click at [416, 301] on div "*****" at bounding box center [425, 300] width 29 height 14
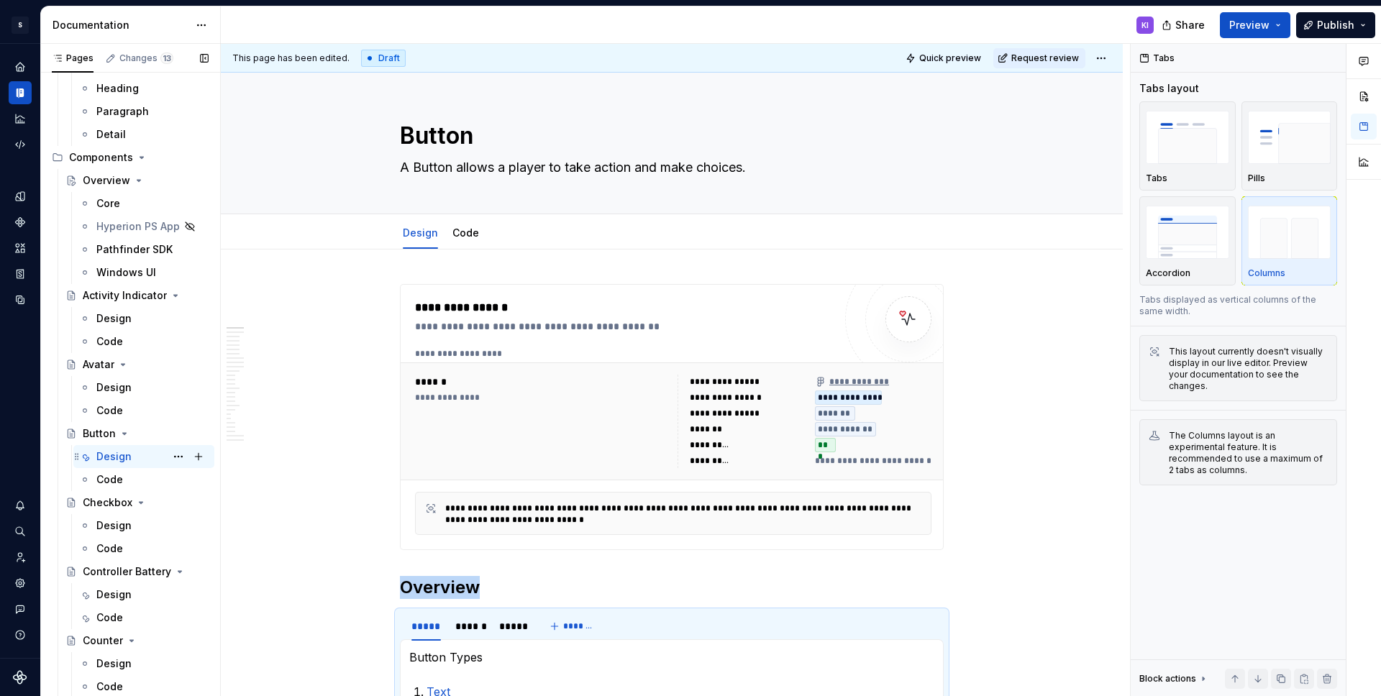
scroll to position [924, 0]
click at [100, 366] on div "Avatar" at bounding box center [99, 365] width 32 height 14
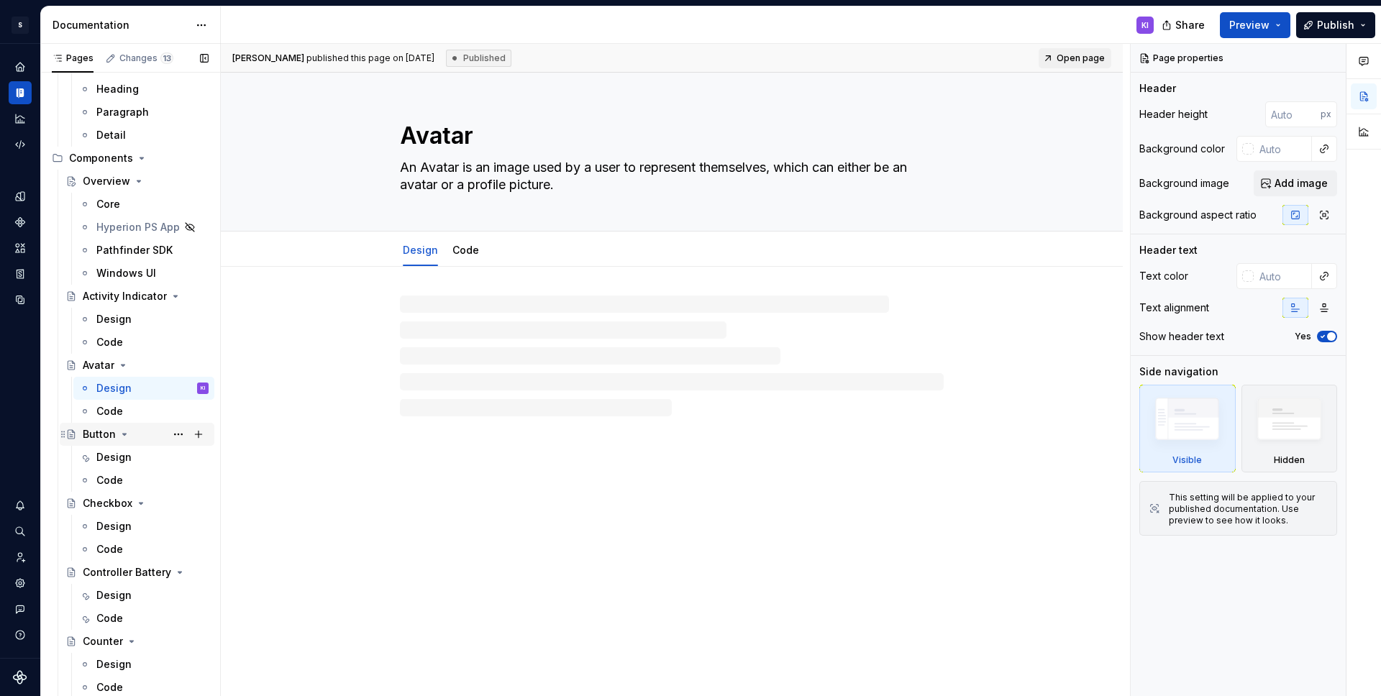
click at [101, 430] on div "Button" at bounding box center [99, 434] width 33 height 14
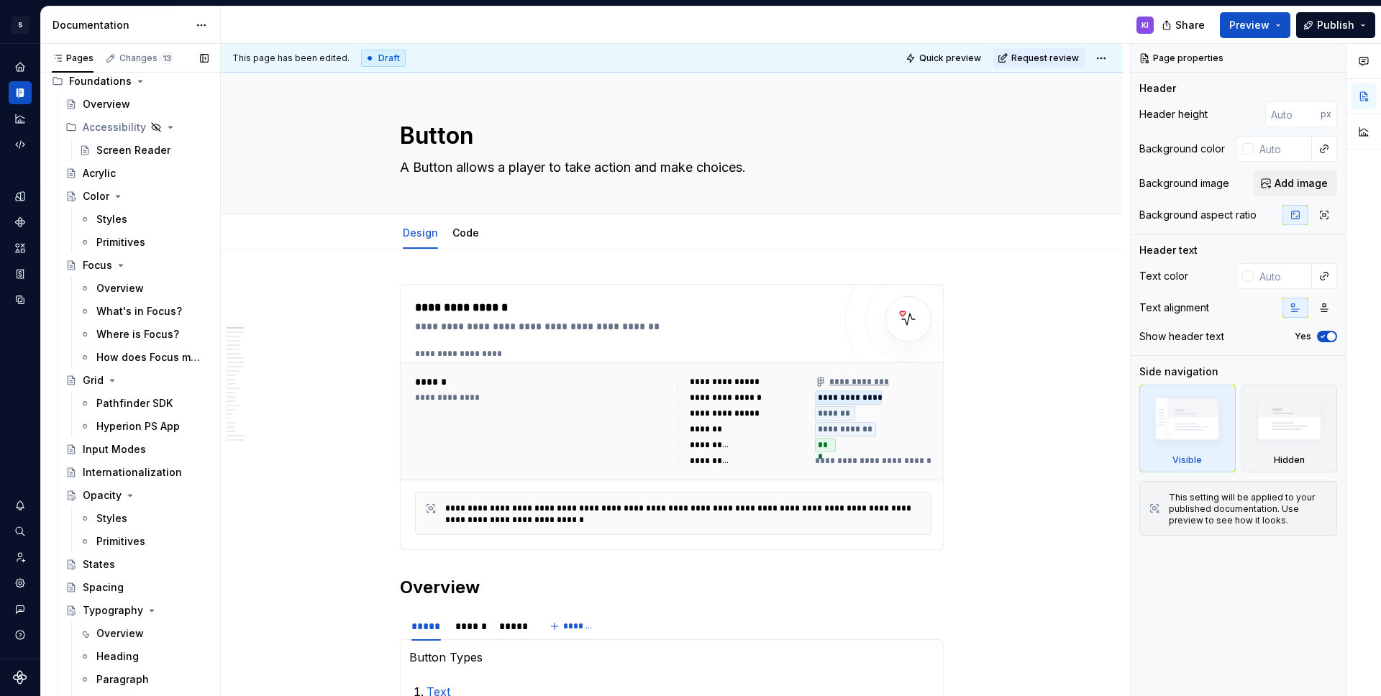
scroll to position [358, 0]
click at [101, 447] on div "Input Modes" at bounding box center [114, 448] width 63 height 14
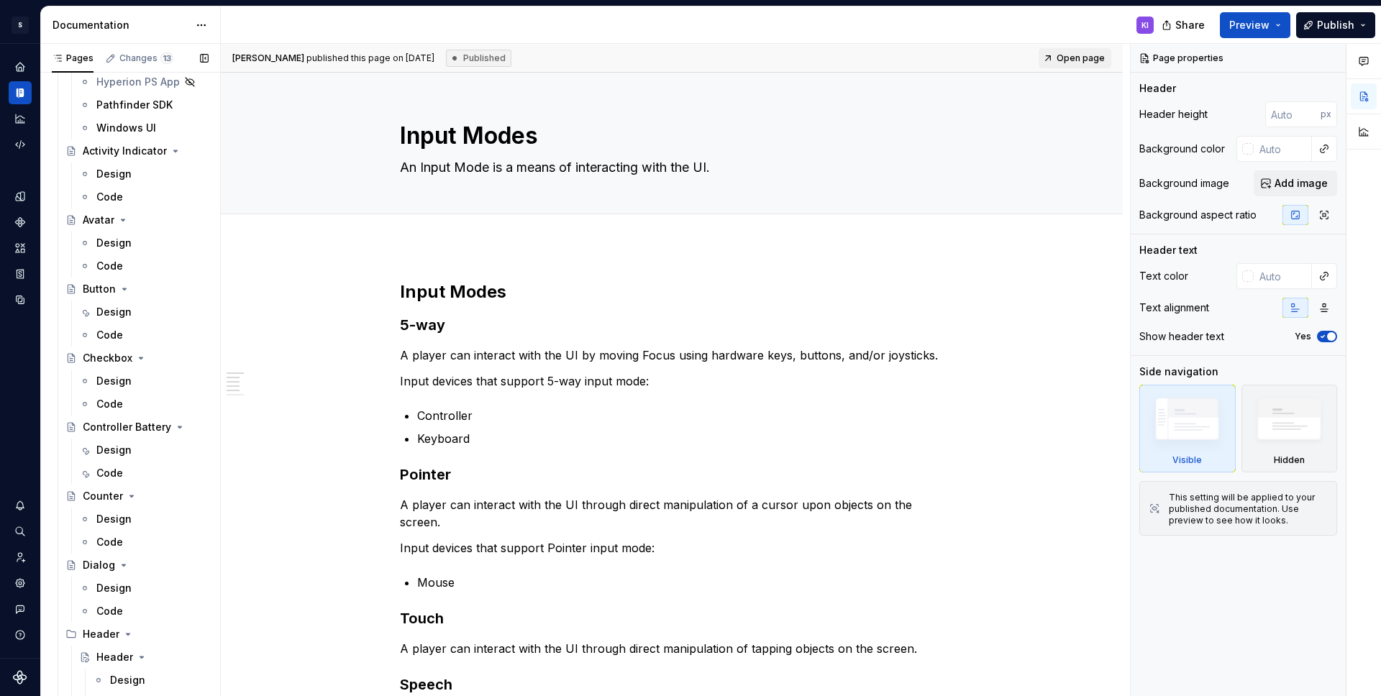
scroll to position [1073, 0]
click at [109, 286] on div "Button" at bounding box center [99, 286] width 33 height 14
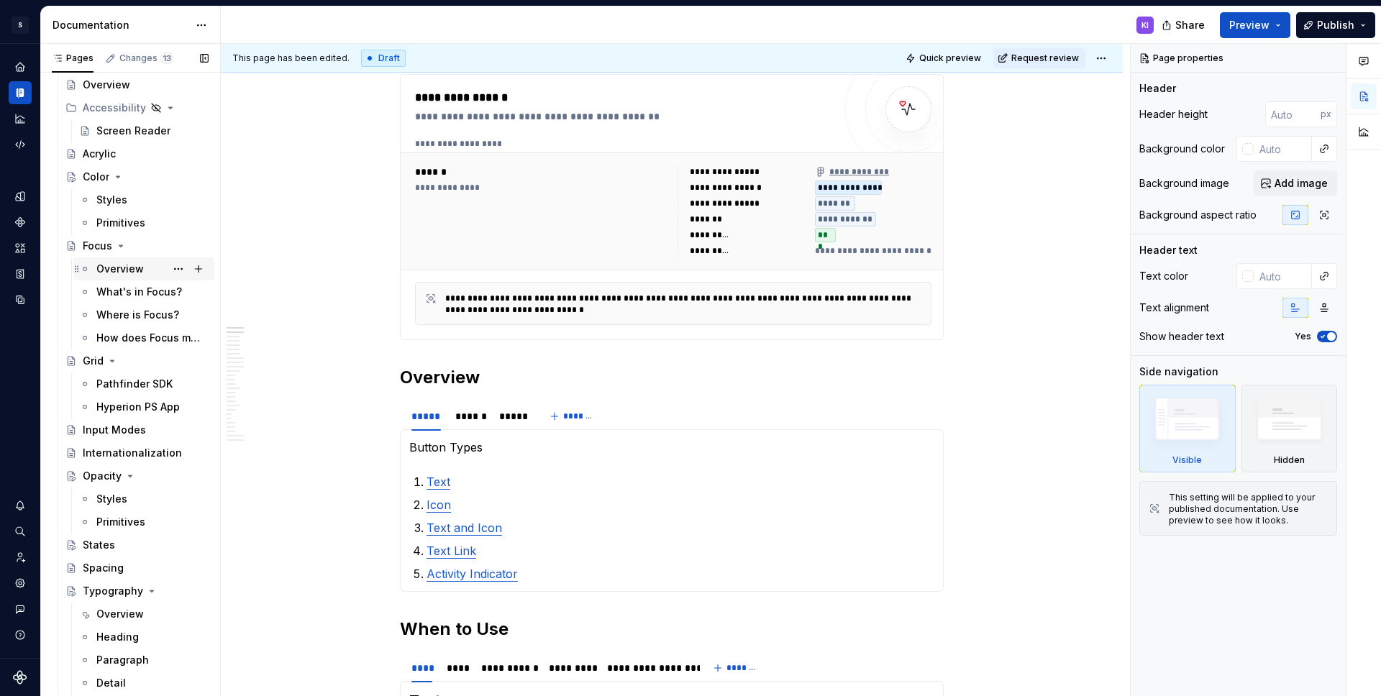
scroll to position [379, 0]
click at [132, 432] on div "Input Modes" at bounding box center [114, 427] width 63 height 14
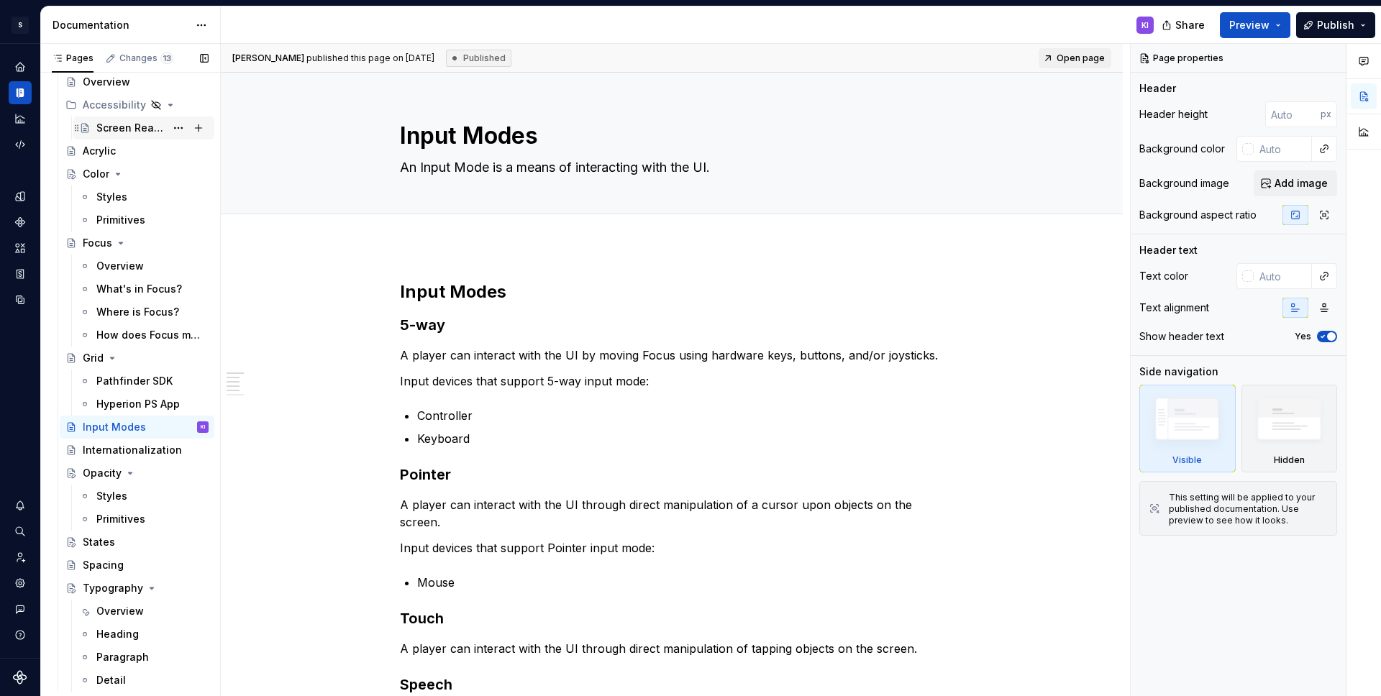
scroll to position [379, 0]
click at [107, 123] on div "Screen Reader" at bounding box center [130, 128] width 69 height 14
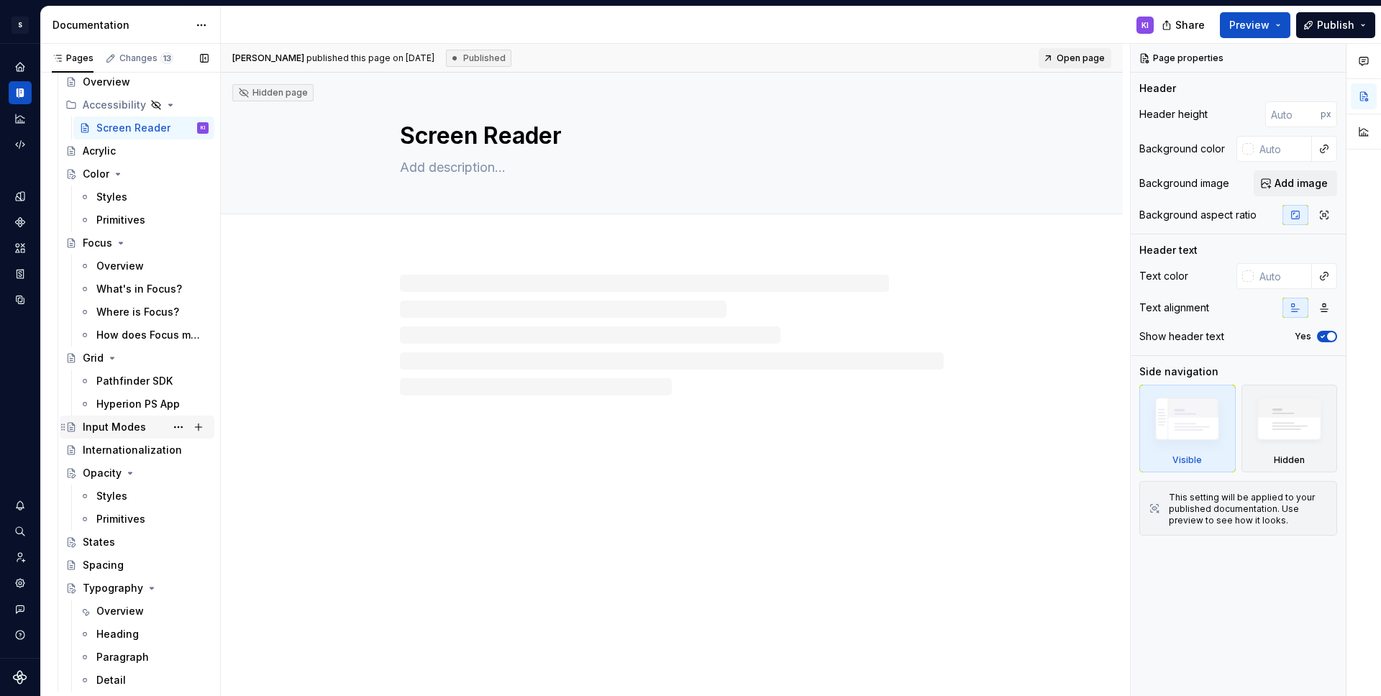
click at [96, 424] on div "Input Modes" at bounding box center [114, 427] width 63 height 14
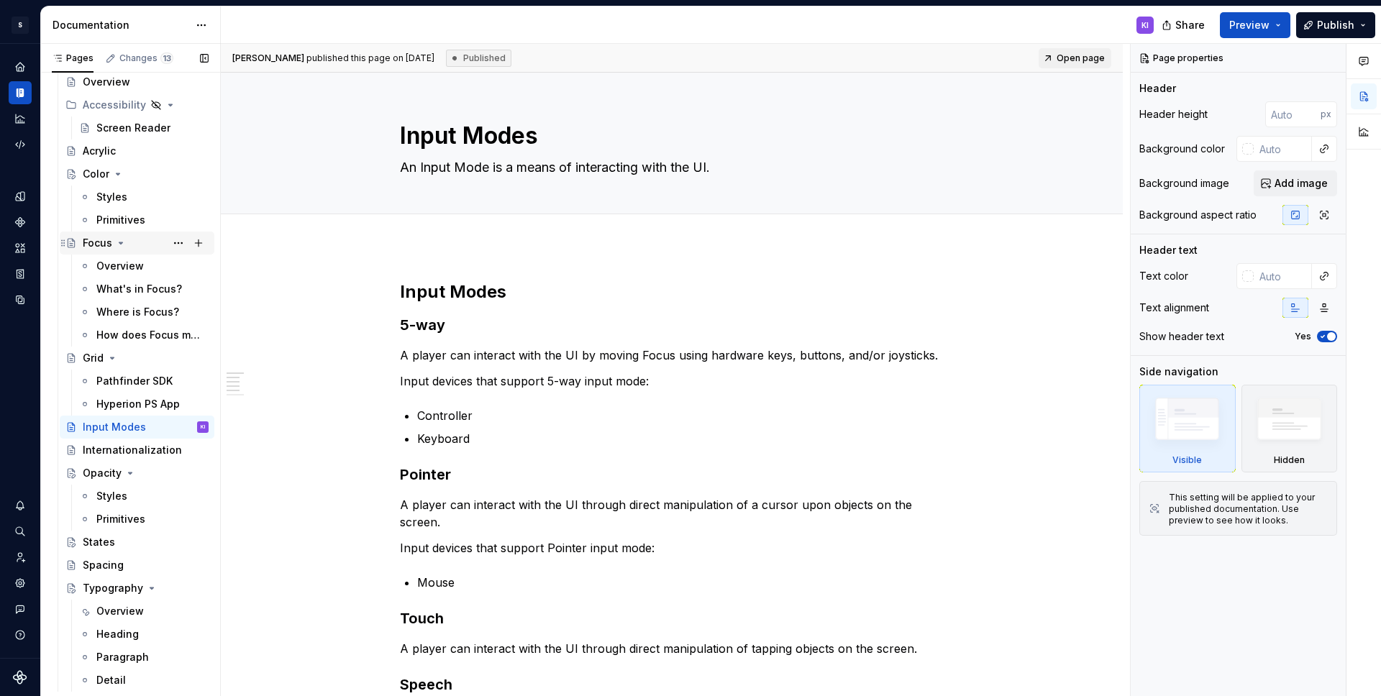
click at [101, 244] on div "Focus" at bounding box center [97, 243] width 29 height 14
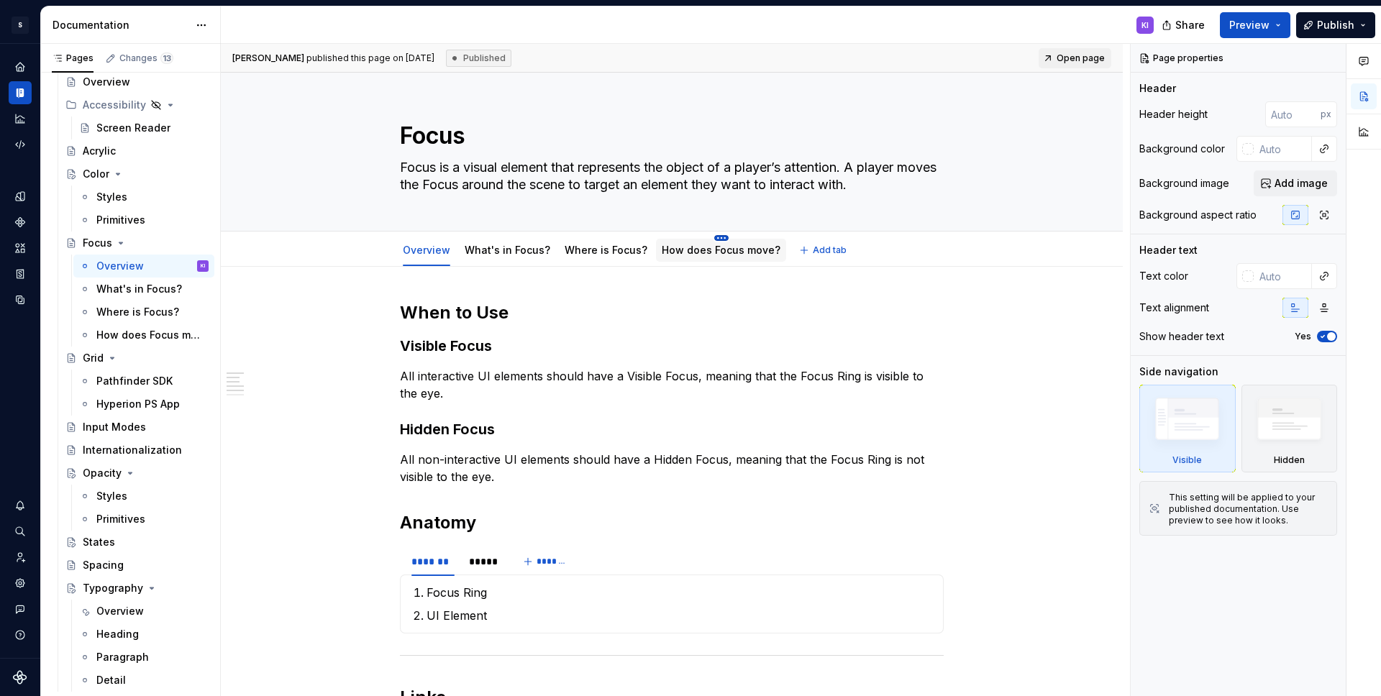
click at [714, 237] on html "S PC Design System KI Design system data Documentation KI Share Preview Publish…" at bounding box center [690, 348] width 1381 height 696
click at [743, 143] on html "S PC Design System KI Design system data Documentation KI Share Preview Publish…" at bounding box center [690, 348] width 1381 height 696
type textarea "*"
